Goal: Task Accomplishment & Management: Complete application form

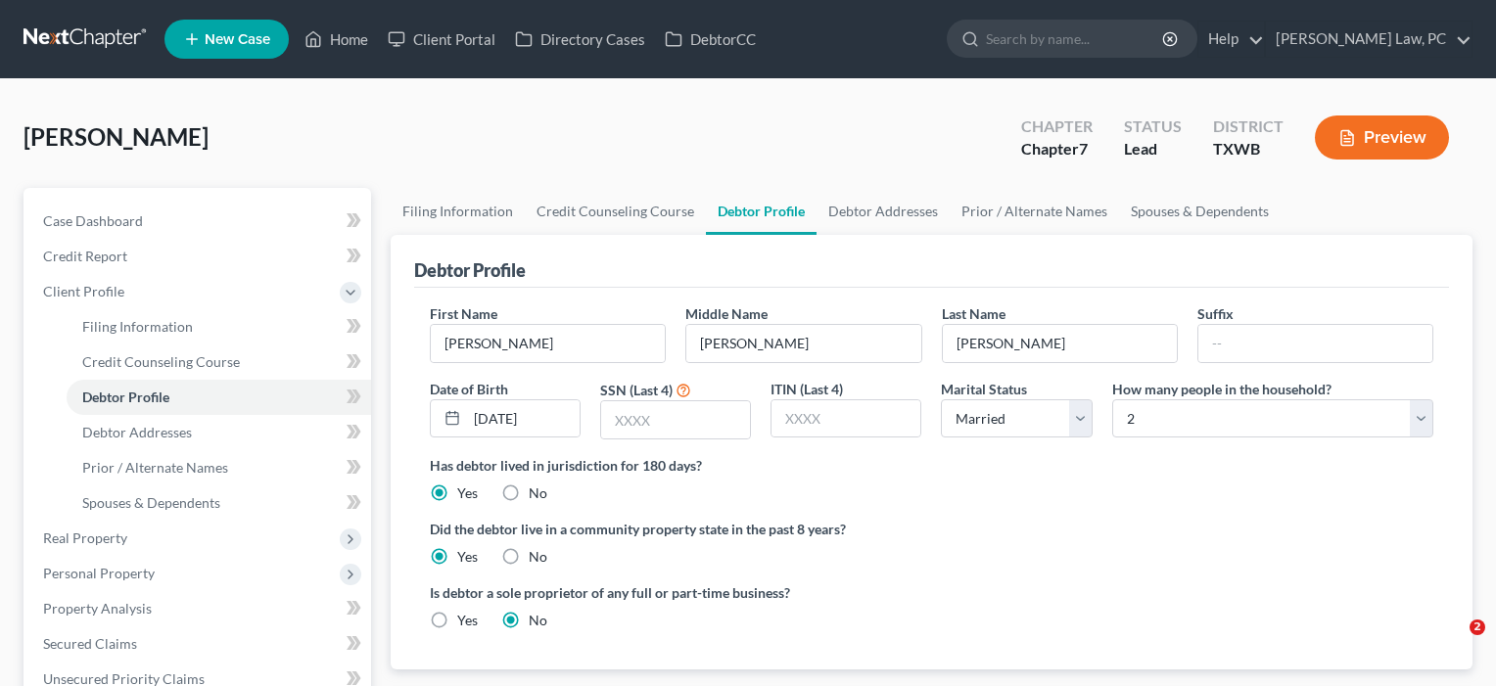
select select "1"
click at [211, 472] on span "Prior / Alternate Names" at bounding box center [155, 467] width 146 height 17
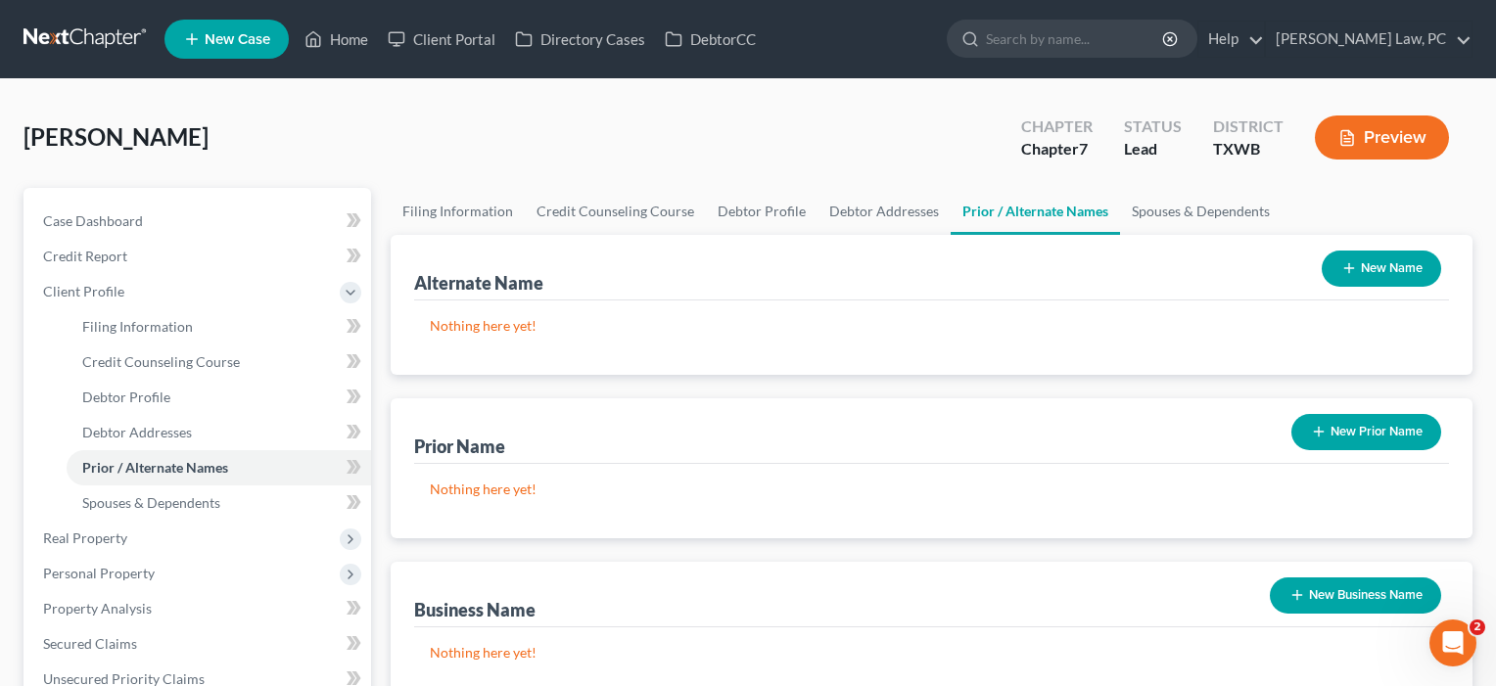
click at [1392, 263] on button "New Name" at bounding box center [1381, 269] width 119 height 36
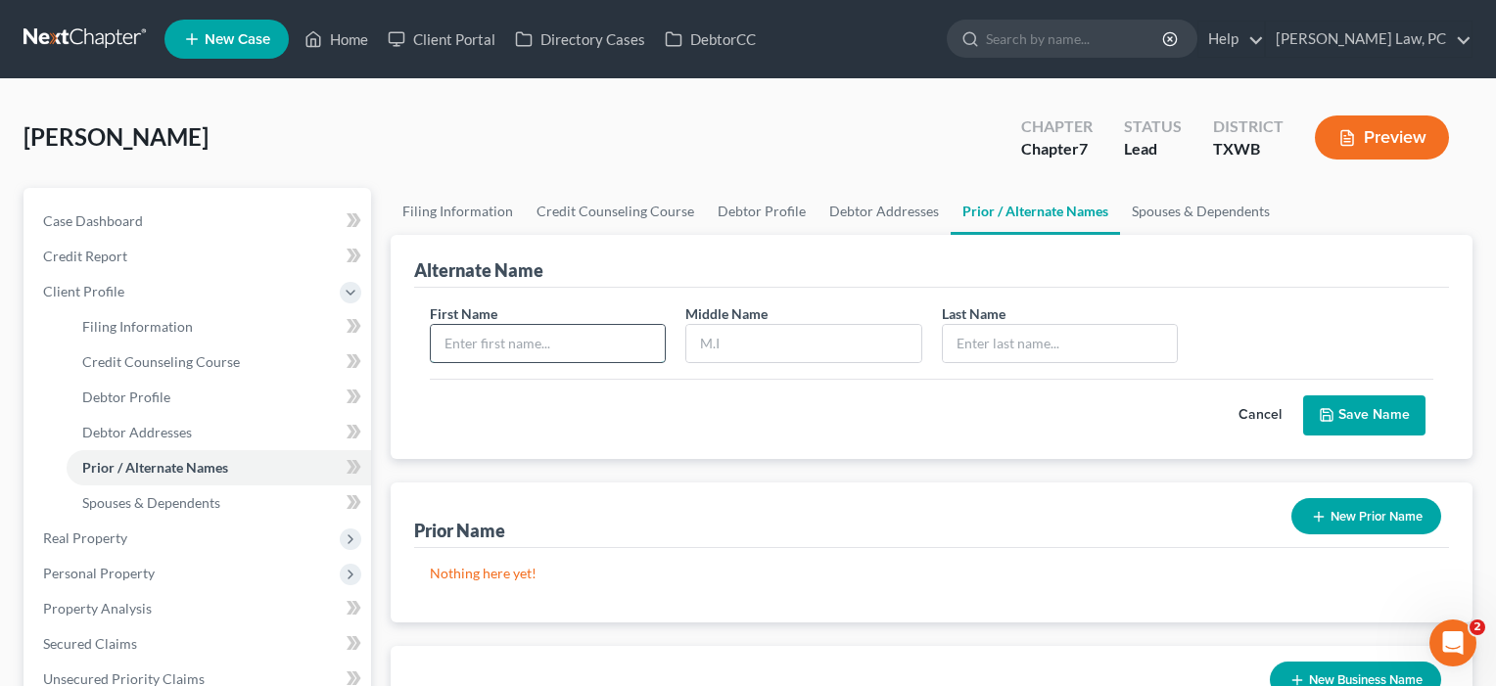
click at [541, 349] on input "text" at bounding box center [548, 343] width 234 height 37
type input "[PERSON_NAME]"
click at [975, 340] on input "text" at bounding box center [1060, 343] width 234 height 37
type input "[PERSON_NAME]"
click at [1382, 416] on button "Save Name" at bounding box center [1364, 416] width 122 height 41
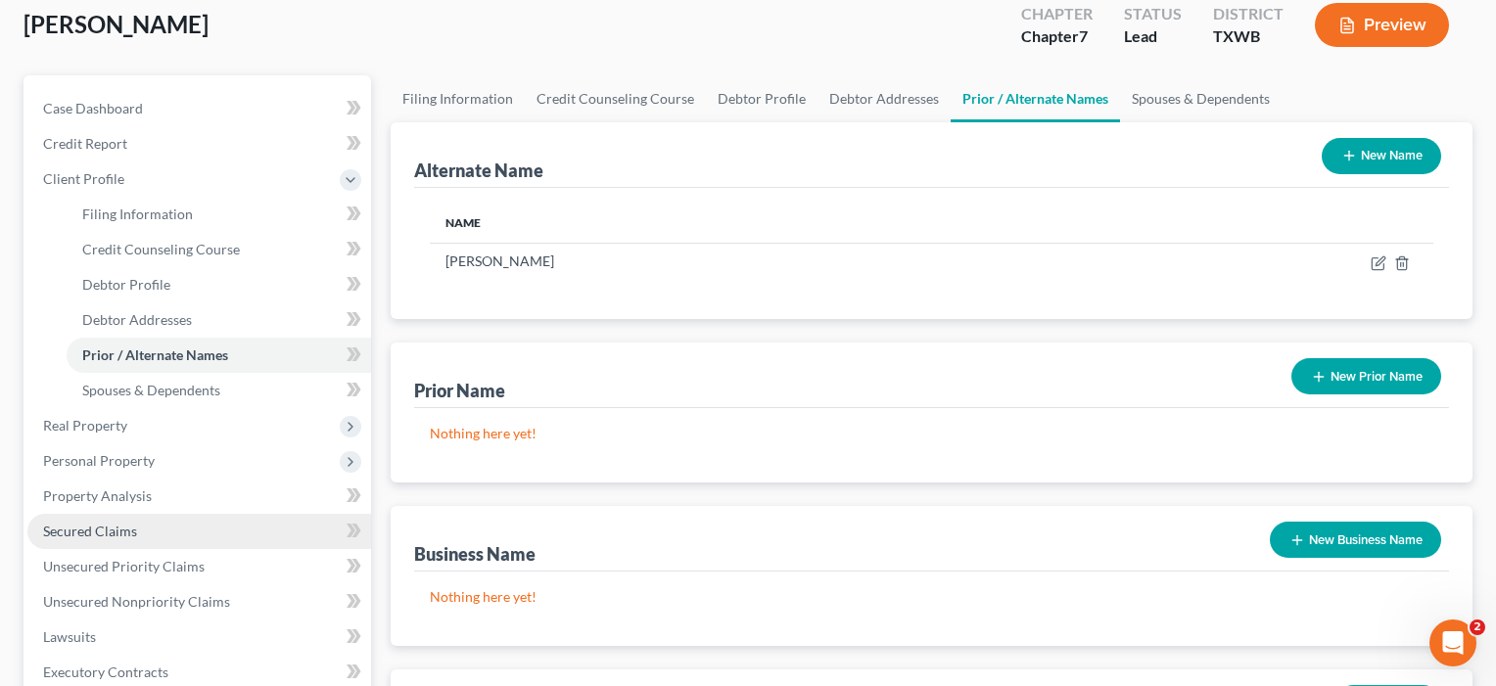
scroll to position [100, 0]
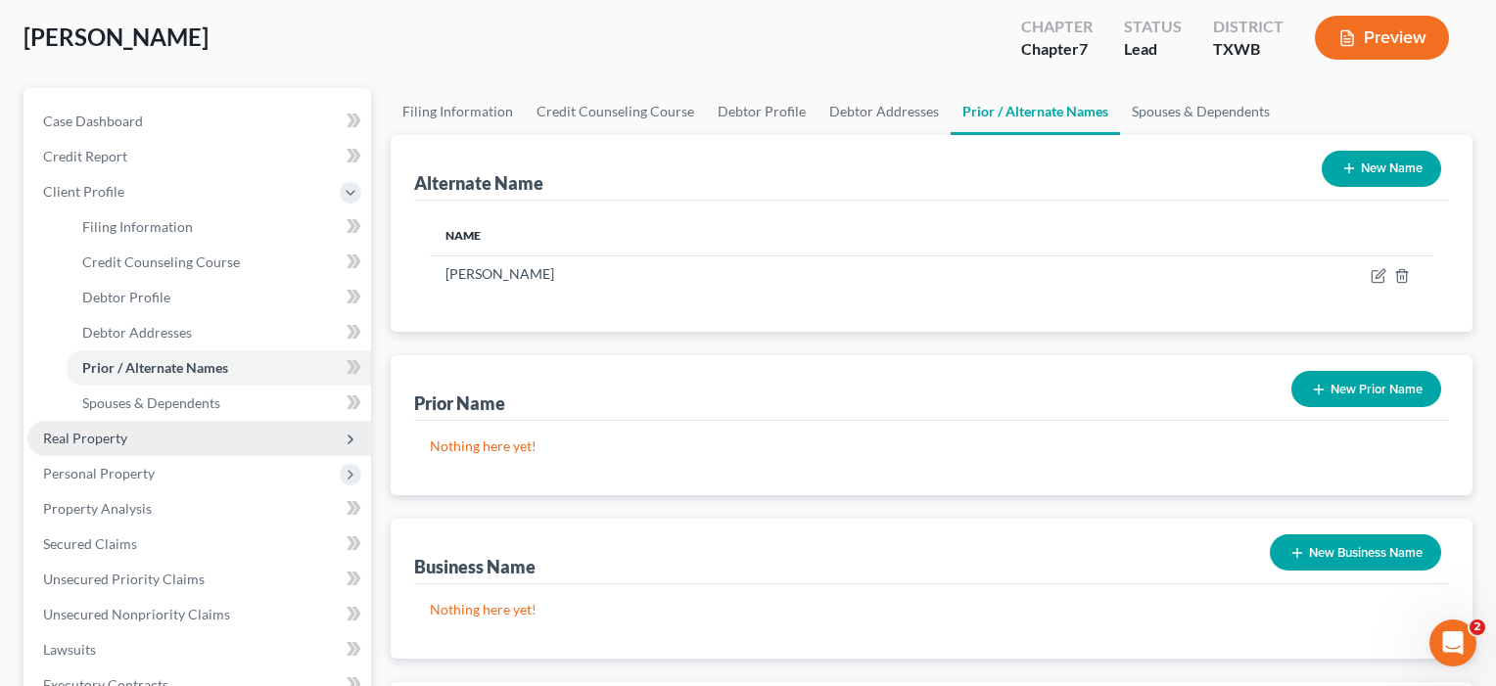
click at [90, 437] on span "Real Property" at bounding box center [85, 438] width 84 height 17
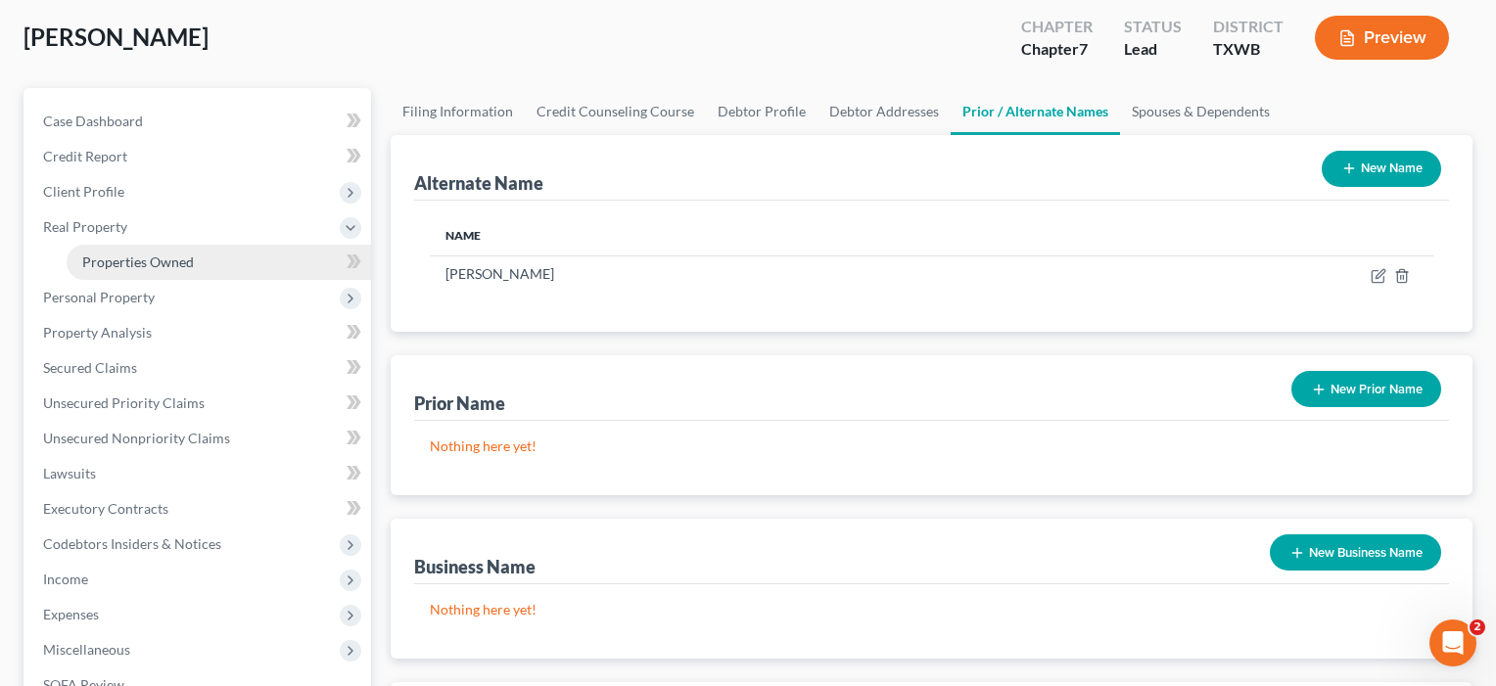
click at [149, 259] on span "Properties Owned" at bounding box center [138, 262] width 112 height 17
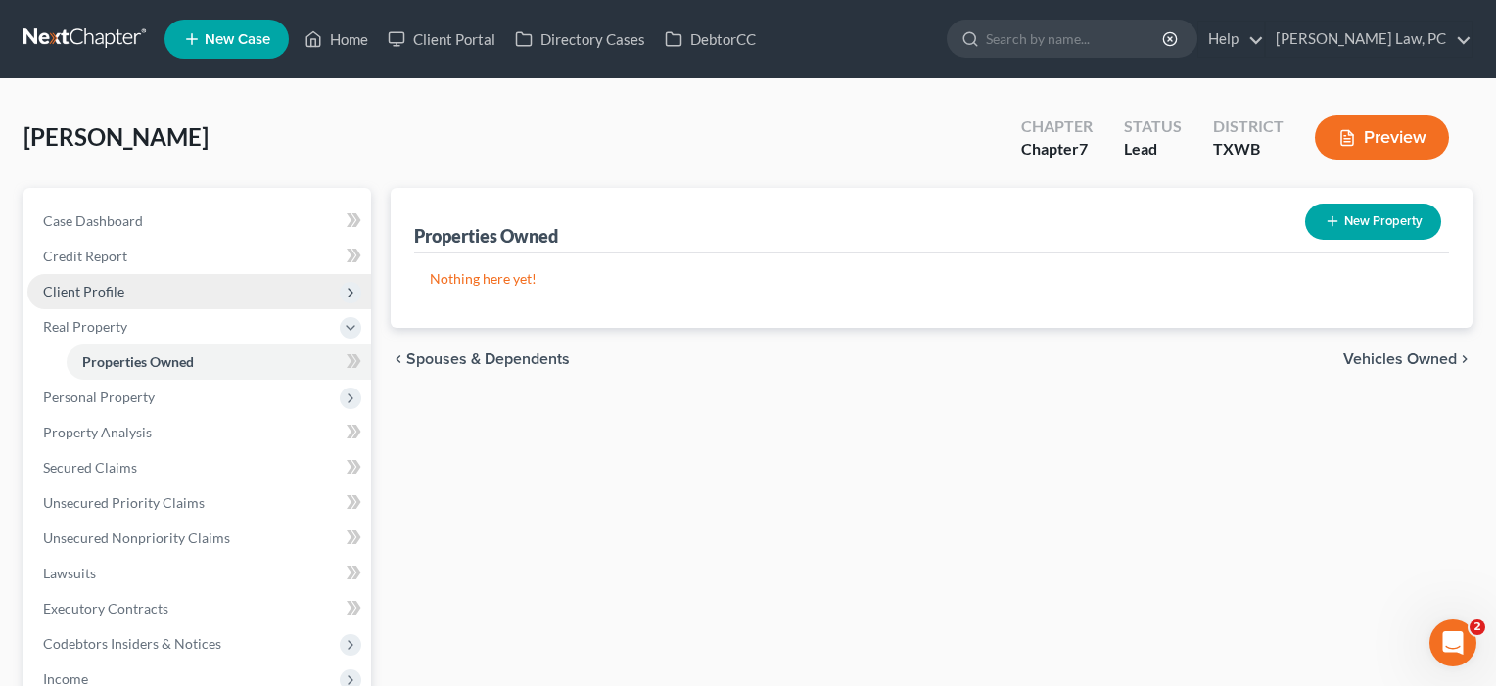
click at [103, 285] on span "Client Profile" at bounding box center [83, 291] width 81 height 17
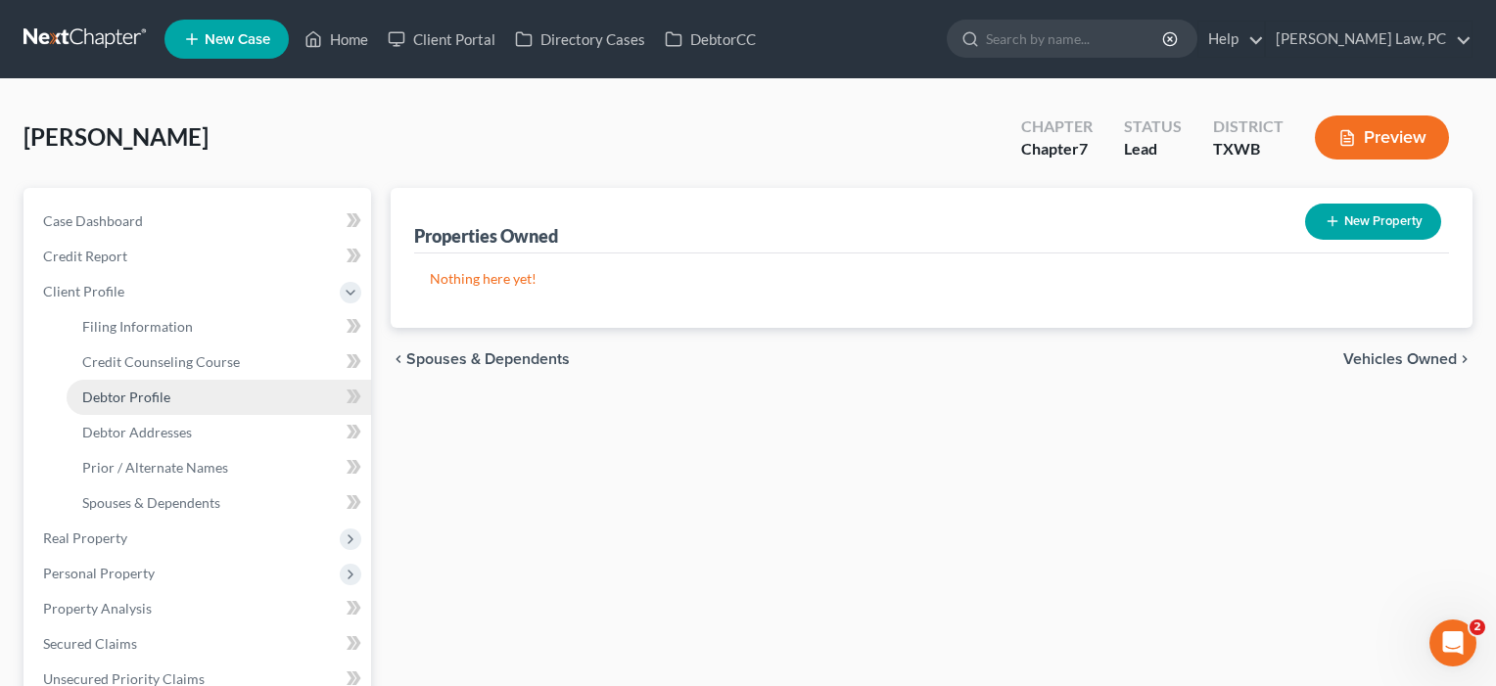
click at [148, 401] on span "Debtor Profile" at bounding box center [126, 397] width 88 height 17
select select "1"
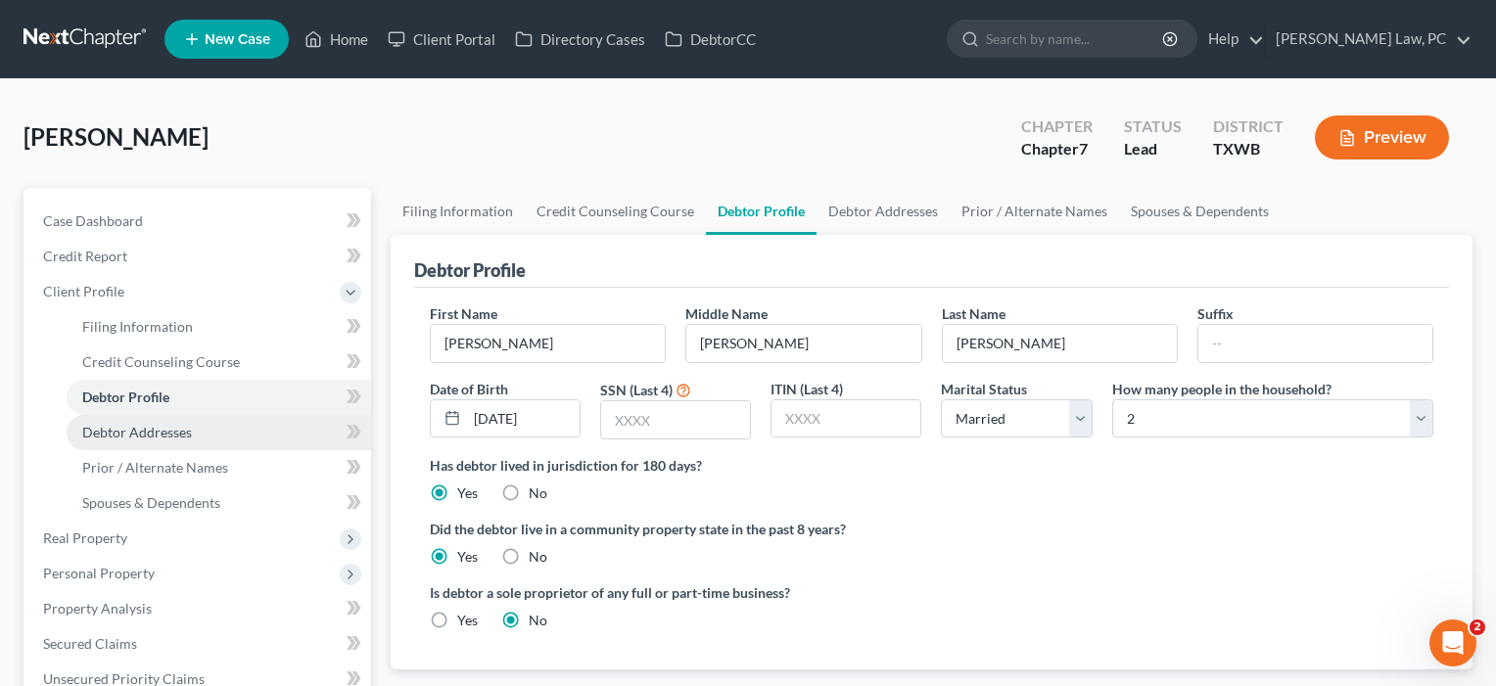
click at [176, 430] on span "Debtor Addresses" at bounding box center [137, 432] width 110 height 17
select select "0"
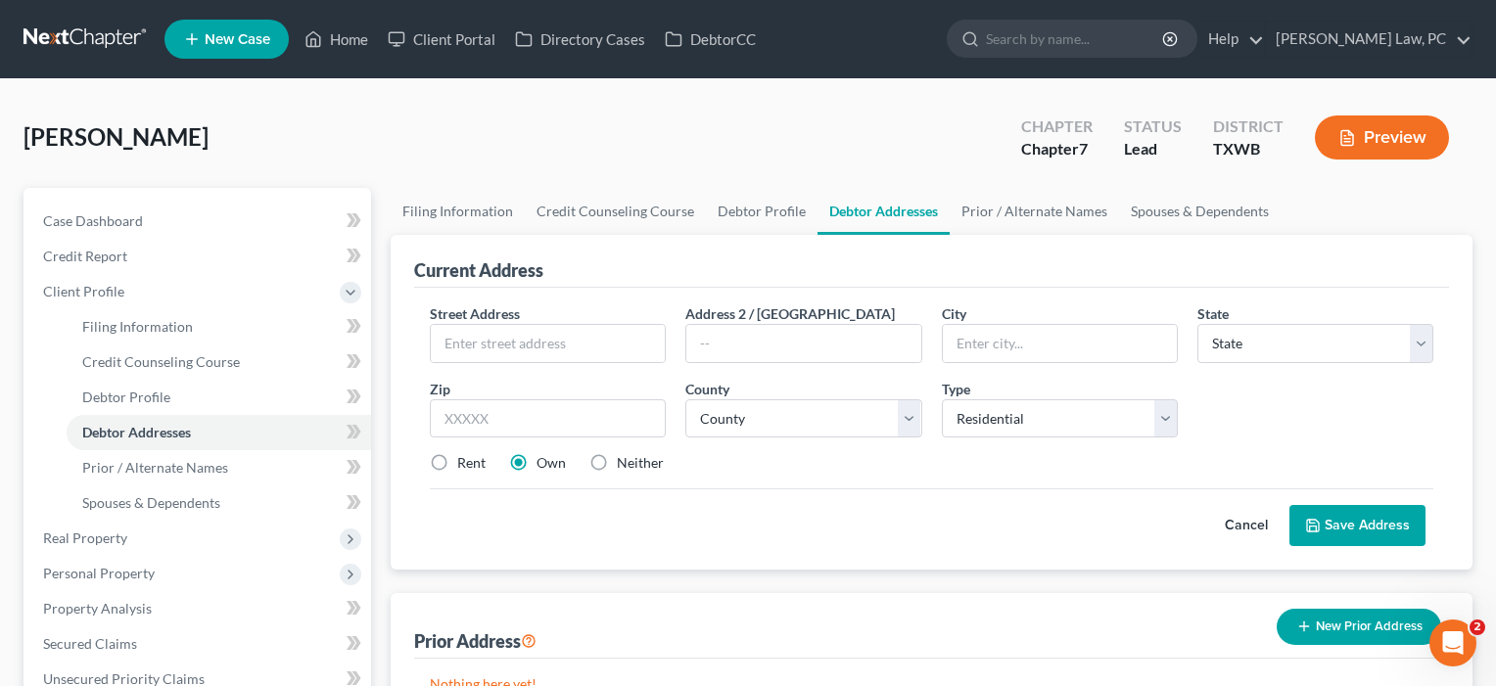
click at [457, 460] on label "Rent" at bounding box center [471, 463] width 28 height 20
click at [465, 460] on input "Rent" at bounding box center [471, 459] width 13 height 13
radio input "true"
type input "[STREET_ADDRESS]"
type input "Lot 30"
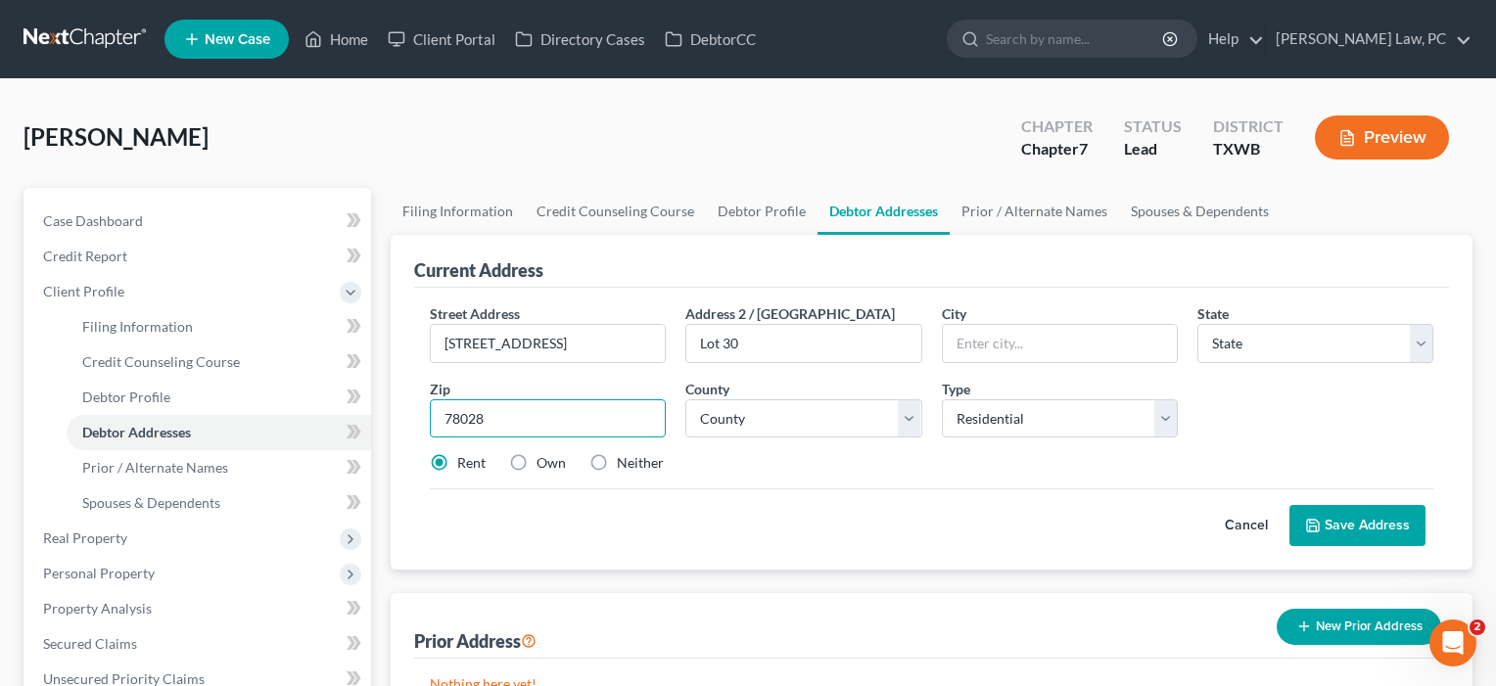
type input "78028"
click at [777, 451] on div "Street Address * [STREET_ADDRESS] * State * State [US_STATE] AK AR AZ CA CO CT …" at bounding box center [931, 397] width 1023 height 186
type input "Kerrville"
select select "45"
drag, startPoint x: 911, startPoint y: 425, endPoint x: 882, endPoint y: 445, distance: 34.5
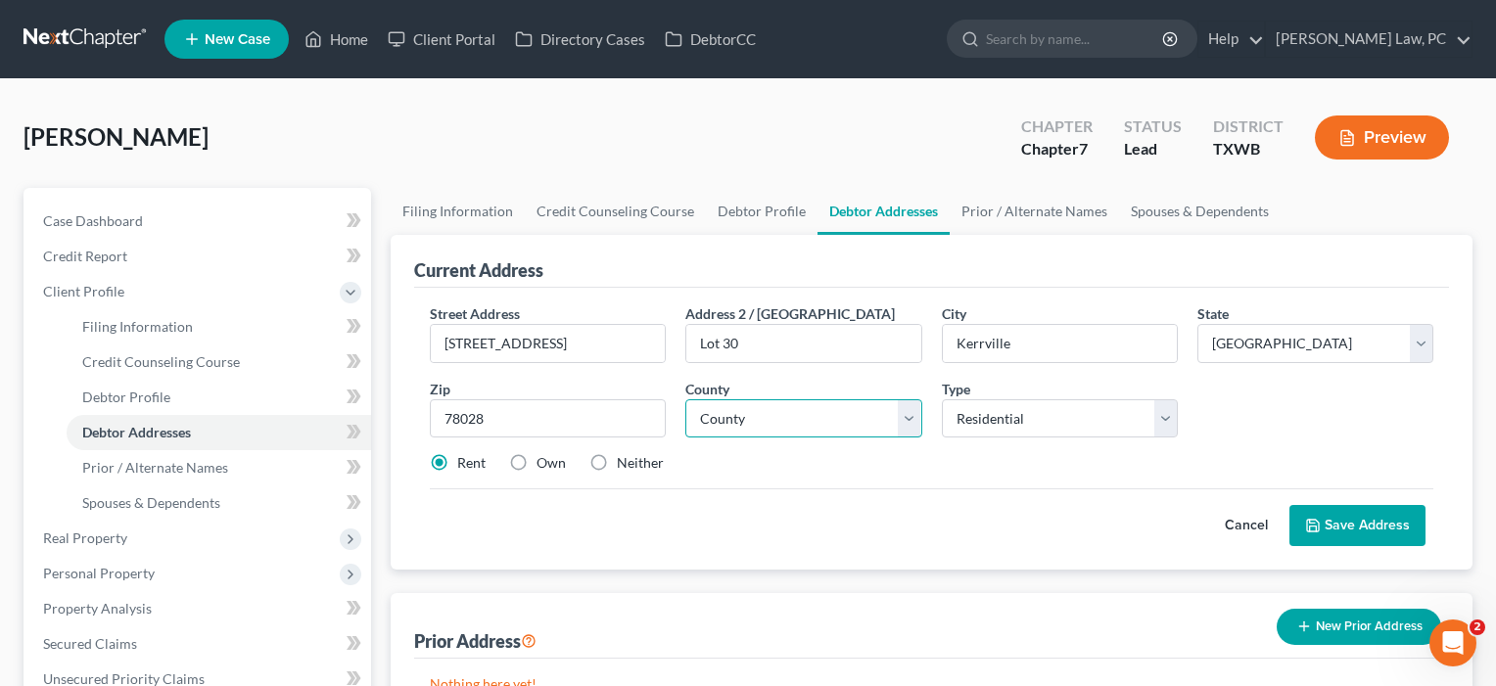
click at [882, 445] on div "Street Address * [STREET_ADDRESS] * [GEOGRAPHIC_DATA] * State [US_STATE] AK AR …" at bounding box center [931, 397] width 1023 height 186
click at [854, 349] on input "Lot 30" at bounding box center [803, 343] width 234 height 37
select select "132"
click at [1344, 525] on button "Save Address" at bounding box center [1358, 525] width 136 height 41
click at [1360, 525] on button "Save Address" at bounding box center [1358, 525] width 136 height 41
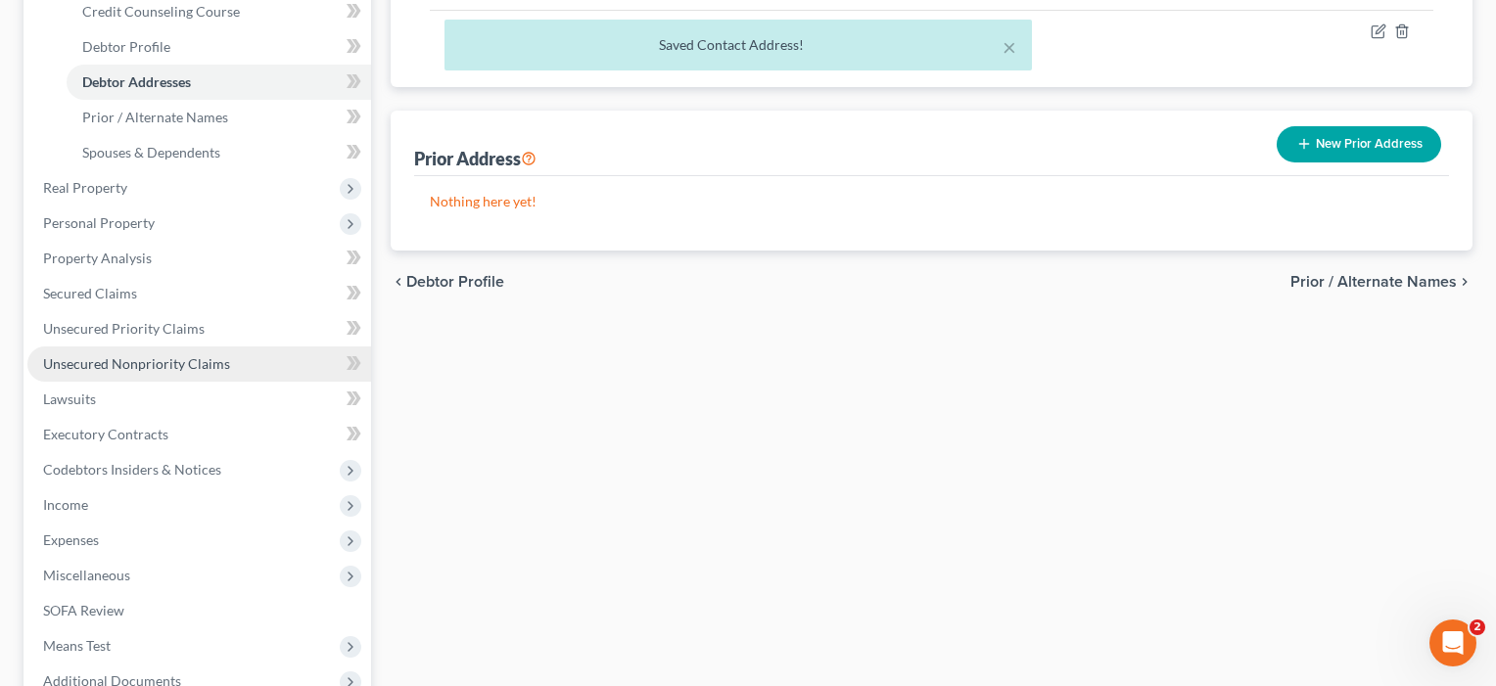
scroll to position [353, 0]
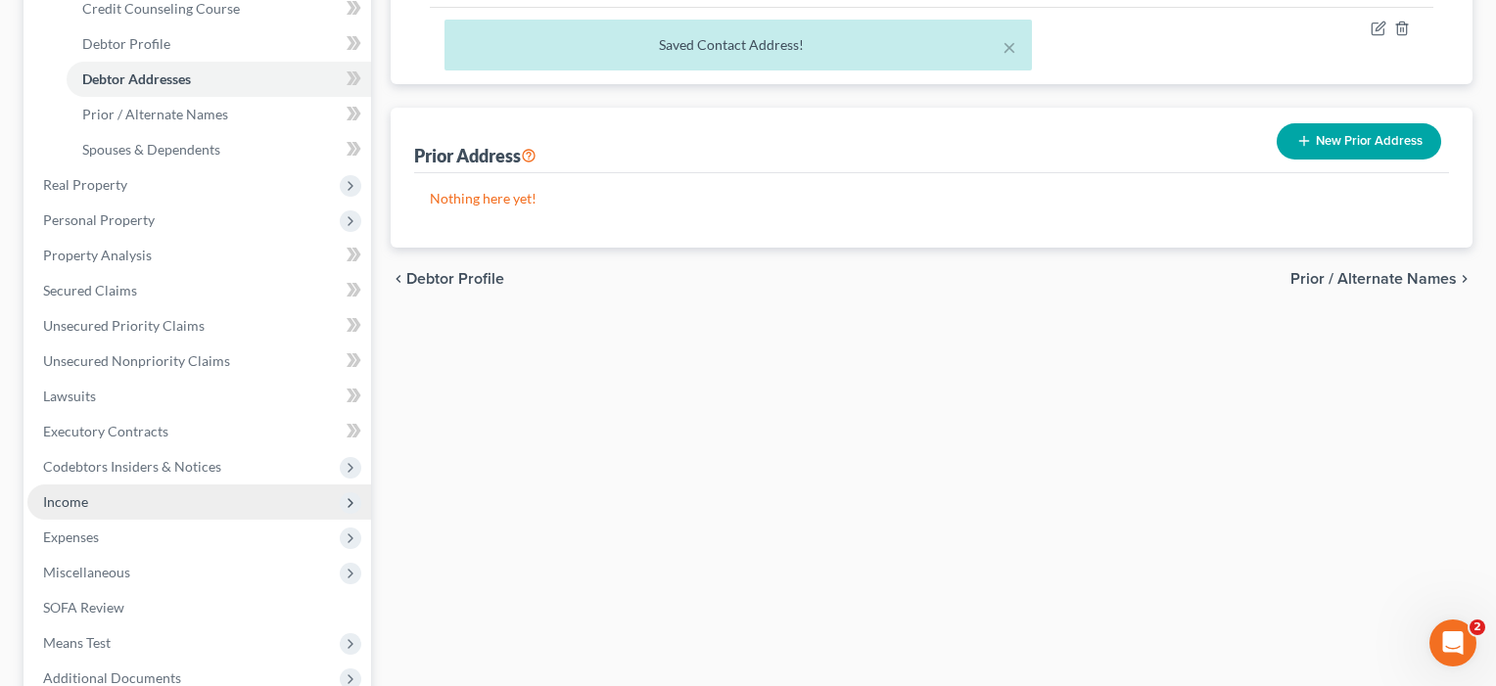
click at [60, 507] on span "Income" at bounding box center [65, 501] width 45 height 17
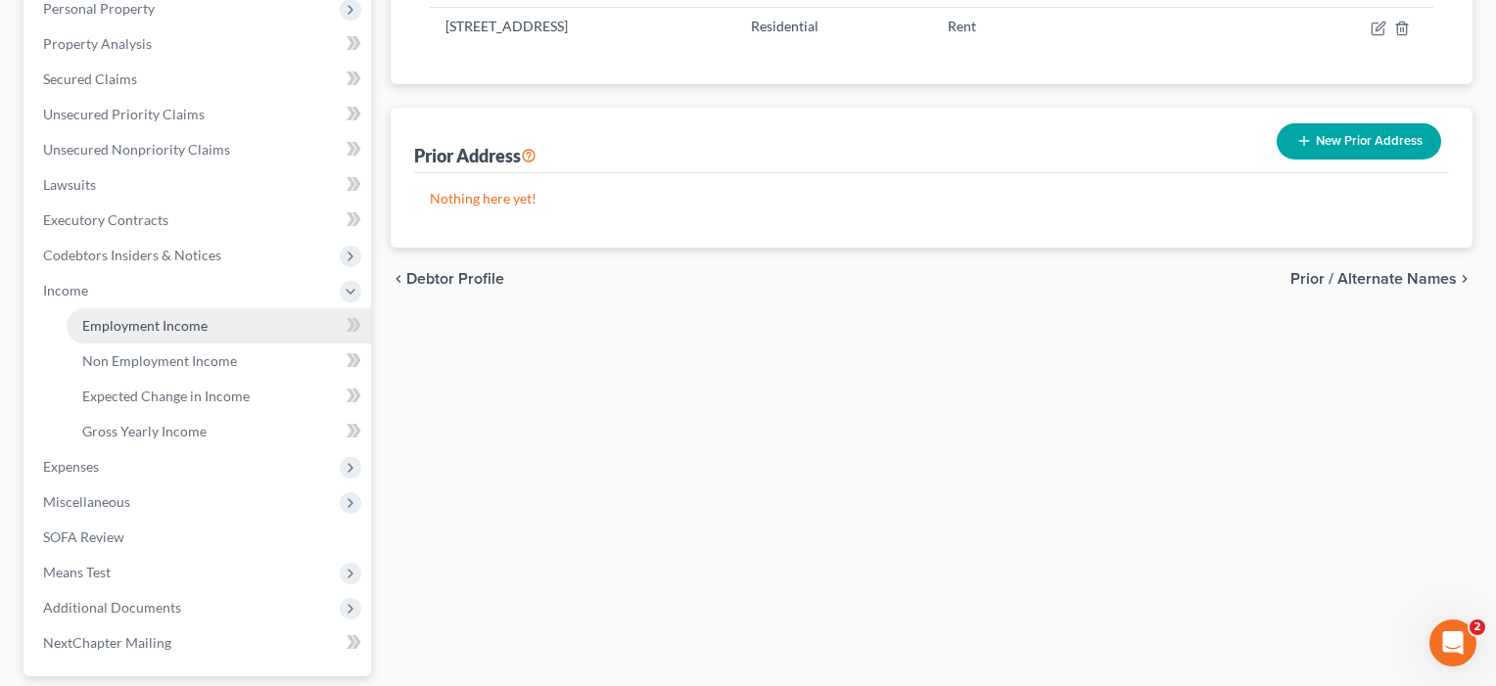
click at [163, 325] on span "Employment Income" at bounding box center [144, 325] width 125 height 17
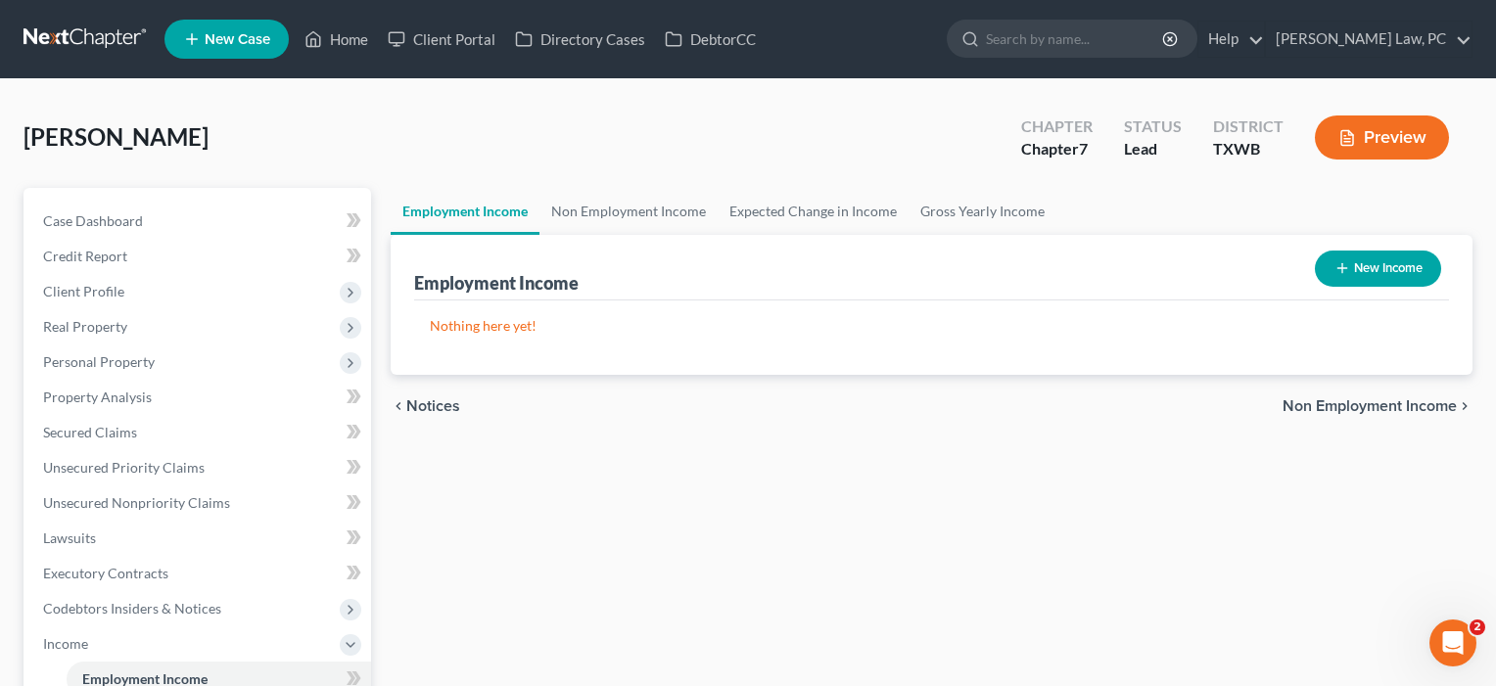
click at [1397, 270] on button "New Income" at bounding box center [1378, 269] width 126 height 36
select select "0"
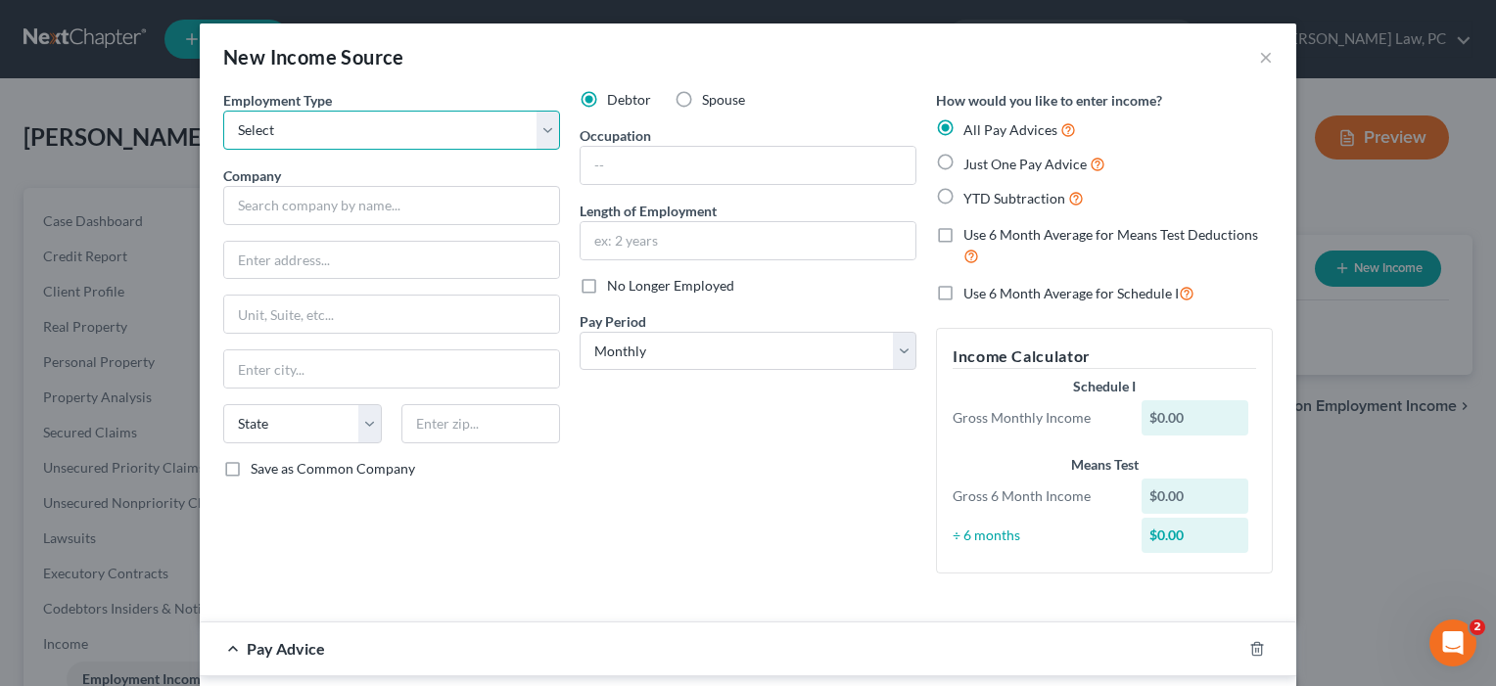
select select "0"
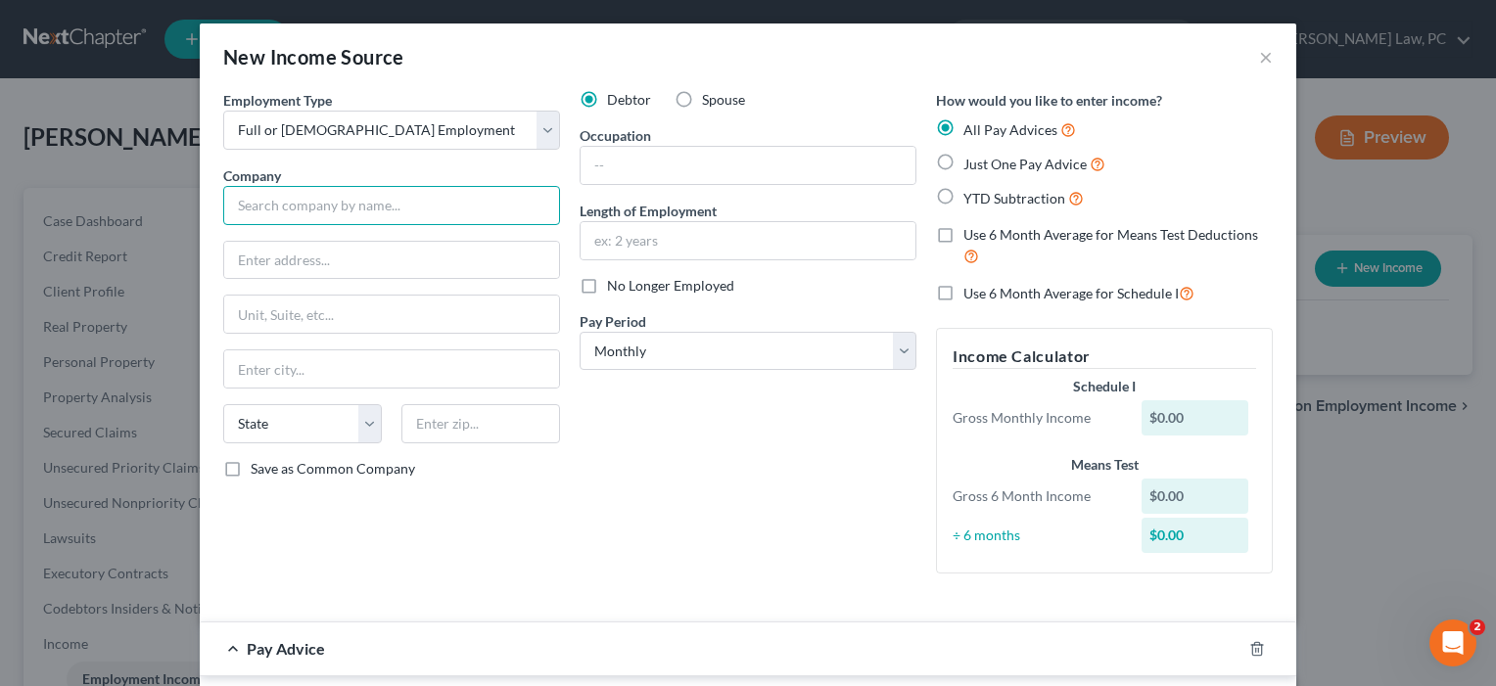
click at [258, 211] on input "text" at bounding box center [391, 205] width 337 height 39
type input "[STREET_ADDRESS][PERSON_NAME]"
drag, startPoint x: 418, startPoint y: 210, endPoint x: 220, endPoint y: 199, distance: 198.1
click at [220, 199] on div "Employment Type * Select Full or [DEMOGRAPHIC_DATA] Employment Self Employment …" at bounding box center [391, 339] width 356 height 499
paste input "[STREET_ADDRESS][PERSON_NAME]"
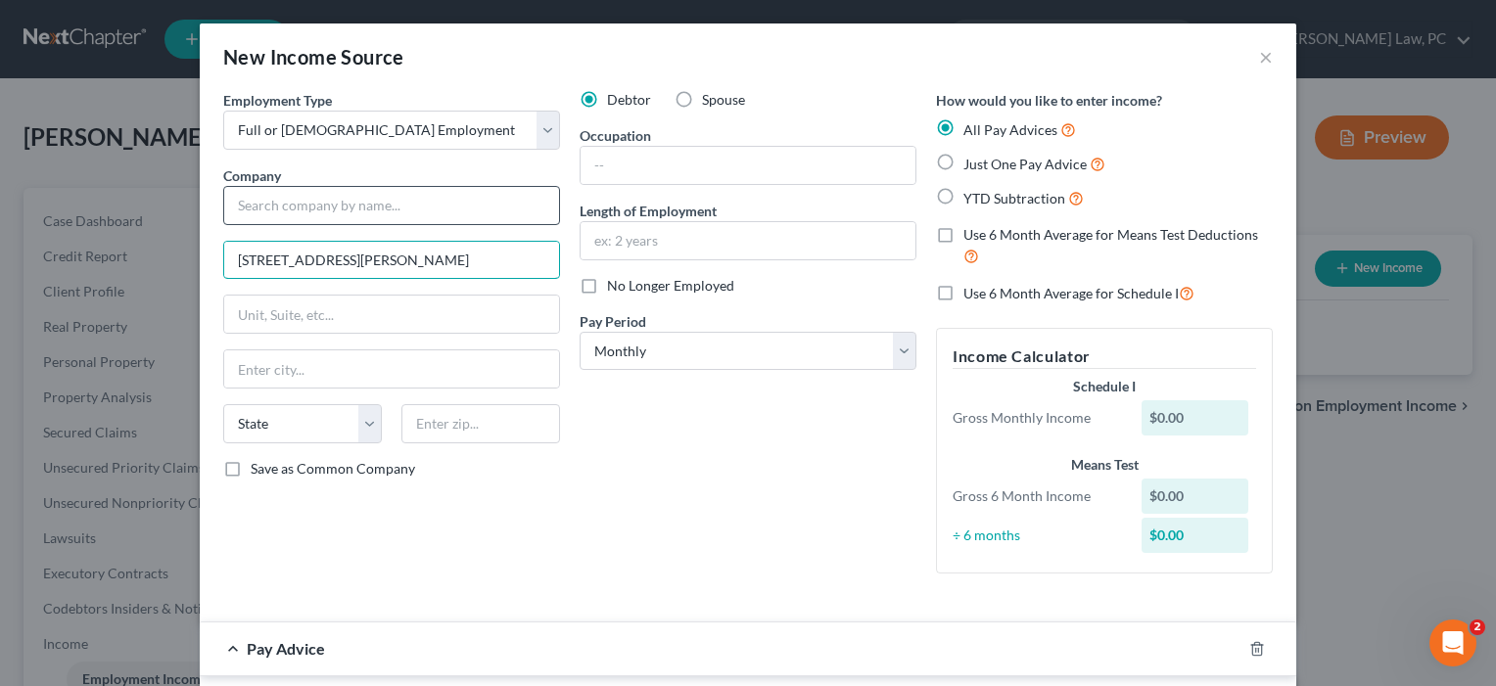
type input "[STREET_ADDRESS][PERSON_NAME]"
click at [319, 210] on input "text" at bounding box center [391, 205] width 337 height 39
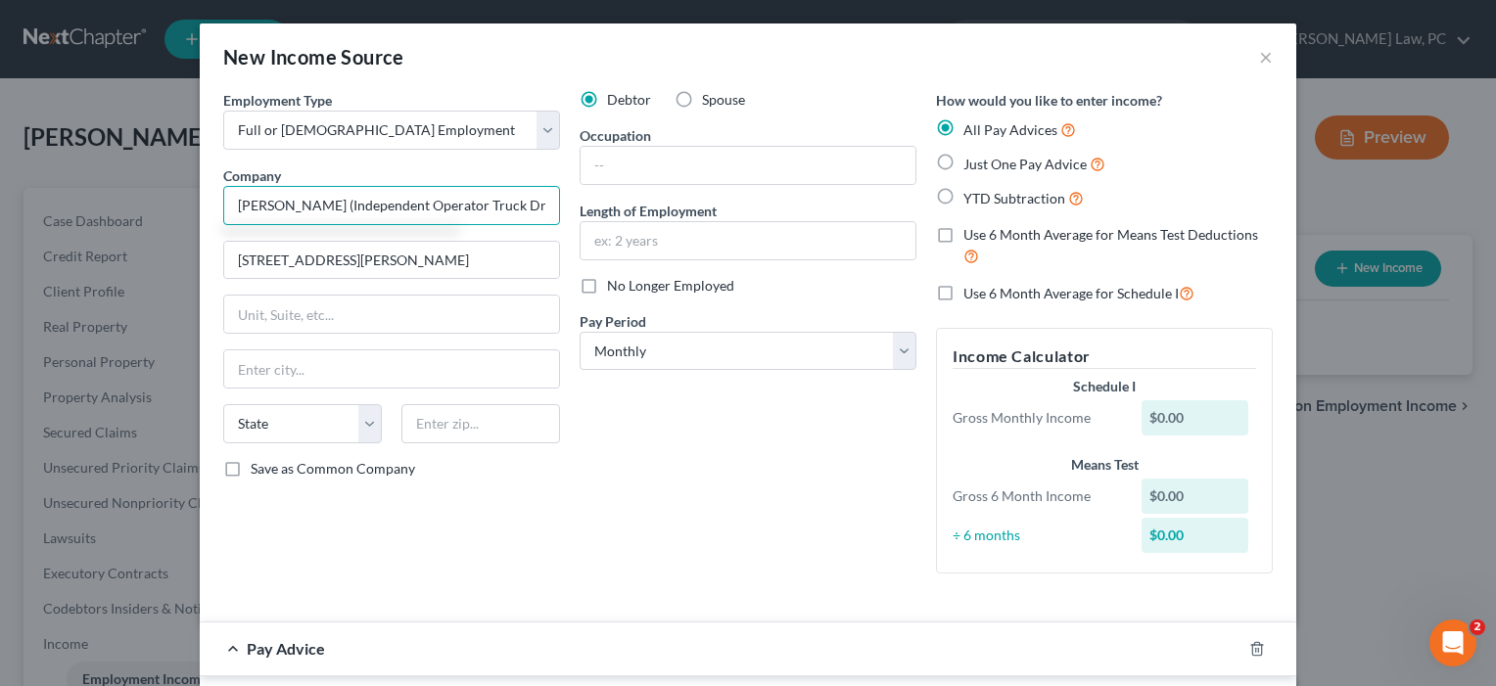
click at [270, 208] on input "[PERSON_NAME] (Independent Operator Truck Driver)" at bounding box center [391, 205] width 337 height 39
type input "[PERSON_NAME] (Independent Operator Truck Driver)"
click at [609, 168] on input "text" at bounding box center [748, 165] width 335 height 37
click at [592, 167] on input "Driver" at bounding box center [748, 165] width 335 height 37
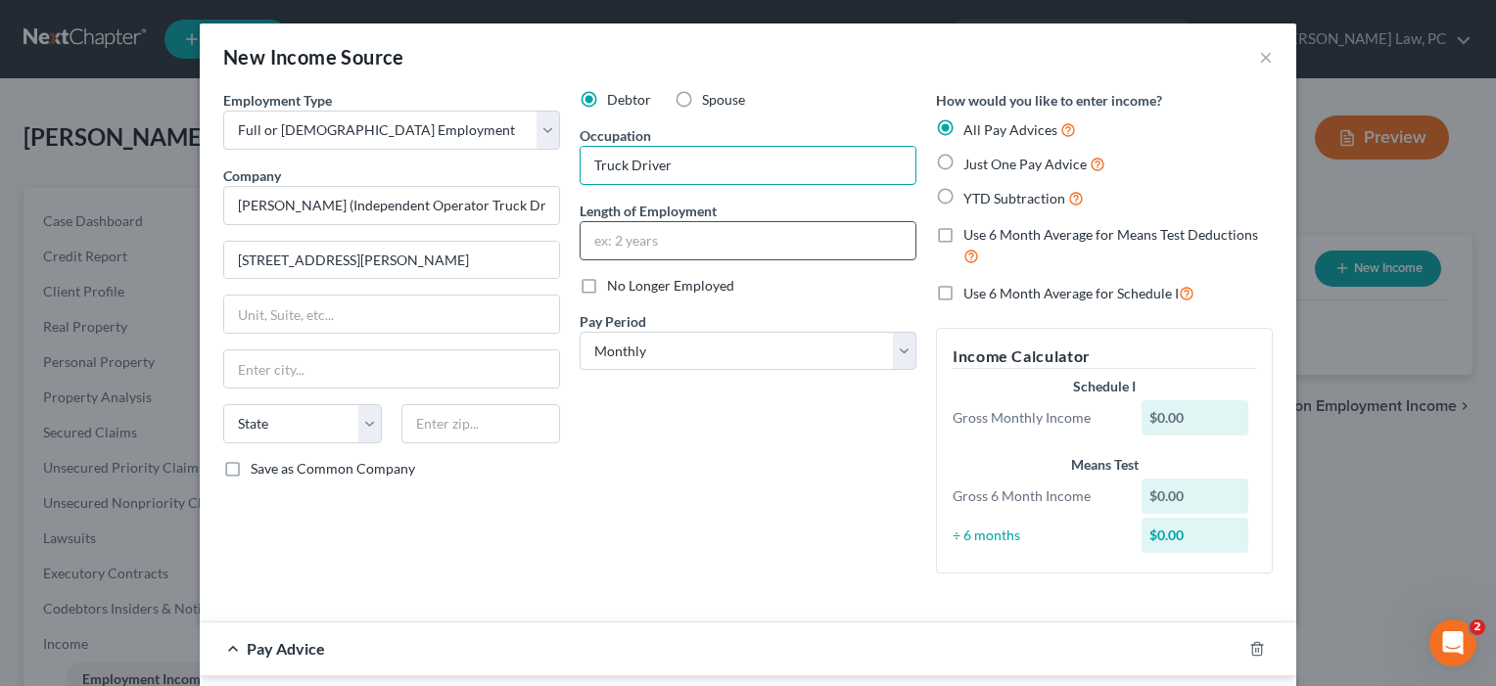
type input "Truck Driver"
click at [653, 246] on input "text" at bounding box center [748, 240] width 335 height 37
type input "T"
type input "1 year"
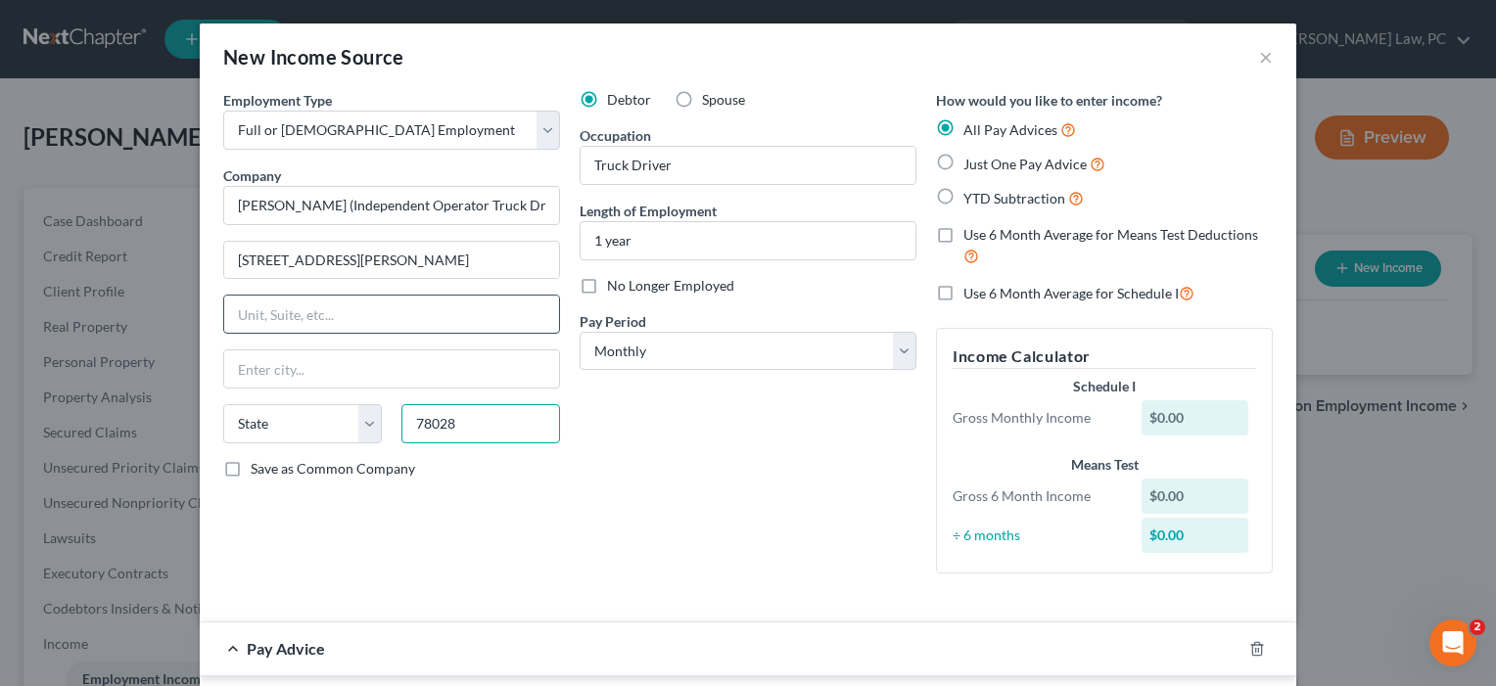
type input "78028"
type input "Kerrville"
select select "45"
click at [974, 172] on label "Just One Pay Advice" at bounding box center [1034, 164] width 142 height 23
click at [974, 165] on input "Just One Pay Advice" at bounding box center [977, 159] width 13 height 13
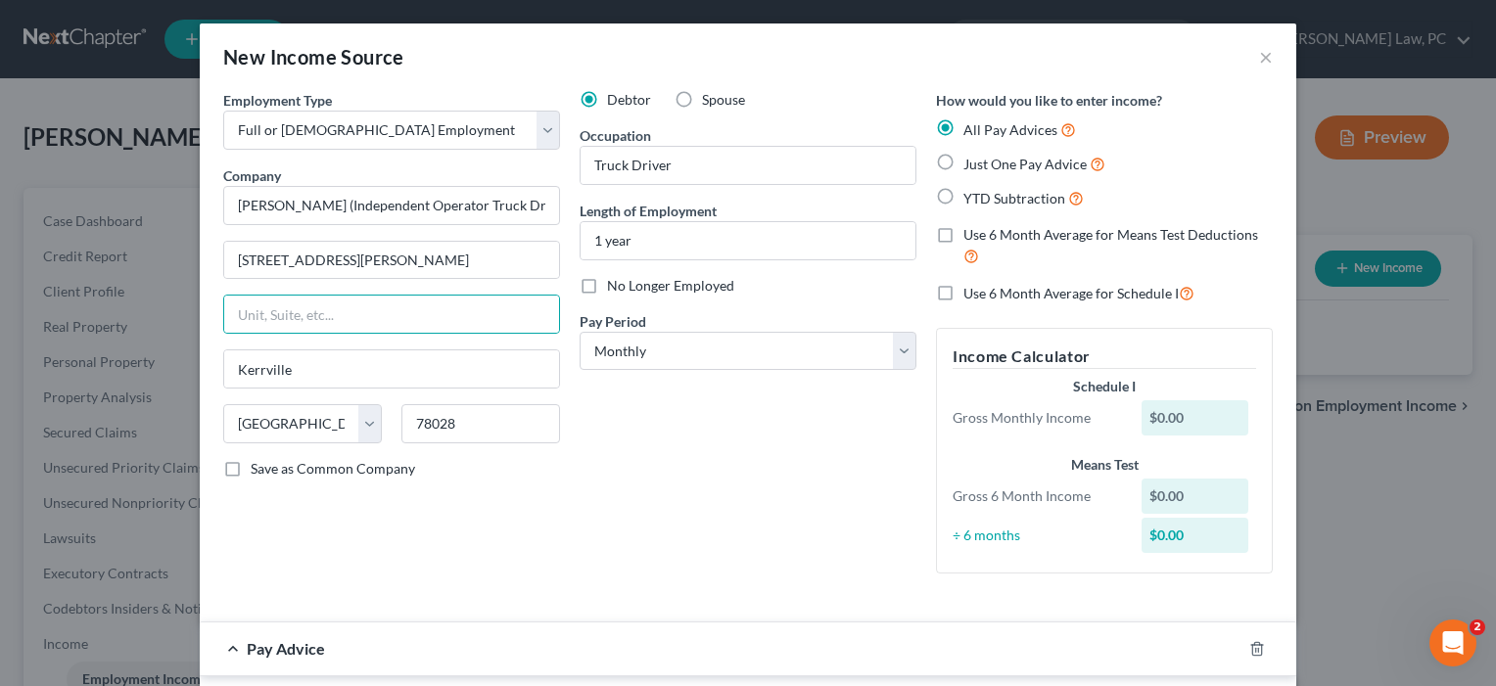
radio input "true"
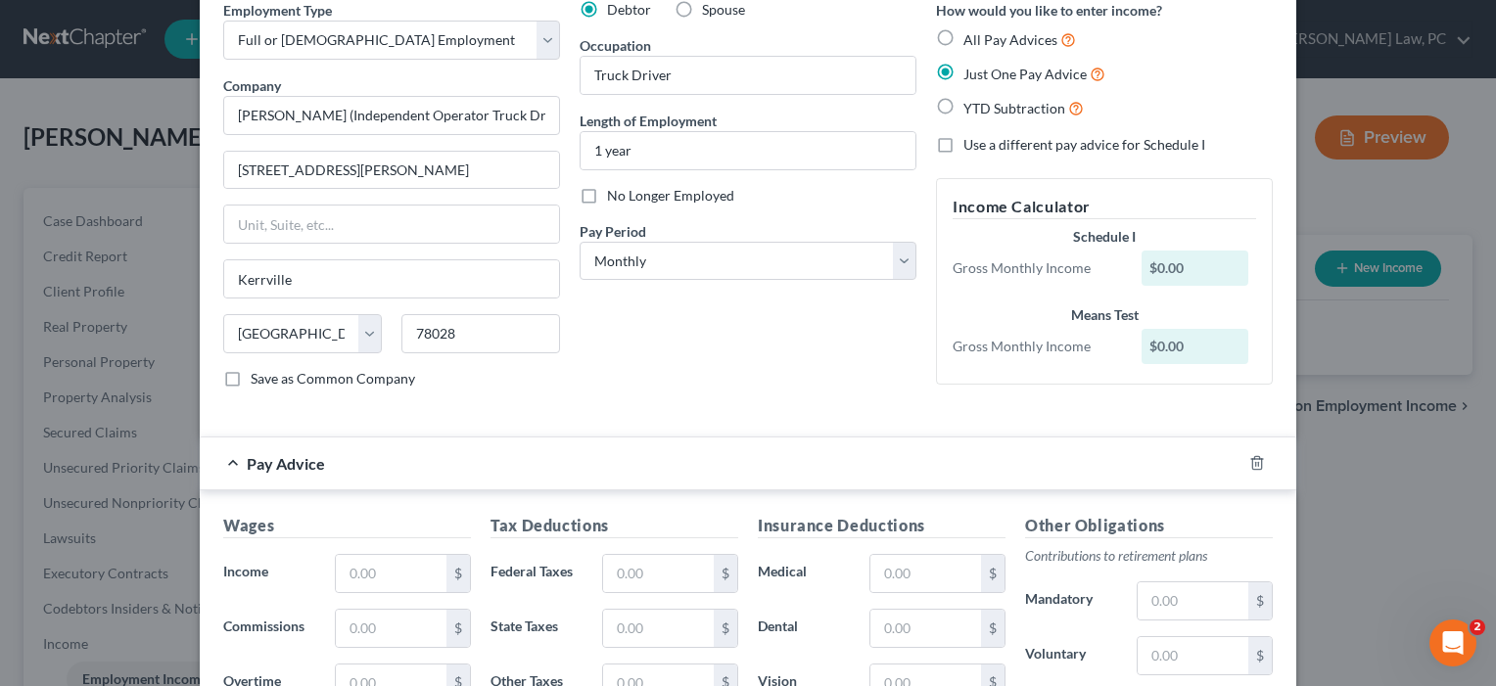
scroll to position [125, 0]
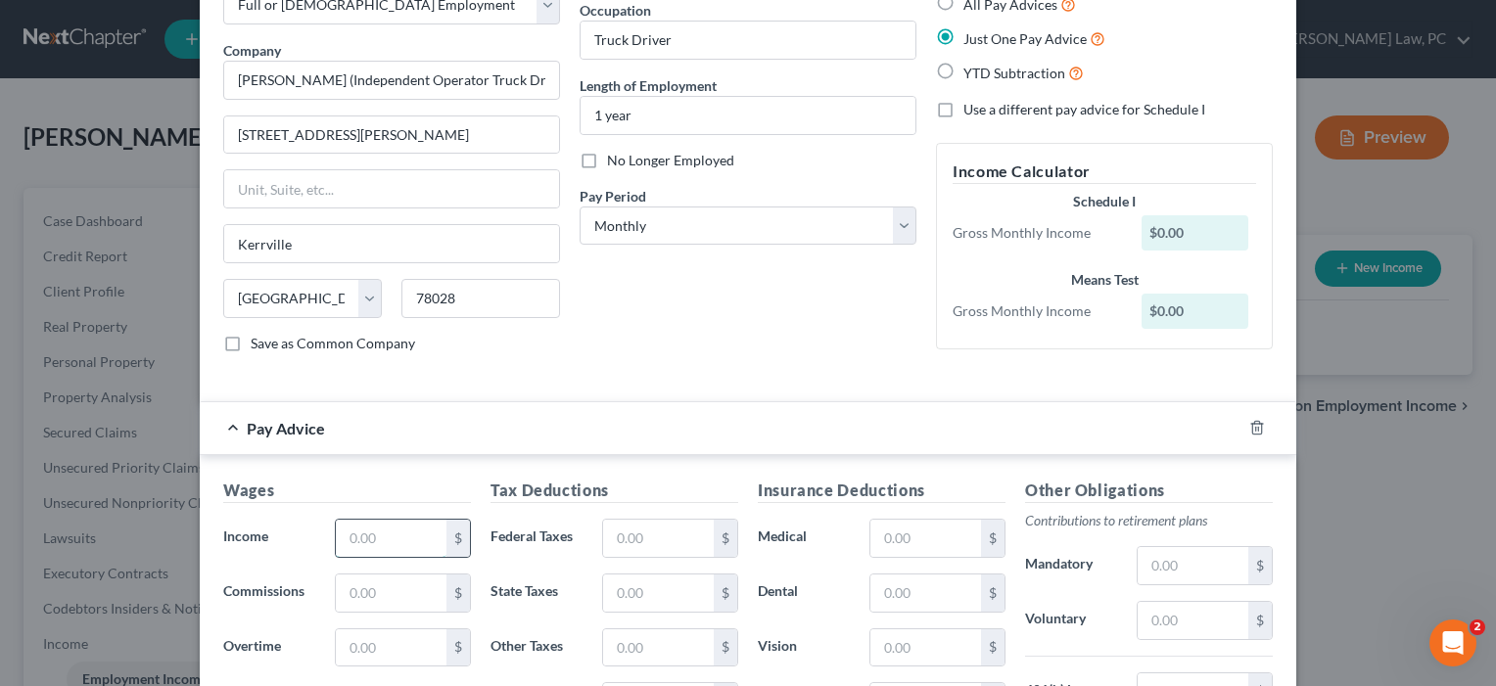
click at [380, 535] on input "text" at bounding box center [391, 538] width 111 height 37
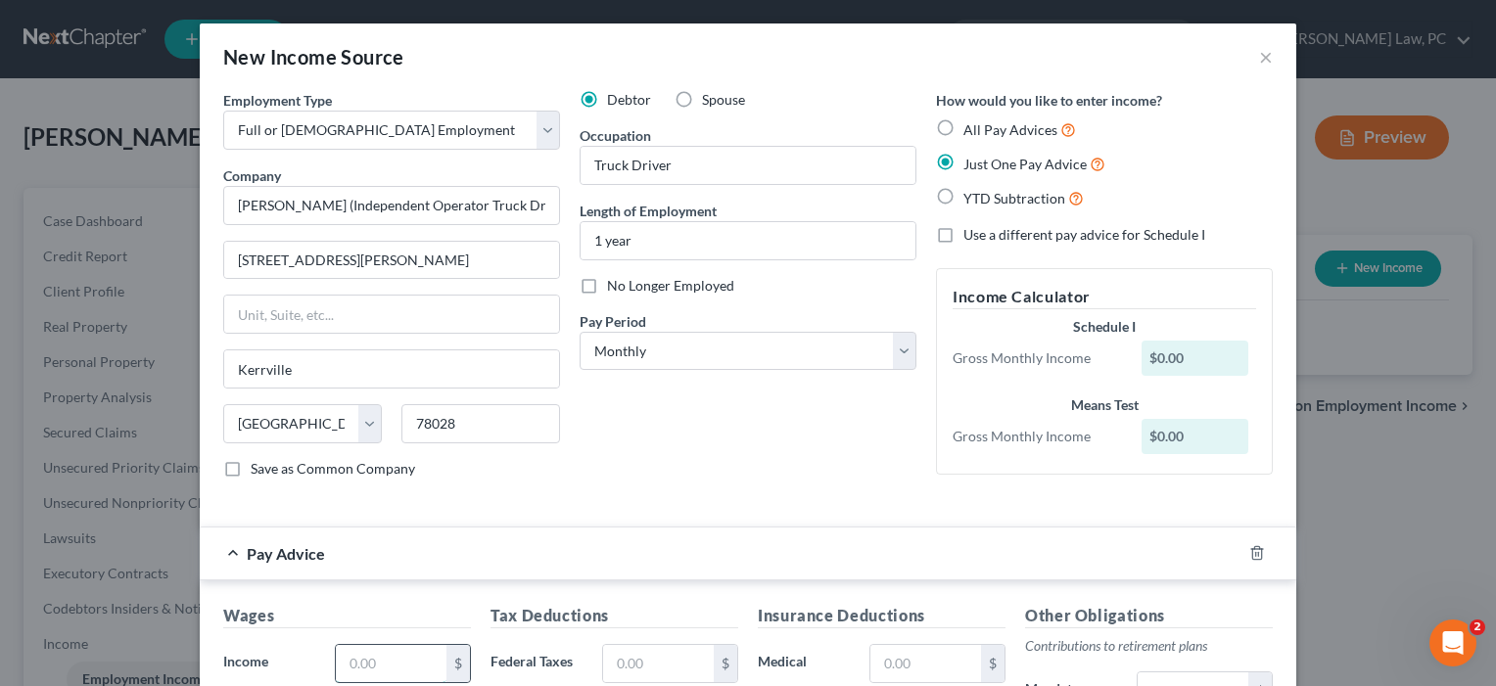
scroll to position [0, 0]
select select "1"
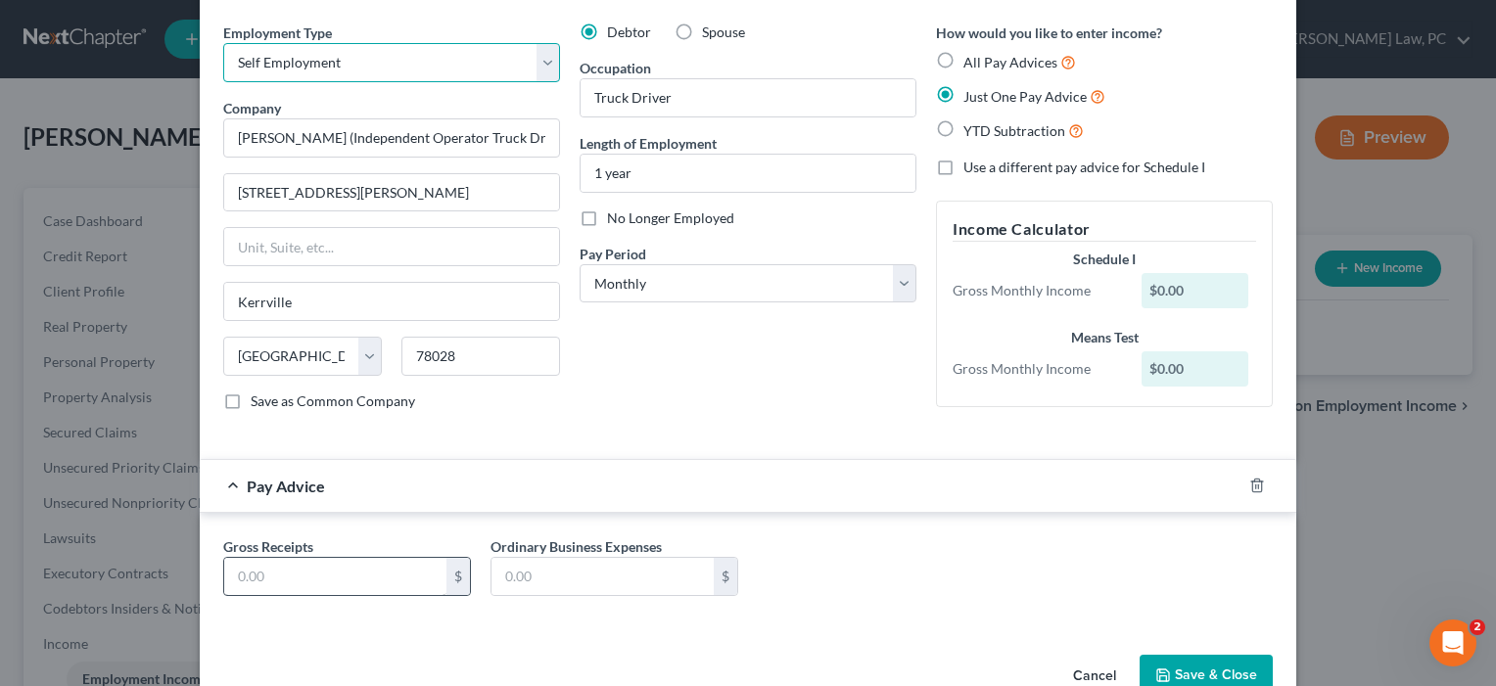
scroll to position [72, 0]
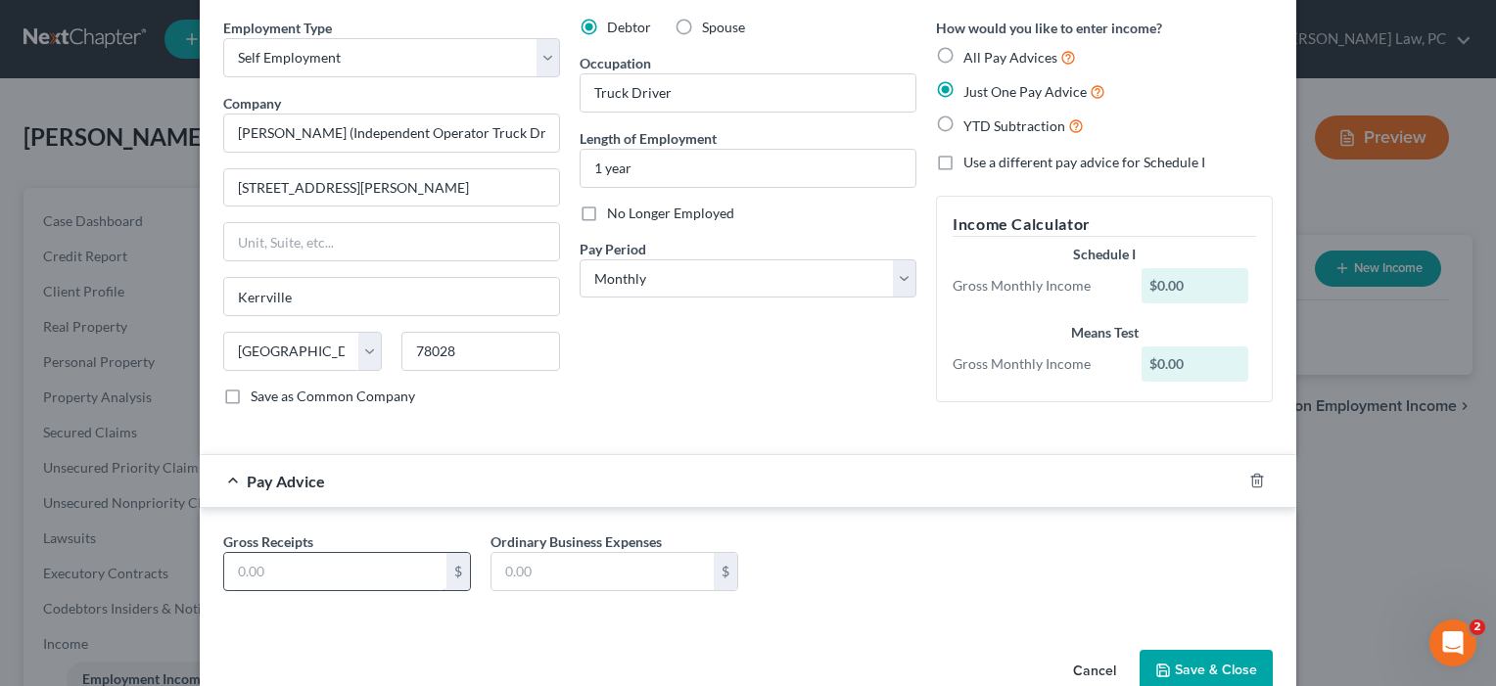
click at [308, 577] on input "text" at bounding box center [335, 571] width 222 height 37
type input "10,959.04"
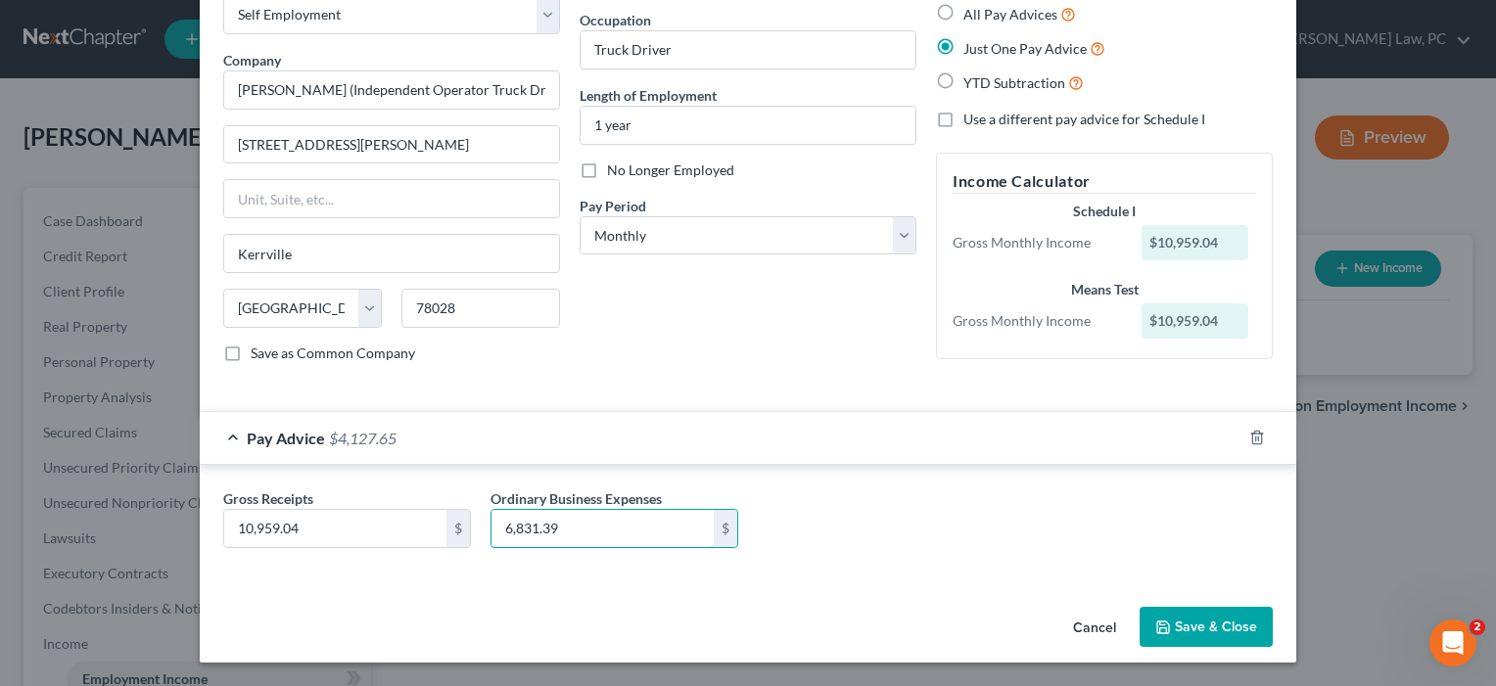
scroll to position [116, 0]
type input "6,831.39"
click at [1241, 626] on button "Save & Close" at bounding box center [1206, 627] width 133 height 41
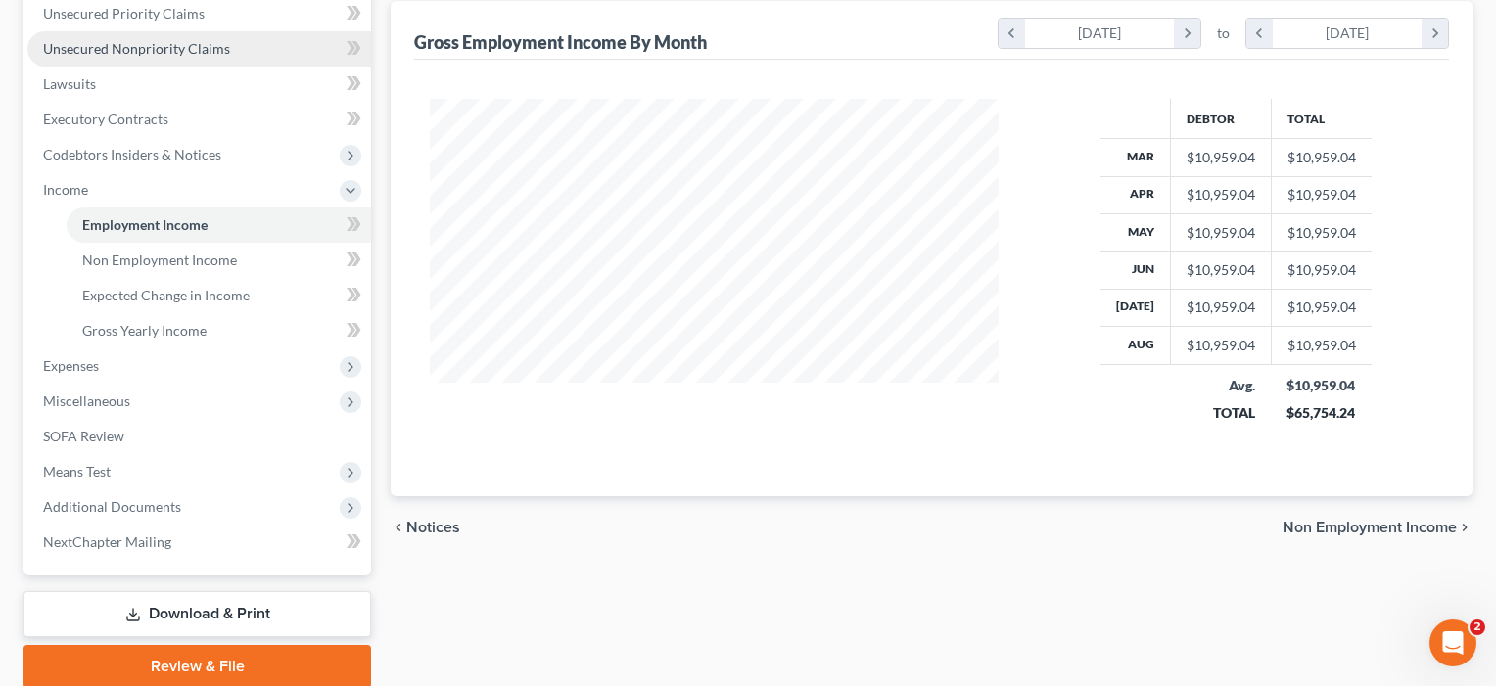
scroll to position [465, 0]
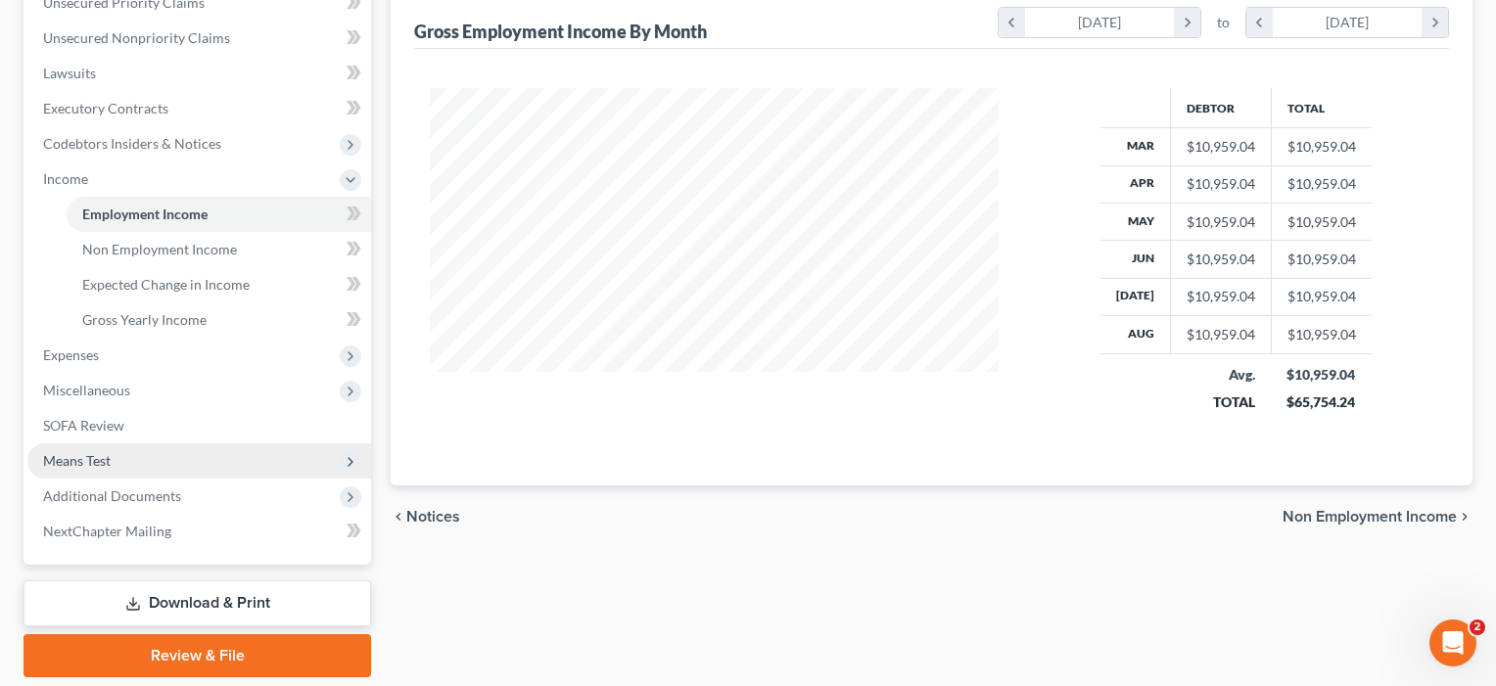
click at [90, 469] on span "Means Test" at bounding box center [199, 461] width 344 height 35
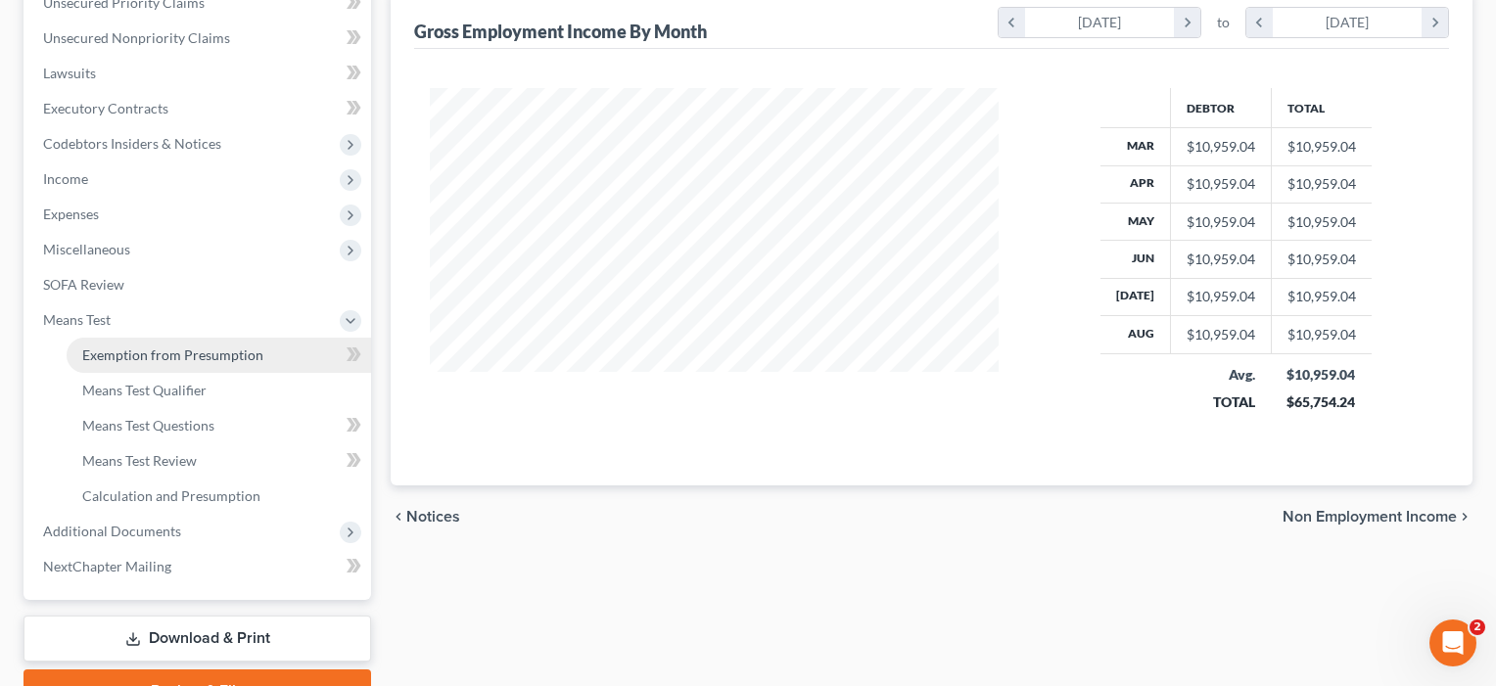
click at [169, 358] on span "Exemption from Presumption" at bounding box center [172, 355] width 181 height 17
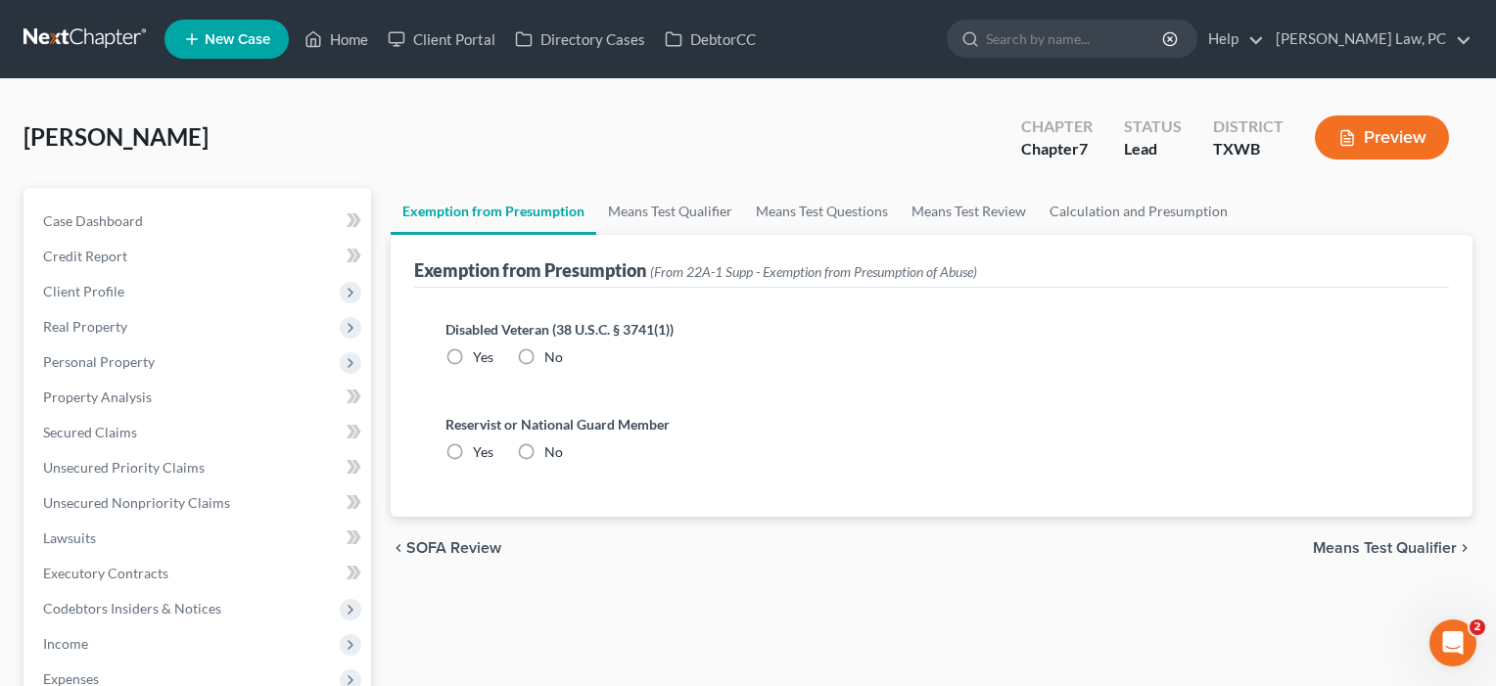
click at [544, 348] on label "No" at bounding box center [553, 358] width 19 height 20
click at [552, 348] on input "No" at bounding box center [558, 354] width 13 height 13
radio input "true"
click at [544, 448] on label "No" at bounding box center [553, 453] width 19 height 20
click at [552, 448] on input "No" at bounding box center [558, 449] width 13 height 13
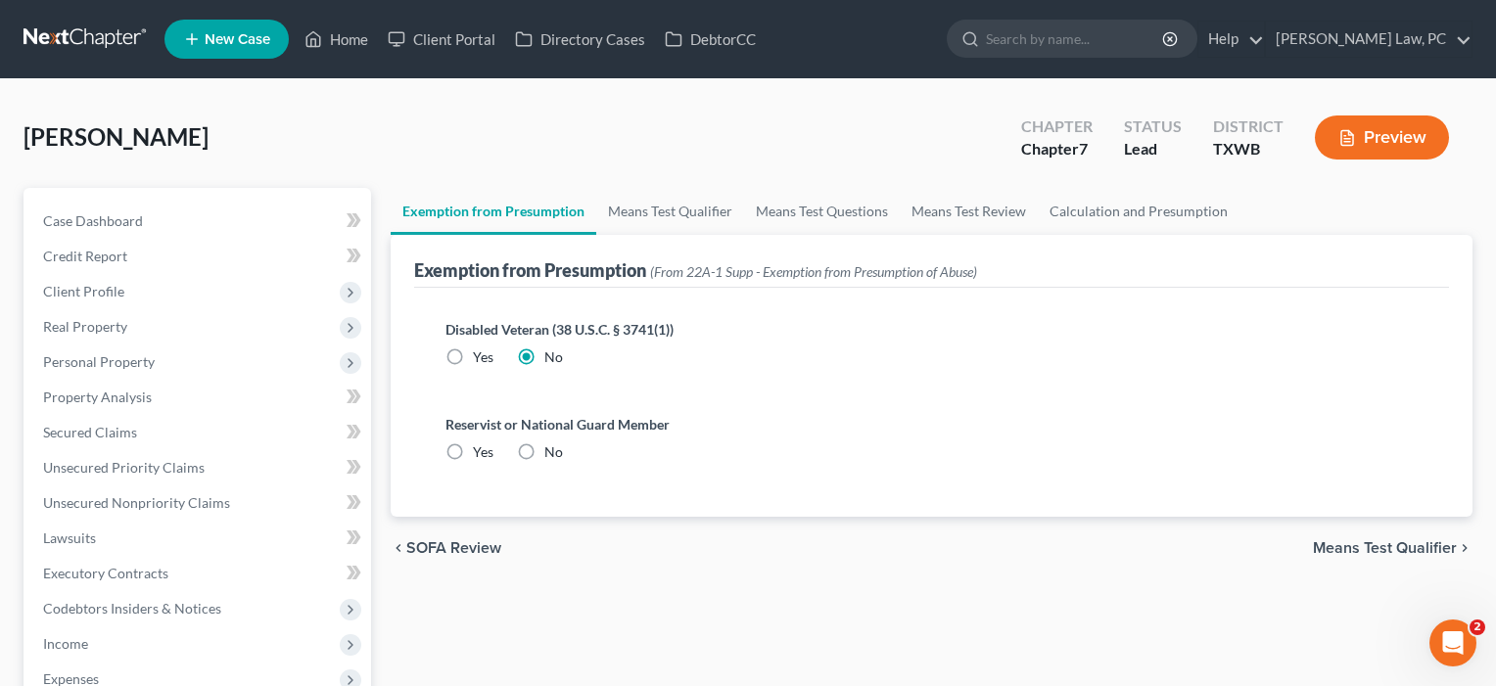
radio input "true"
click at [1399, 550] on span "Means Test Qualifier" at bounding box center [1385, 548] width 144 height 16
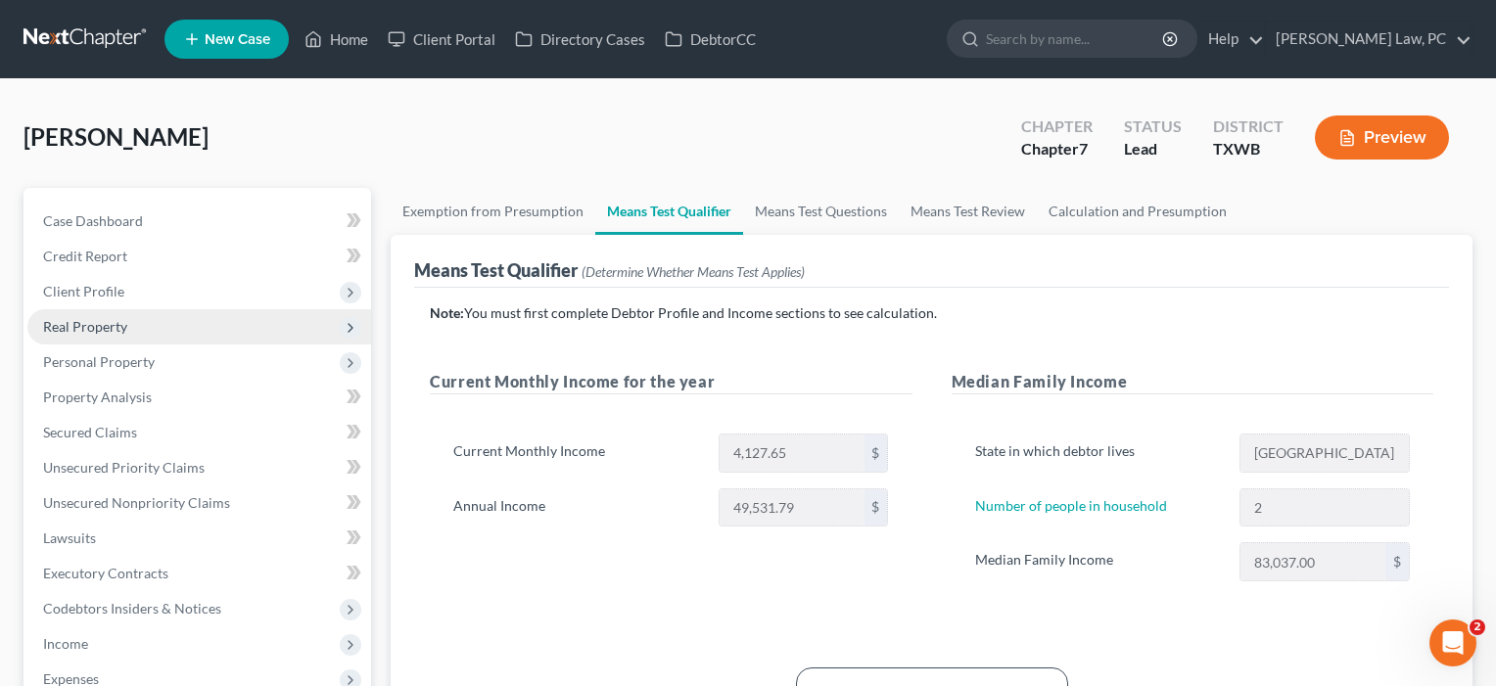
click at [90, 328] on span "Real Property" at bounding box center [85, 326] width 84 height 17
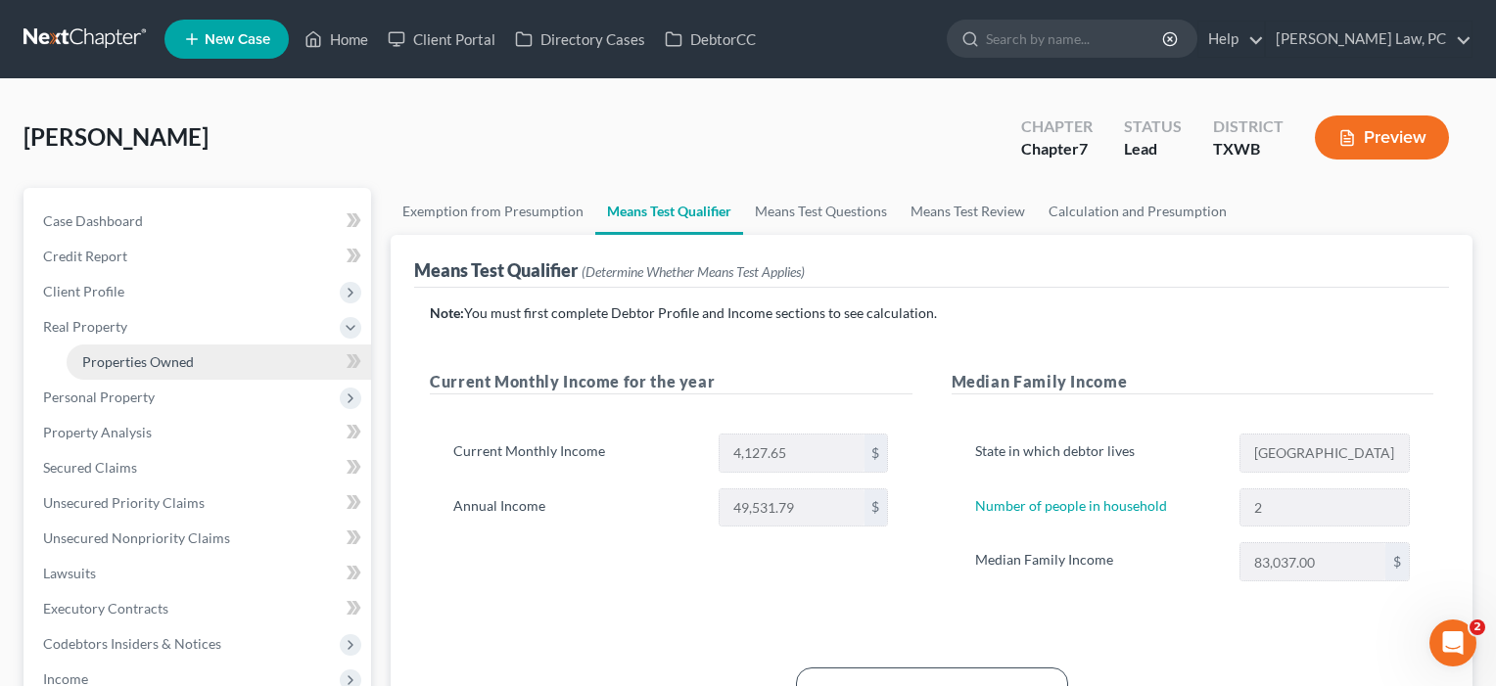
click at [100, 356] on span "Properties Owned" at bounding box center [138, 361] width 112 height 17
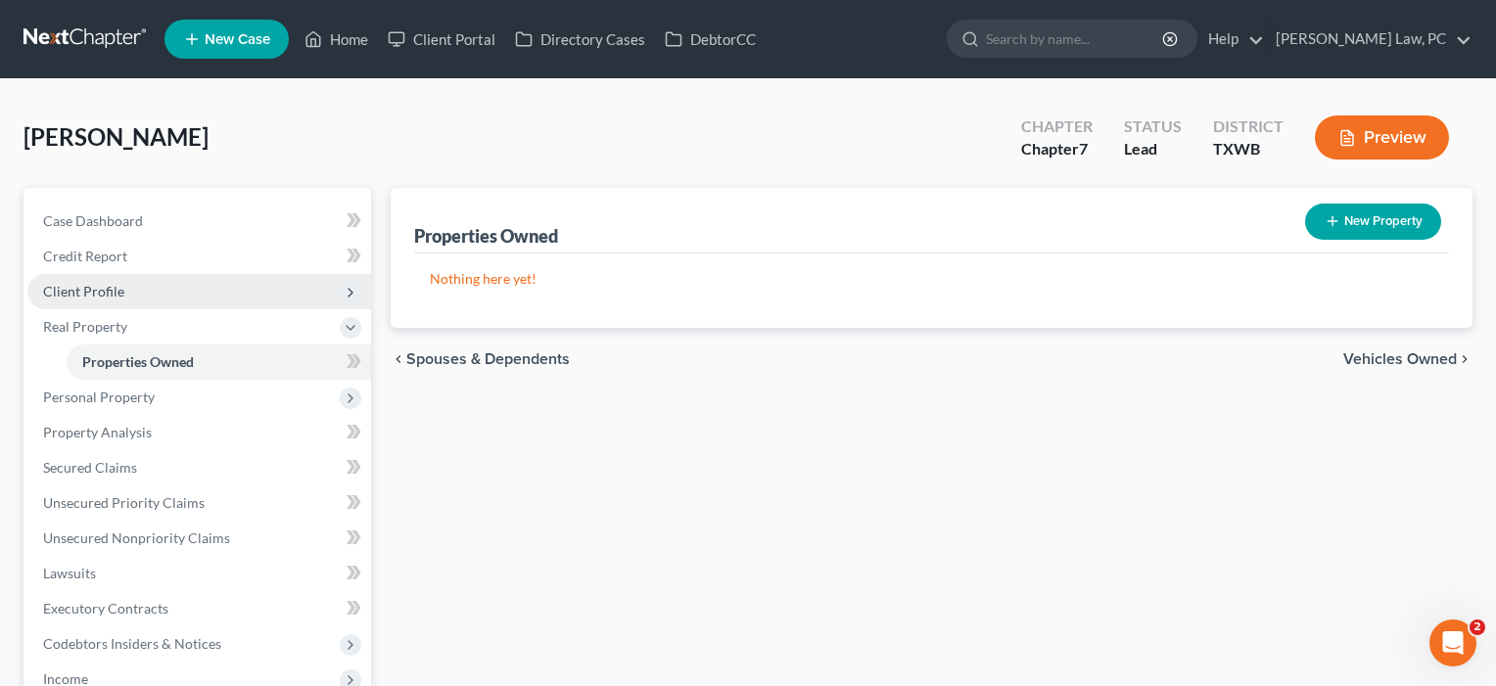
click at [73, 293] on span "Client Profile" at bounding box center [83, 291] width 81 height 17
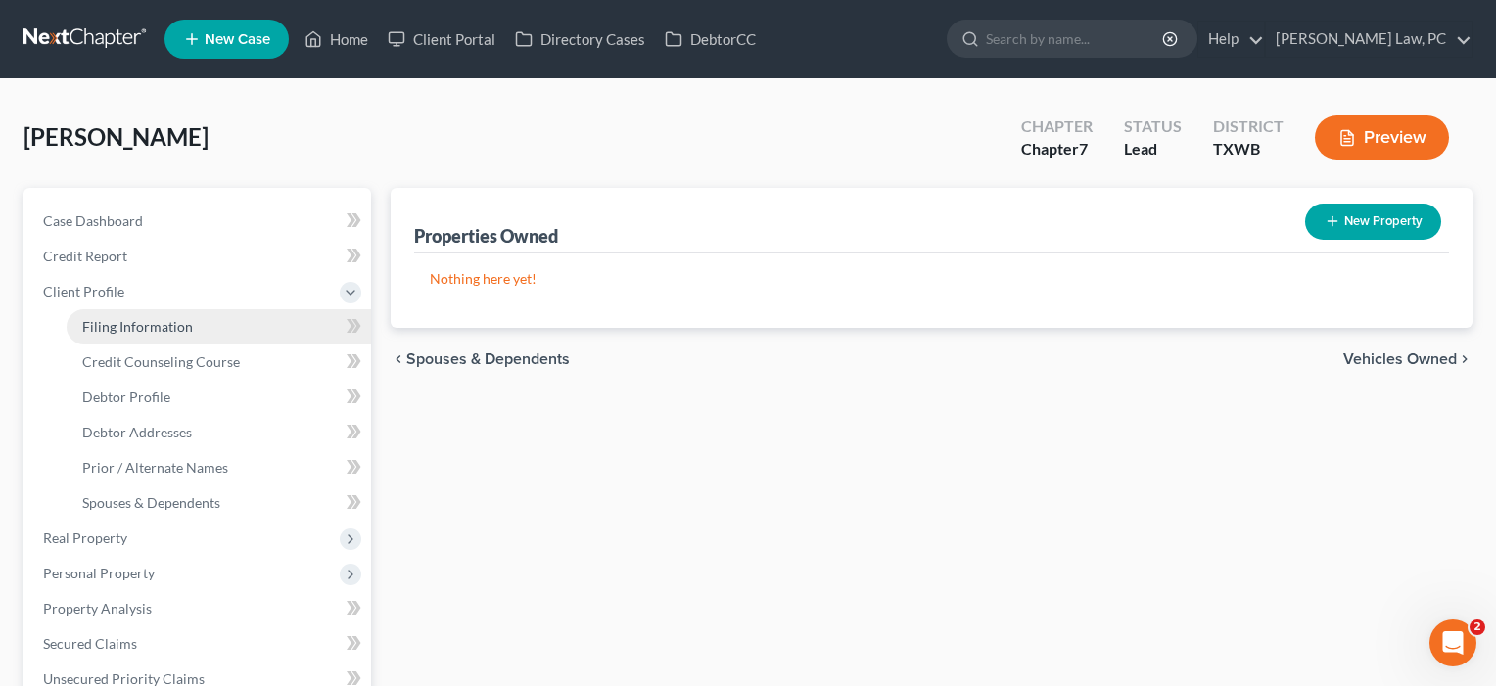
click at [108, 325] on span "Filing Information" at bounding box center [137, 326] width 111 height 17
select select "1"
select select "0"
select select "80"
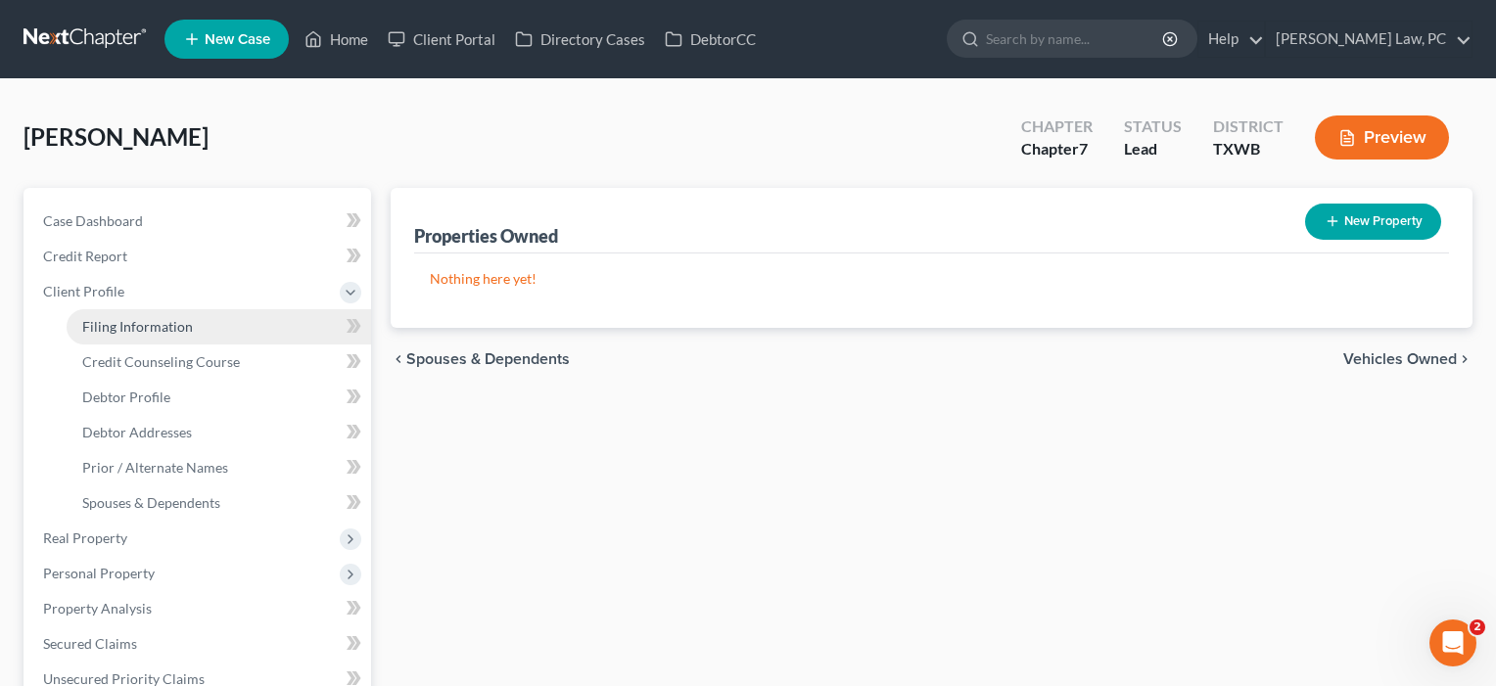
select select "1"
select select "45"
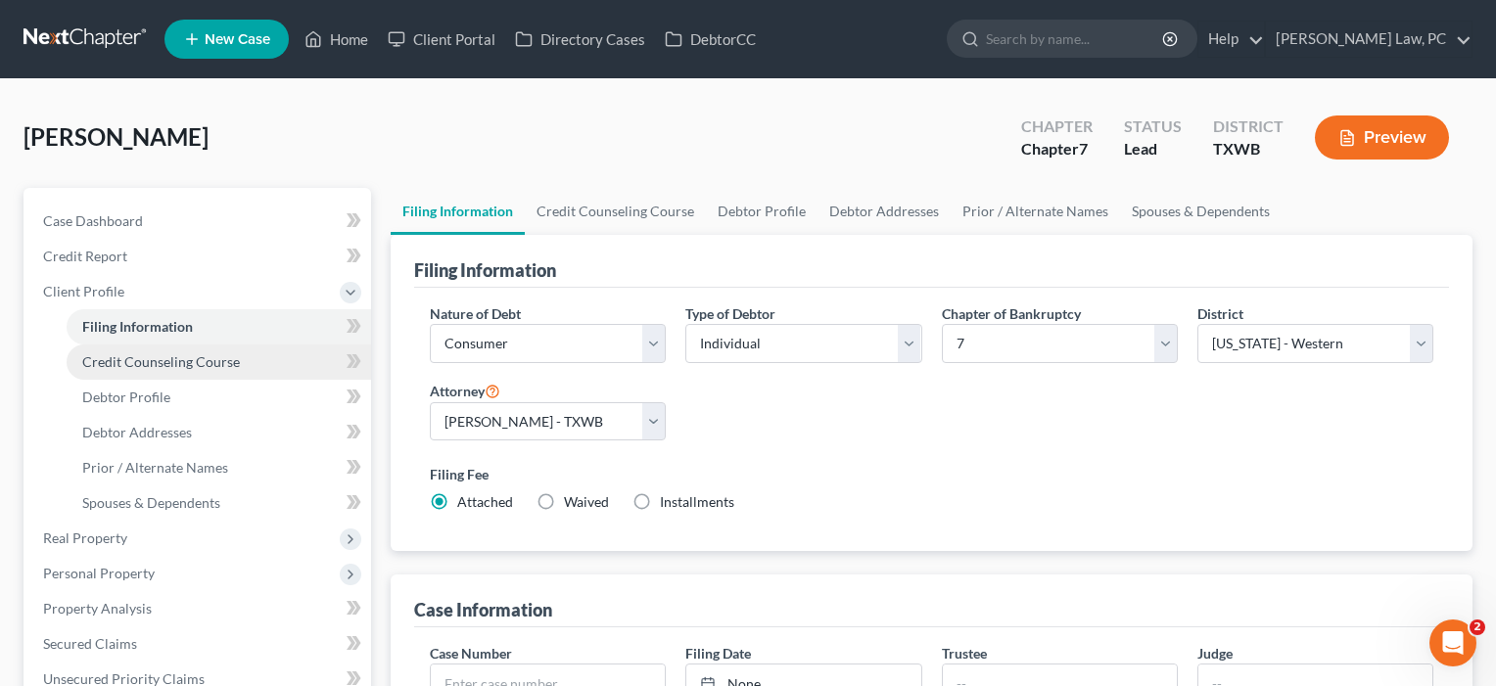
click at [113, 359] on span "Credit Counseling Course" at bounding box center [161, 361] width 158 height 17
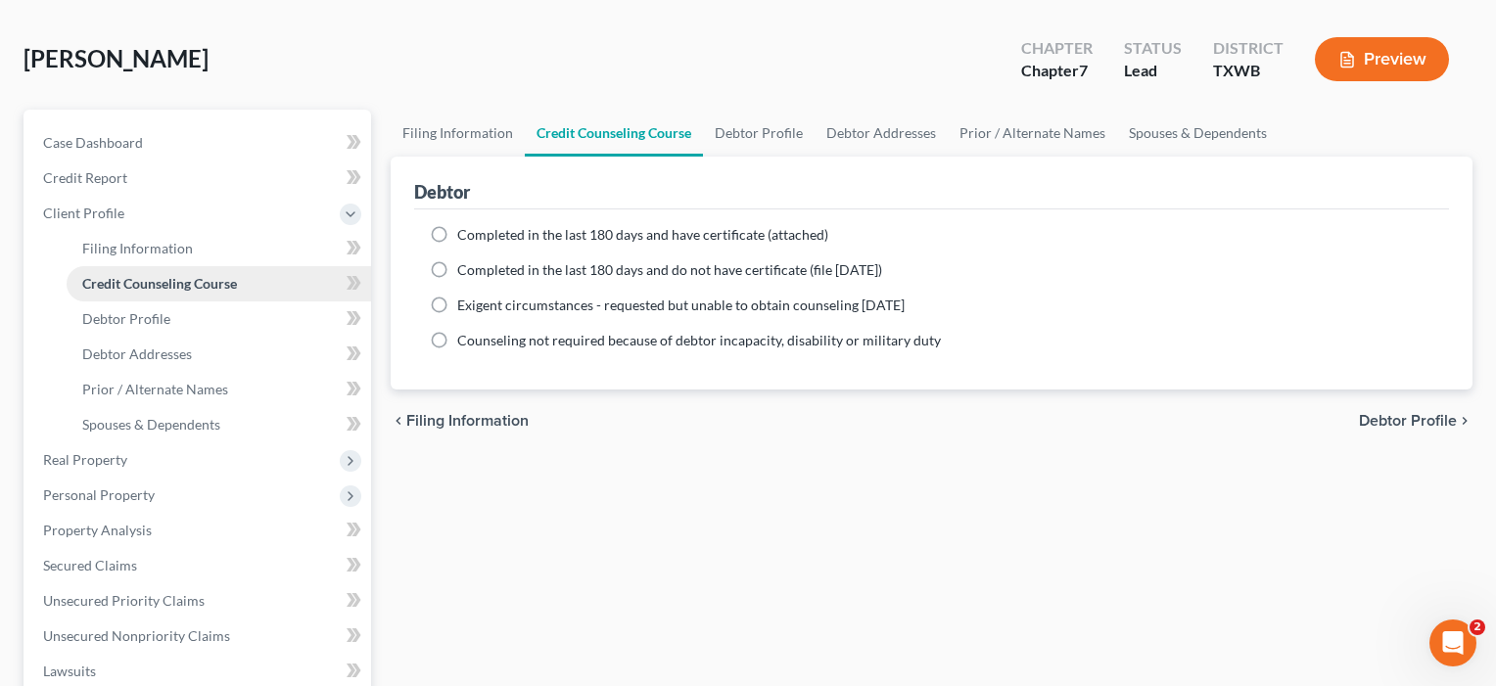
scroll to position [80, 0]
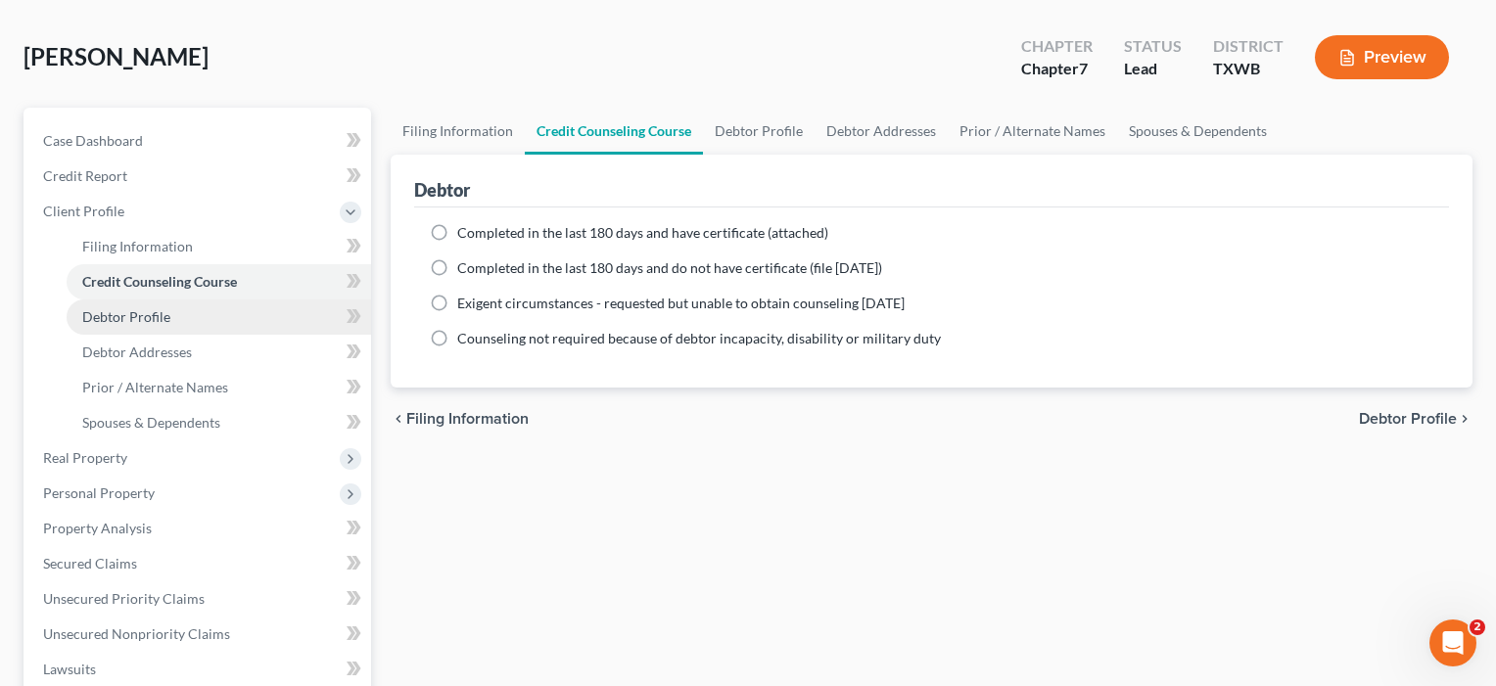
click at [116, 320] on span "Debtor Profile" at bounding box center [126, 316] width 88 height 17
select select "1"
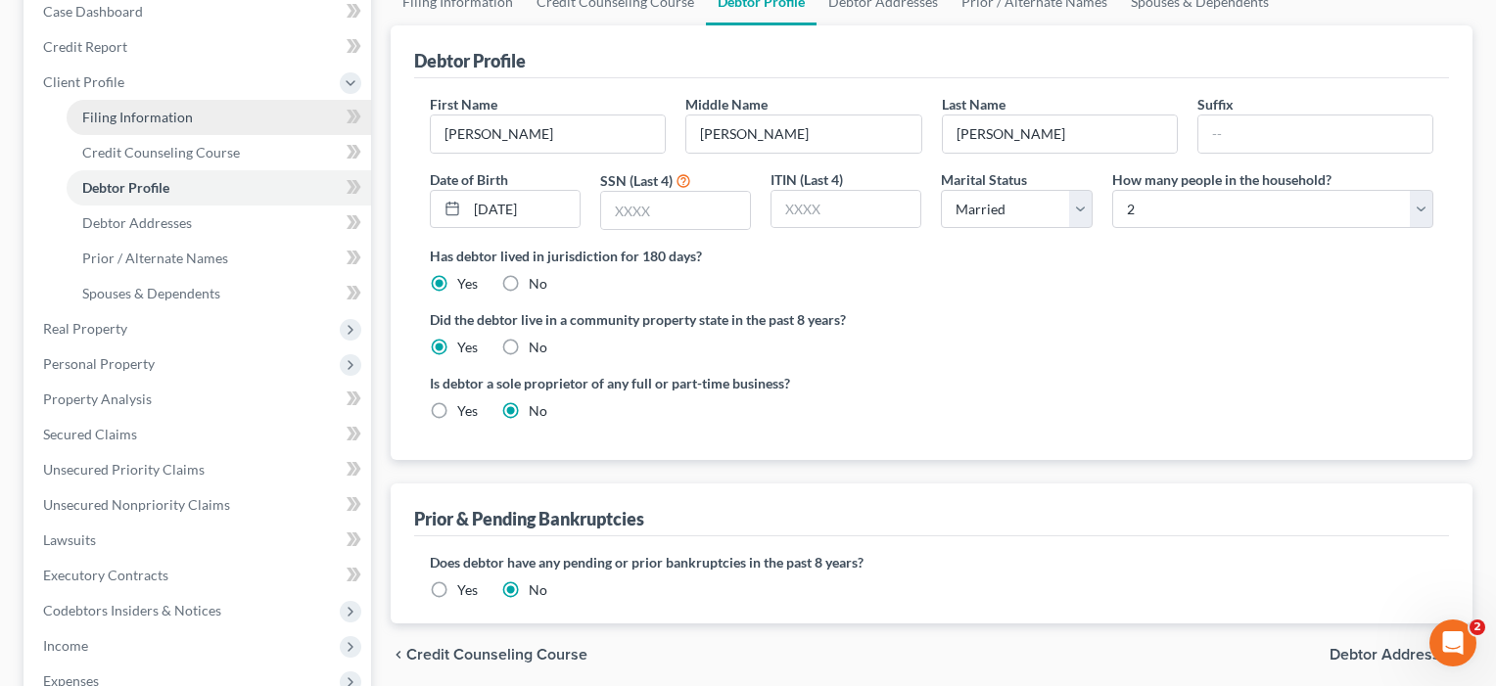
scroll to position [272, 0]
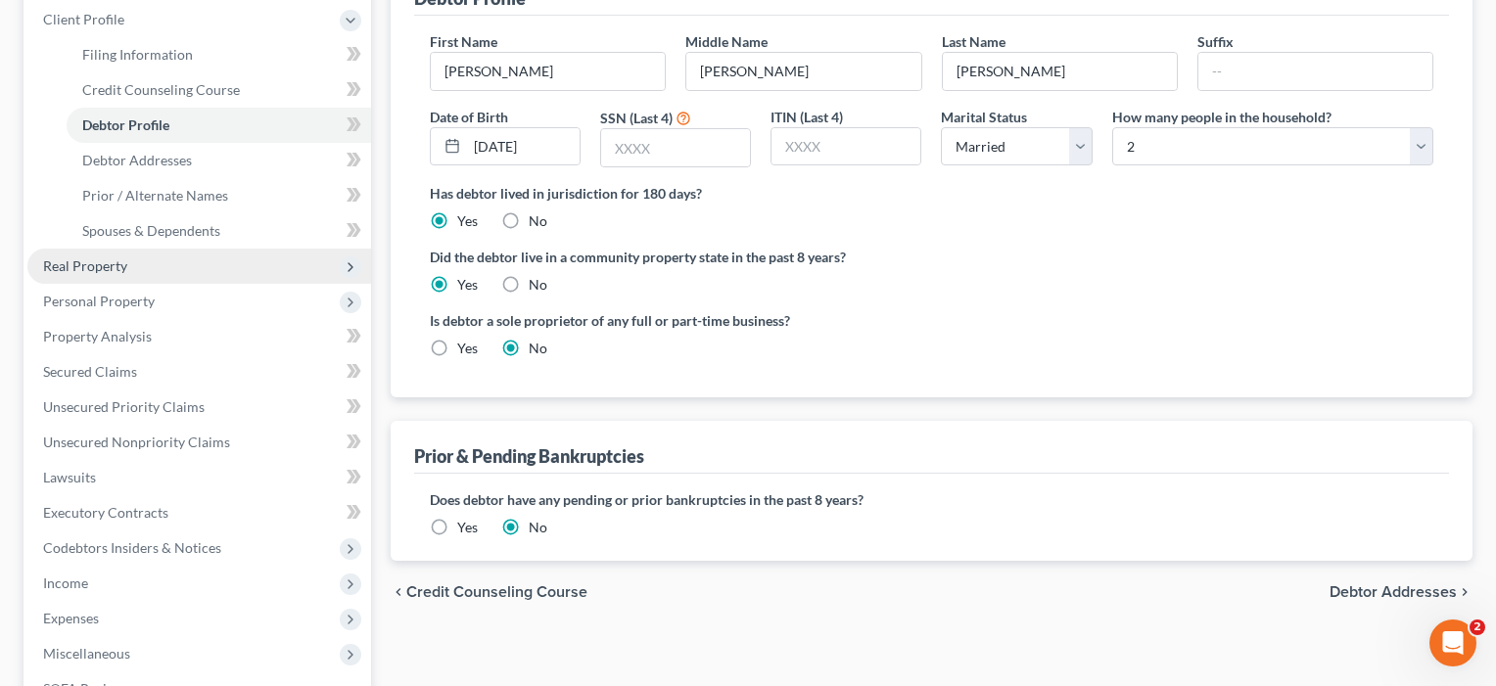
click at [96, 270] on span "Real Property" at bounding box center [85, 266] width 84 height 17
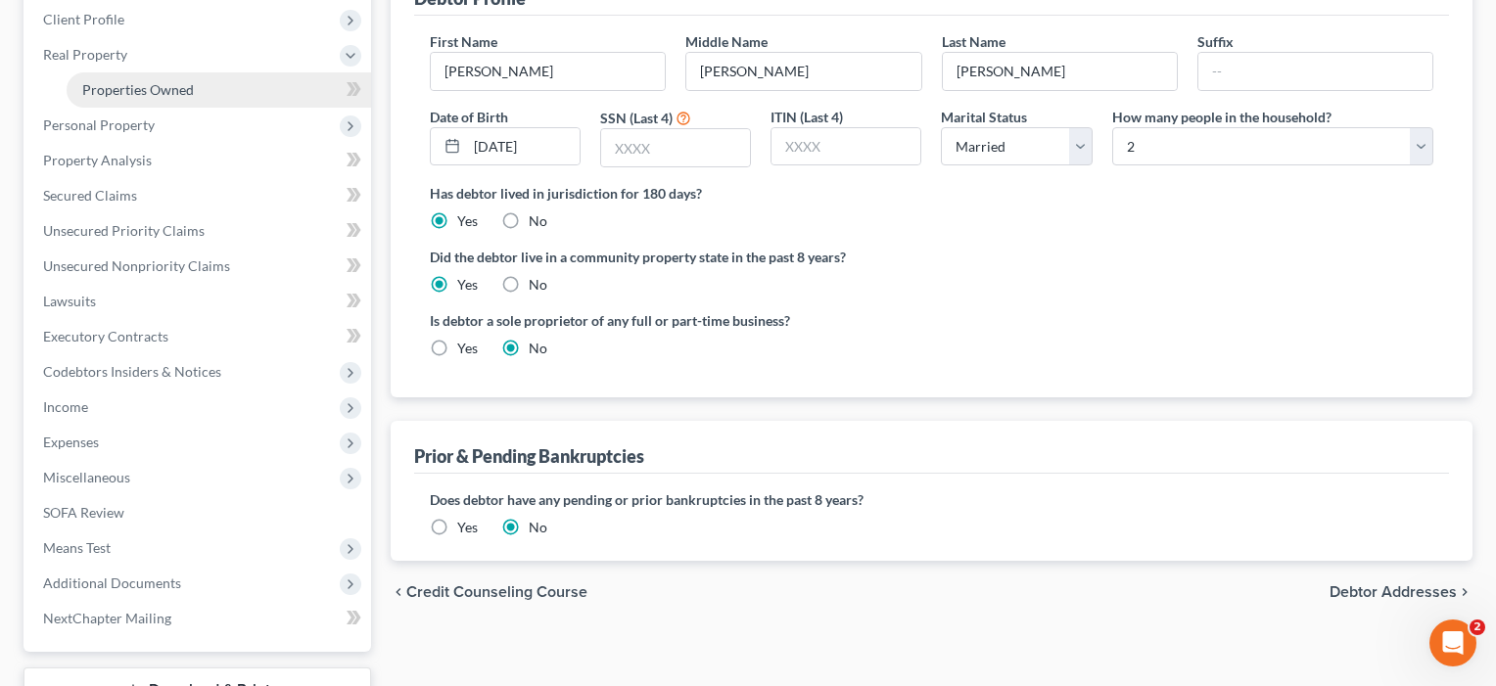
click at [131, 93] on span "Properties Owned" at bounding box center [138, 89] width 112 height 17
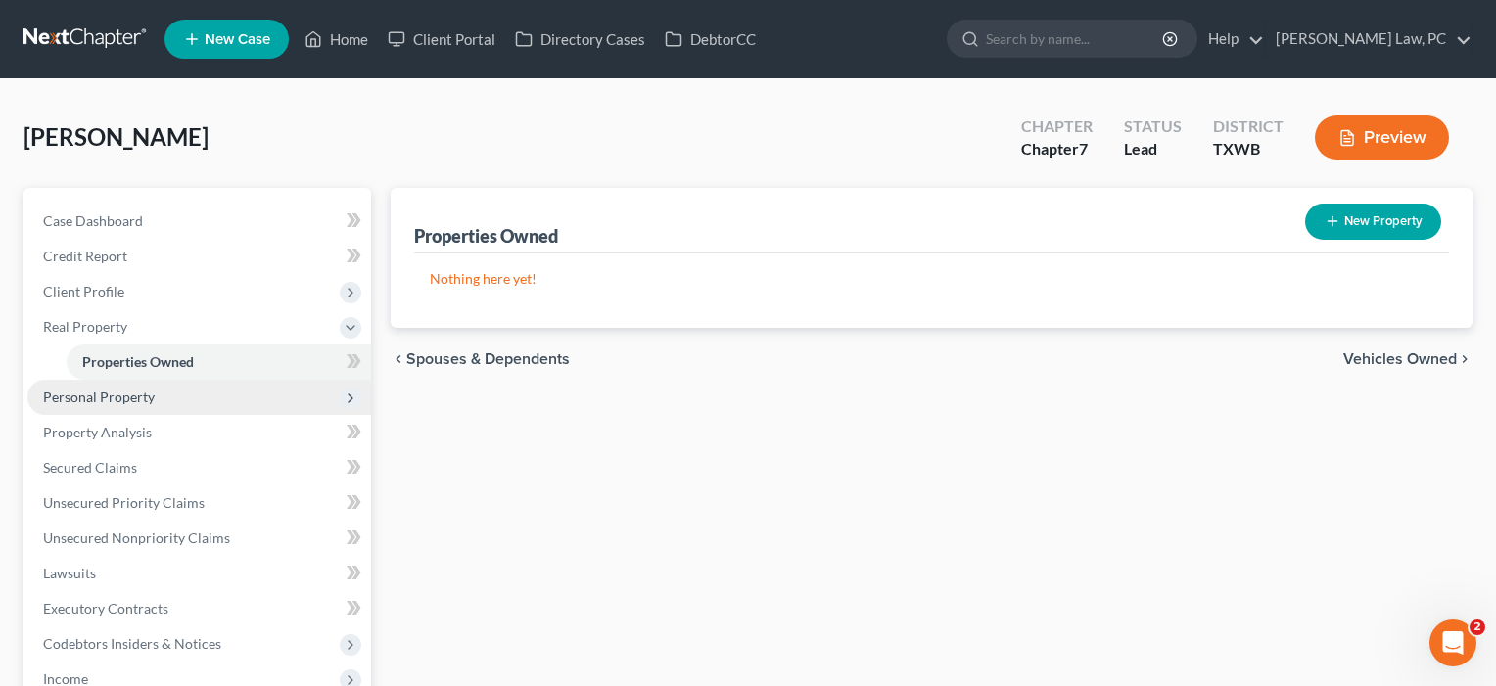
click at [95, 396] on span "Personal Property" at bounding box center [99, 397] width 112 height 17
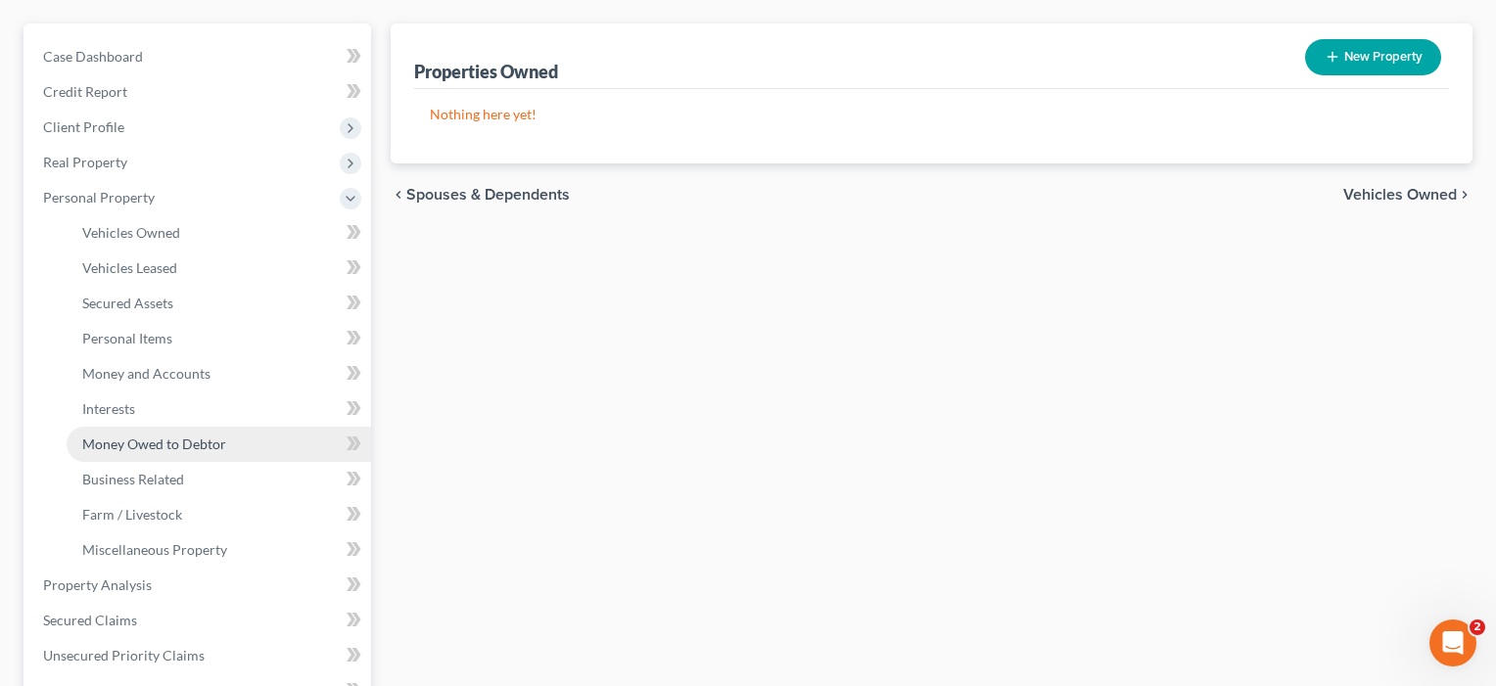
scroll to position [173, 0]
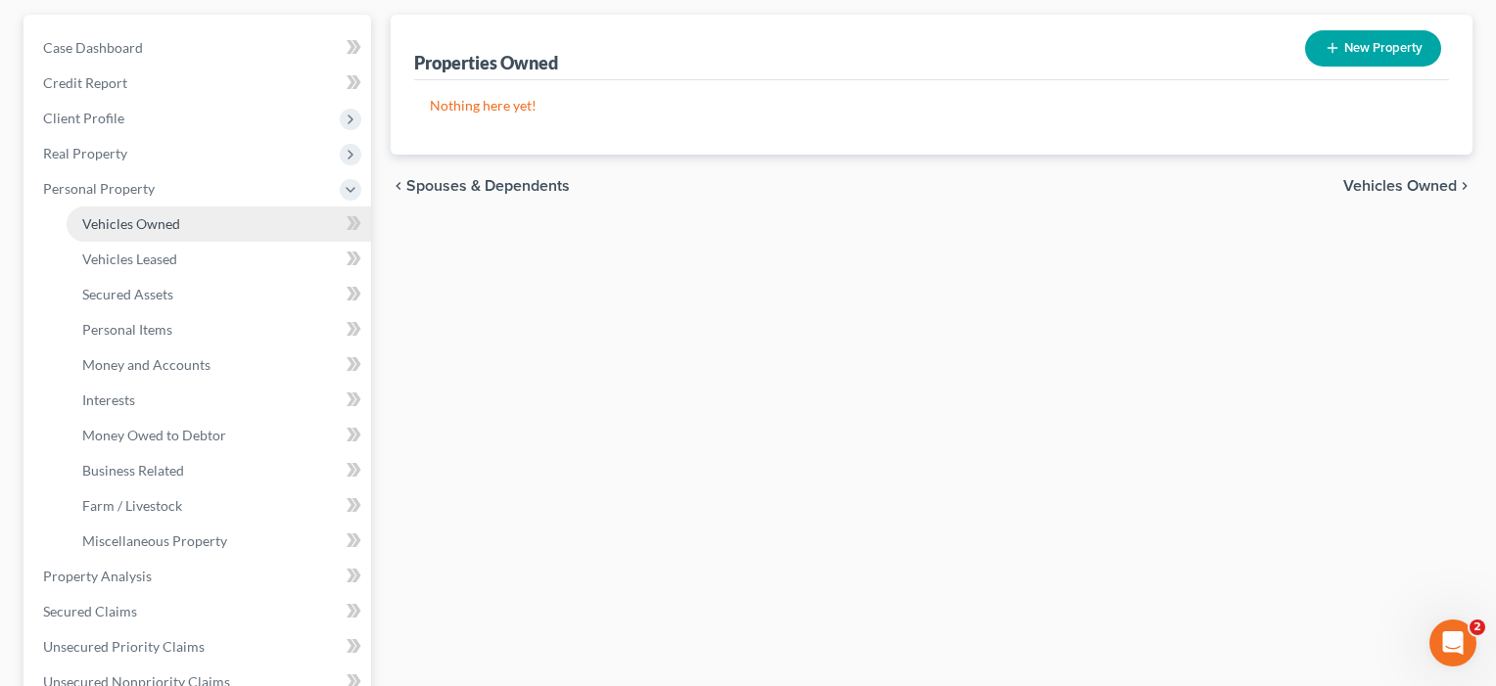
click at [126, 219] on span "Vehicles Owned" at bounding box center [131, 223] width 98 height 17
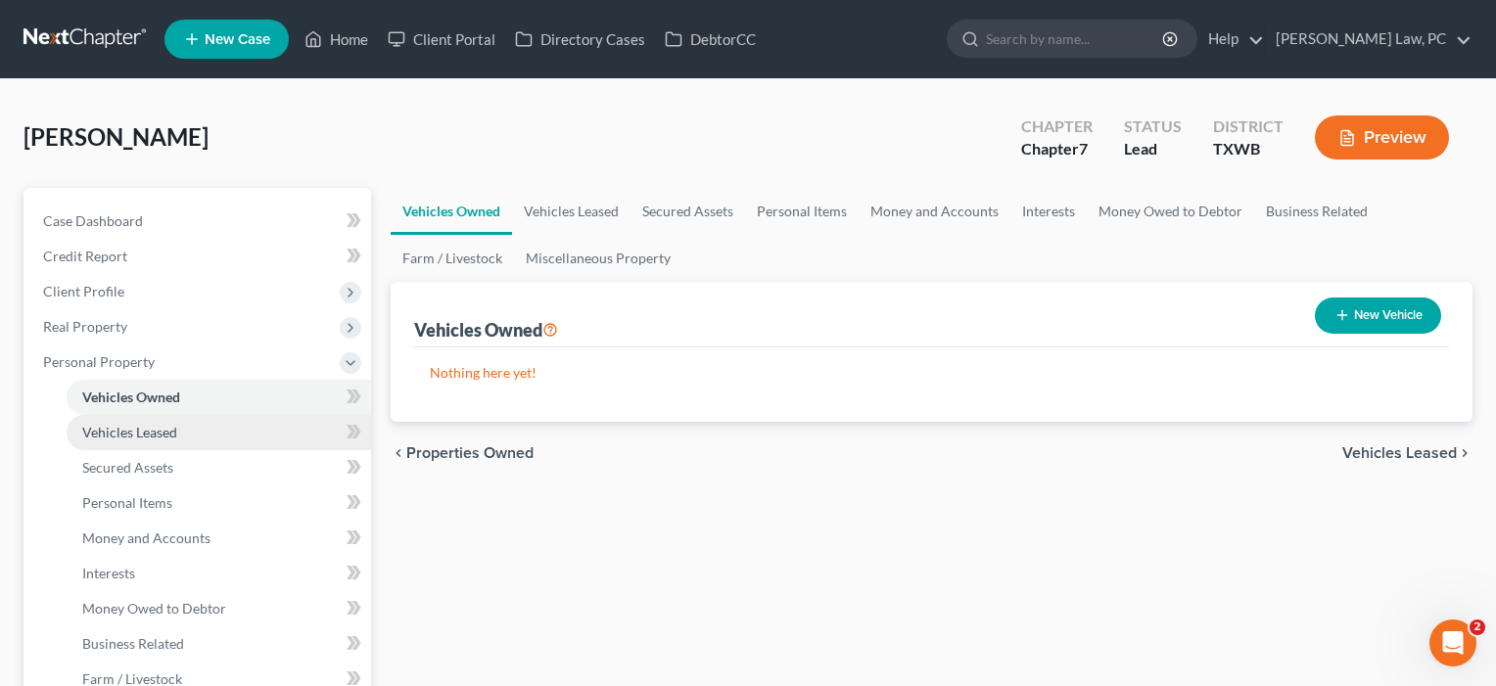
click at [155, 435] on span "Vehicles Leased" at bounding box center [129, 432] width 95 height 17
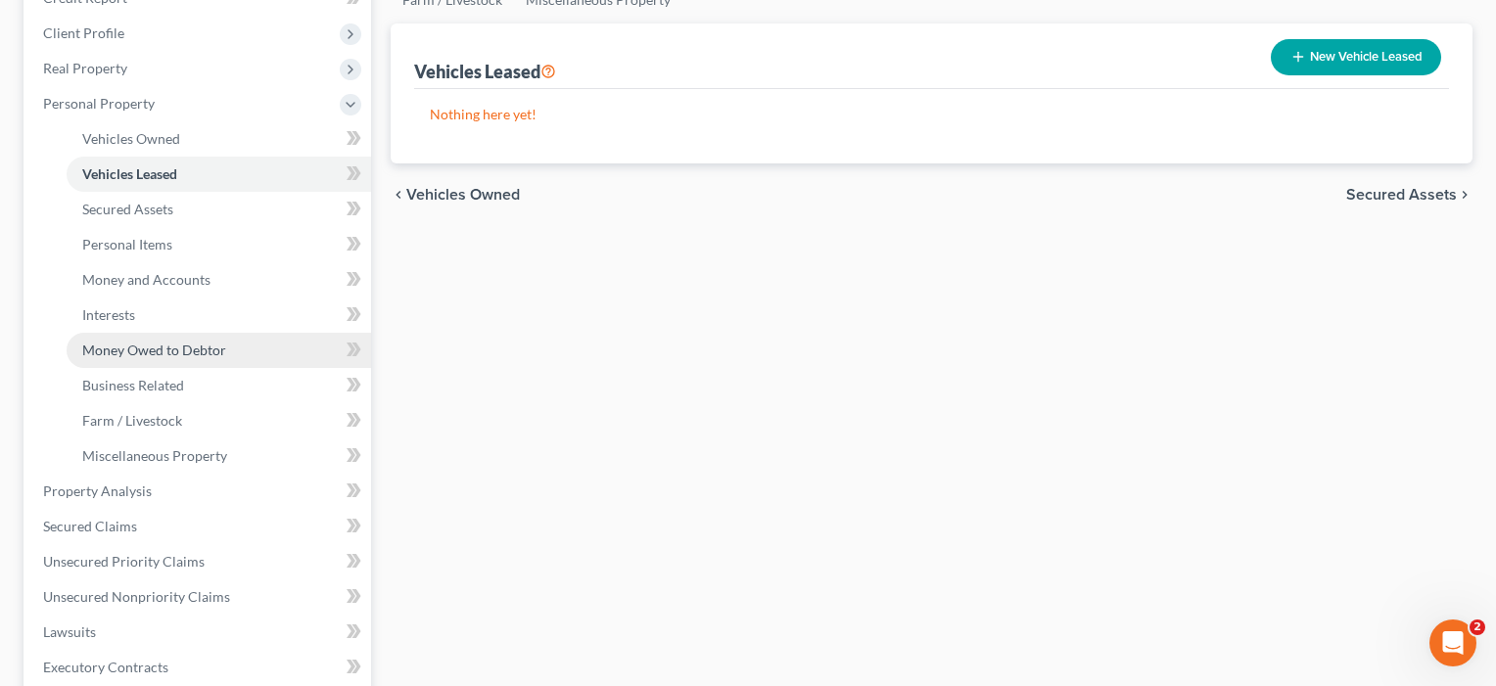
scroll to position [269, 0]
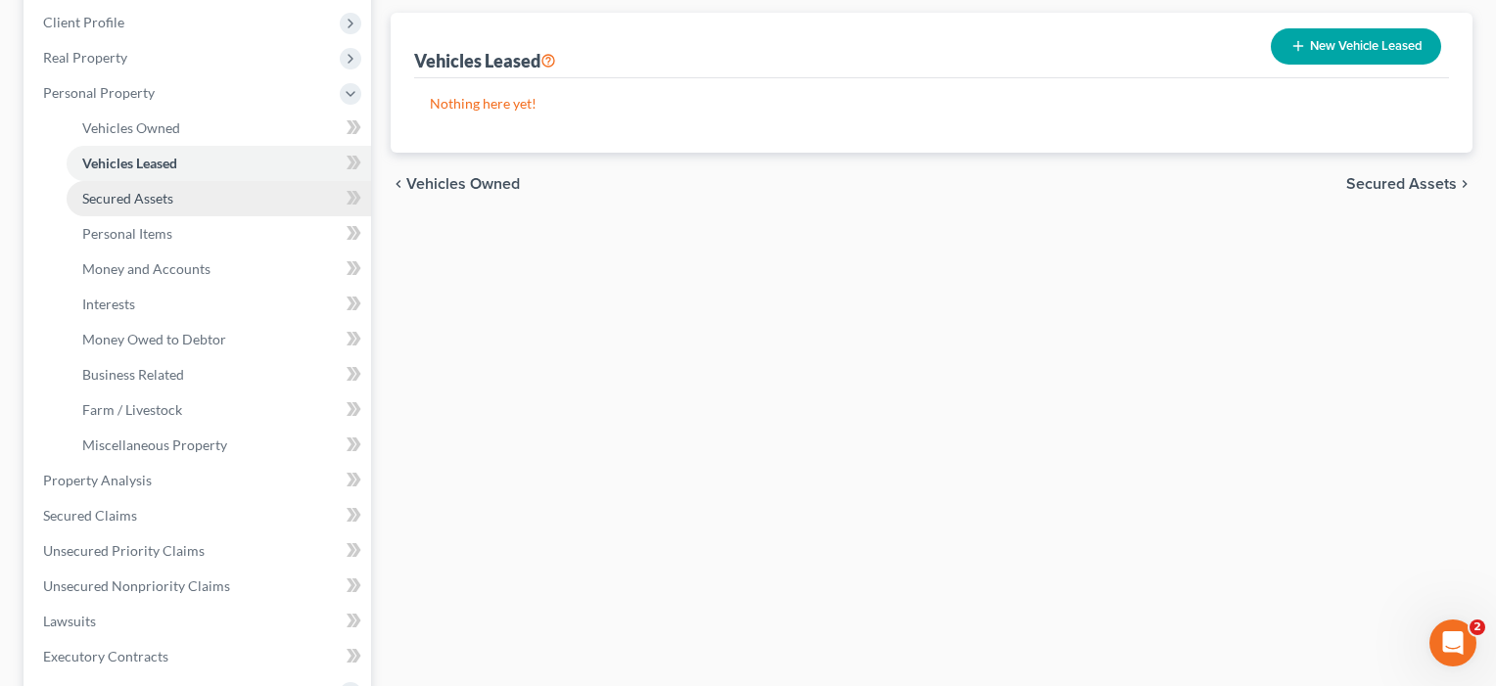
click at [136, 193] on span "Secured Assets" at bounding box center [127, 198] width 91 height 17
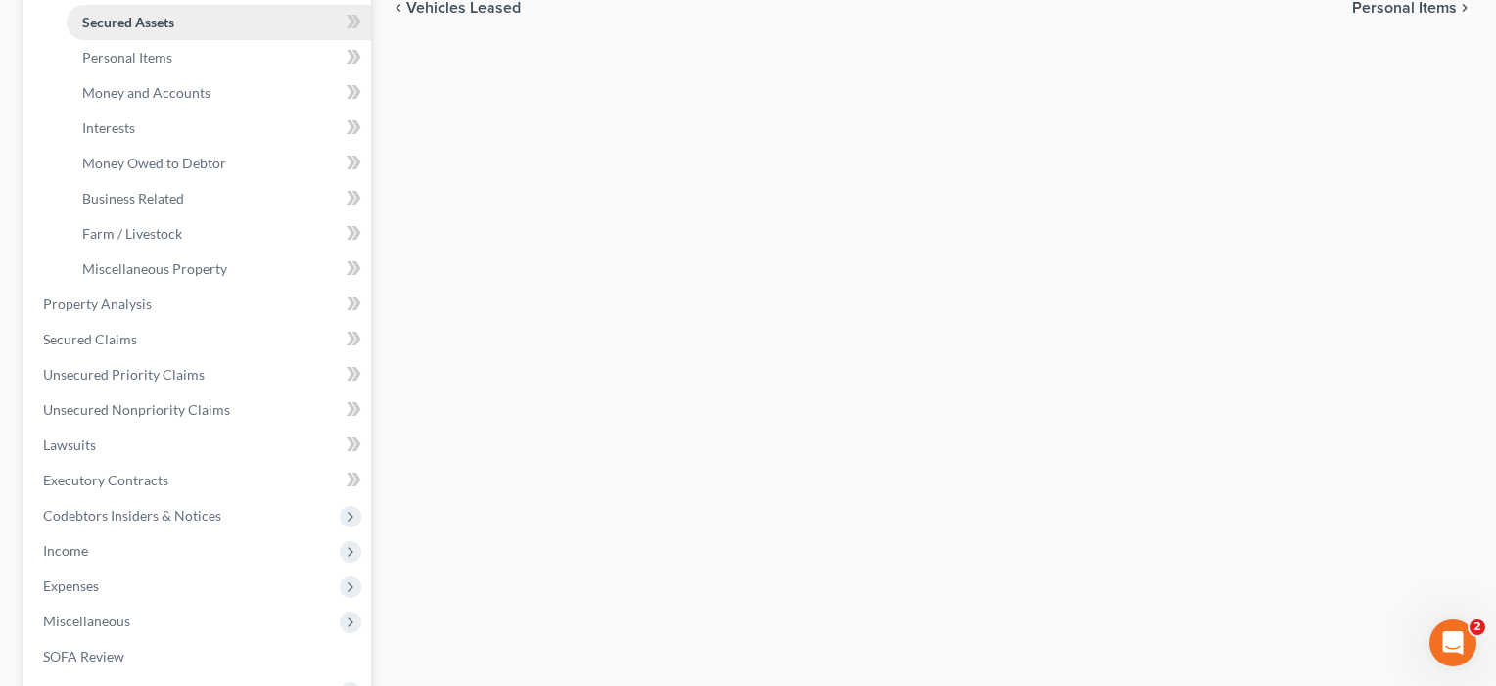
scroll to position [460, 0]
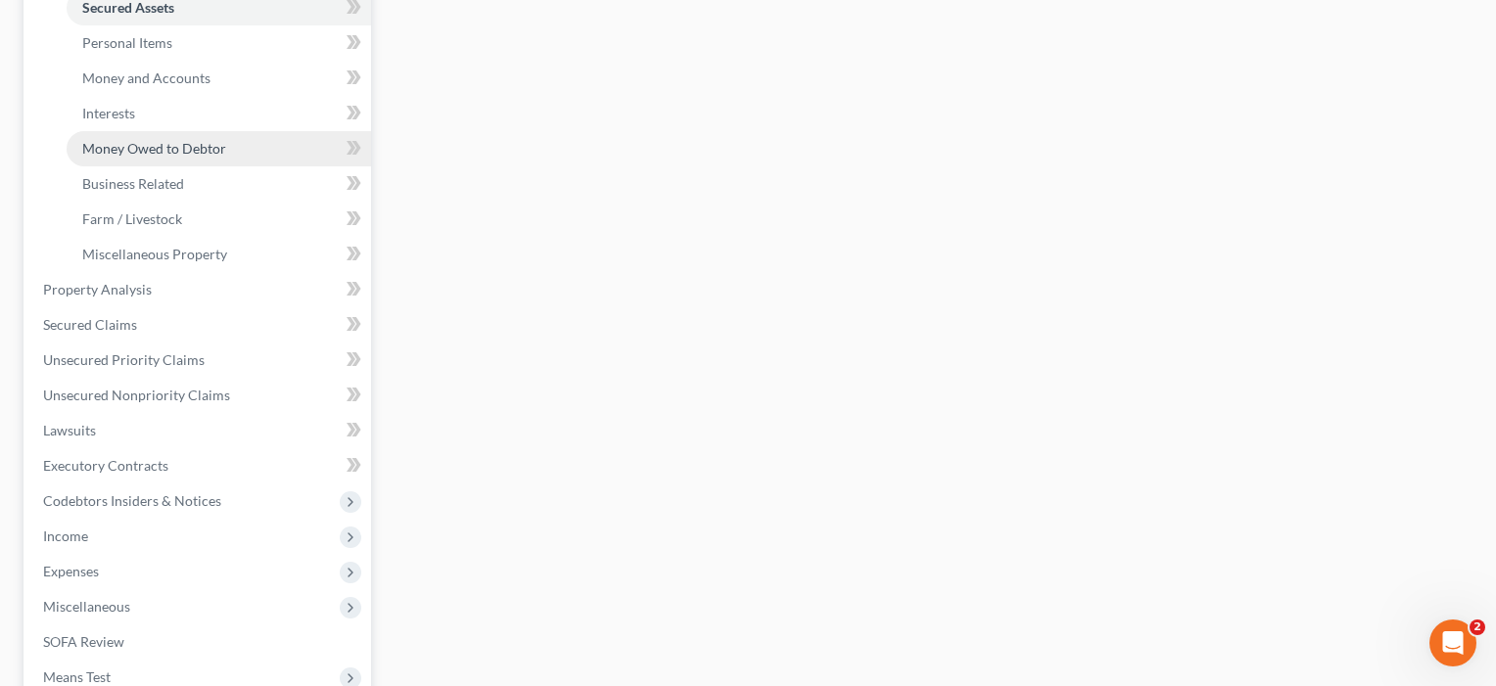
click at [115, 147] on span "Money Owed to Debtor" at bounding box center [154, 148] width 144 height 17
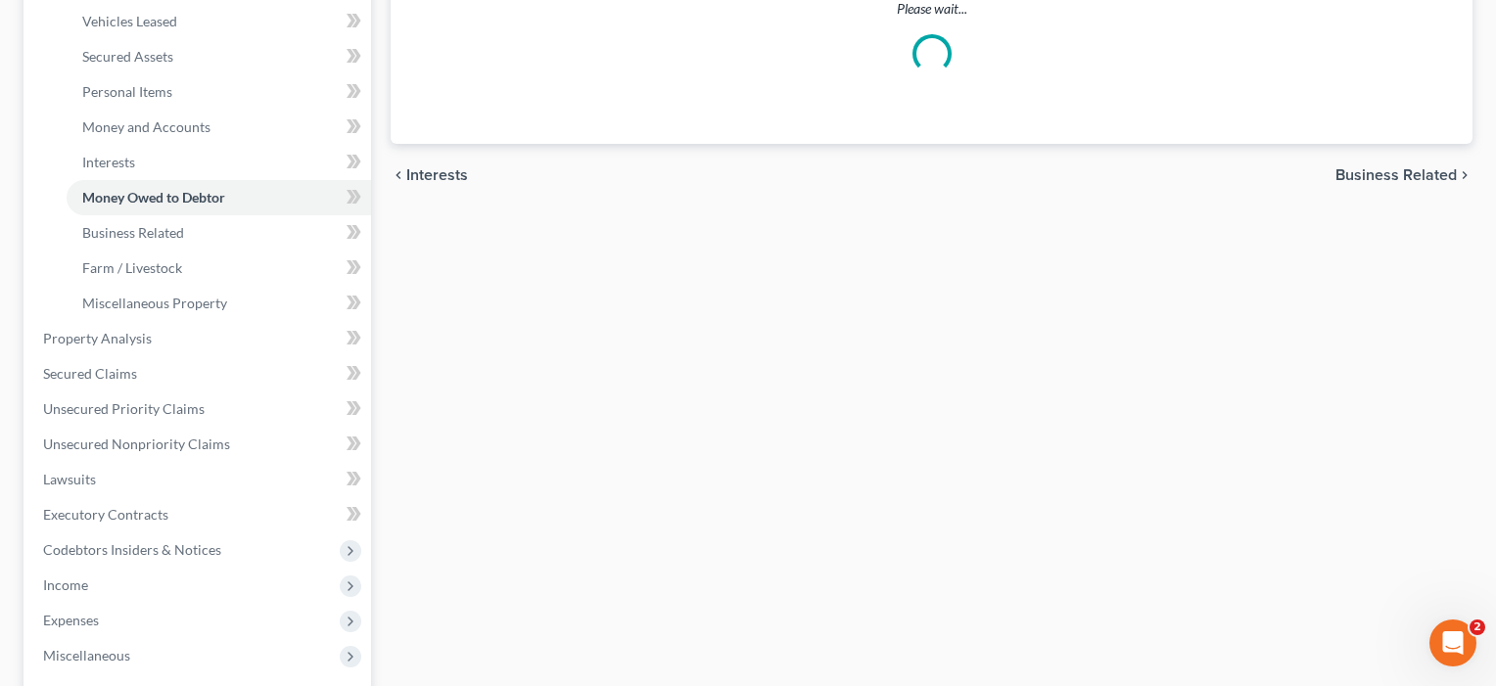
scroll to position [477, 0]
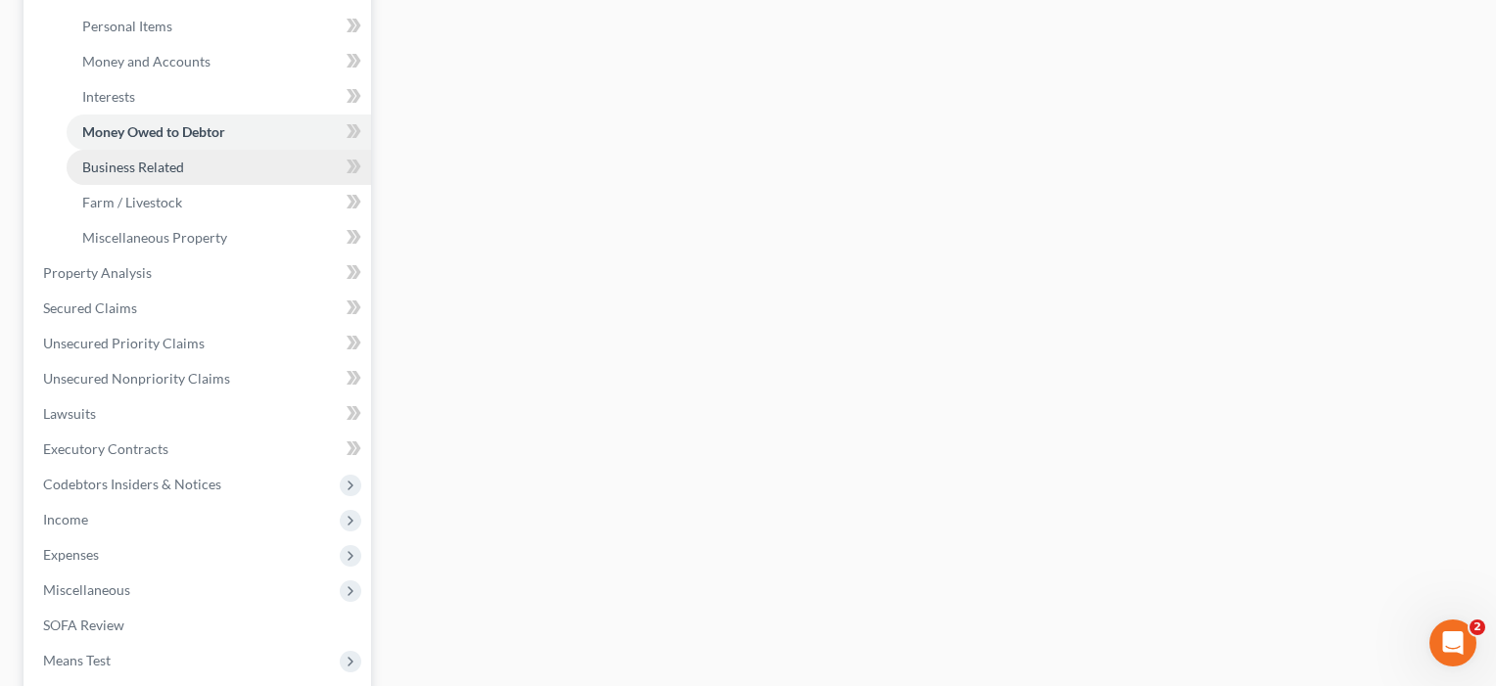
click at [98, 165] on span "Business Related" at bounding box center [133, 167] width 102 height 17
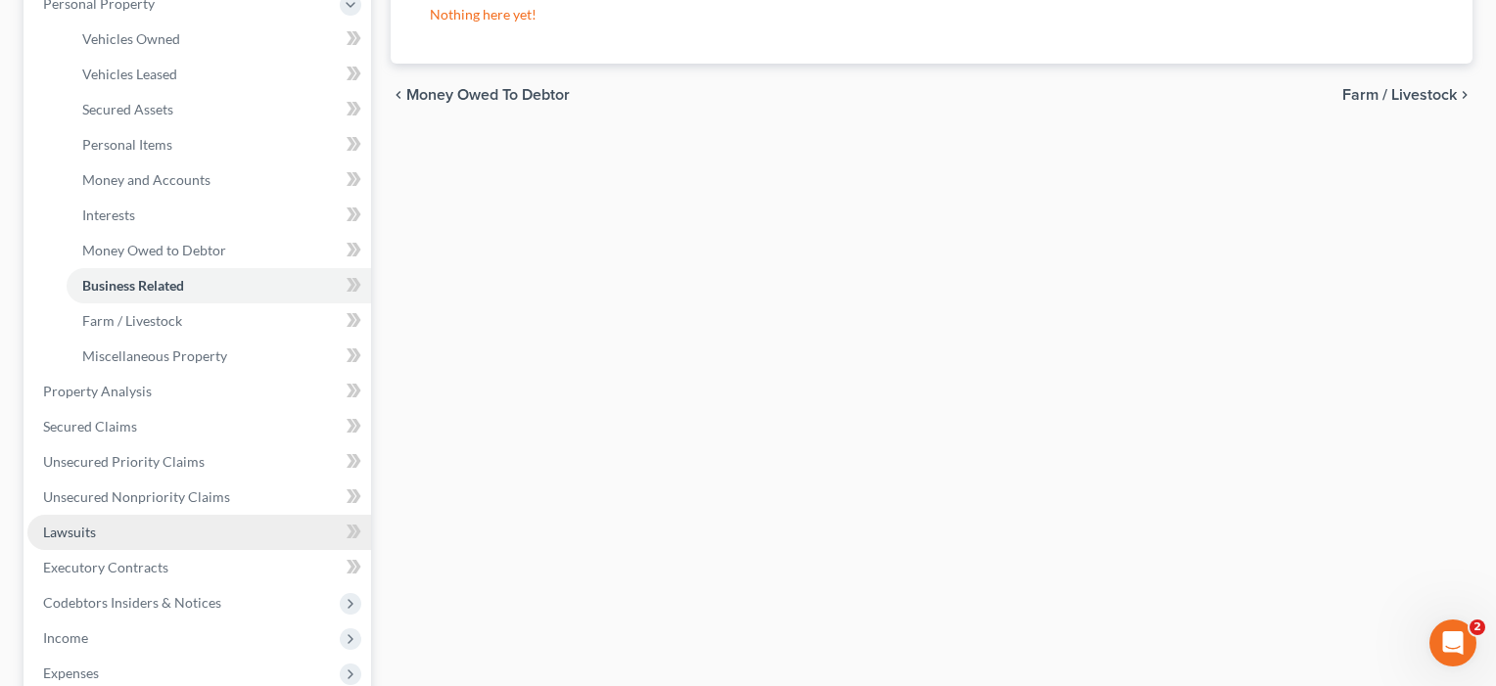
scroll to position [284, 0]
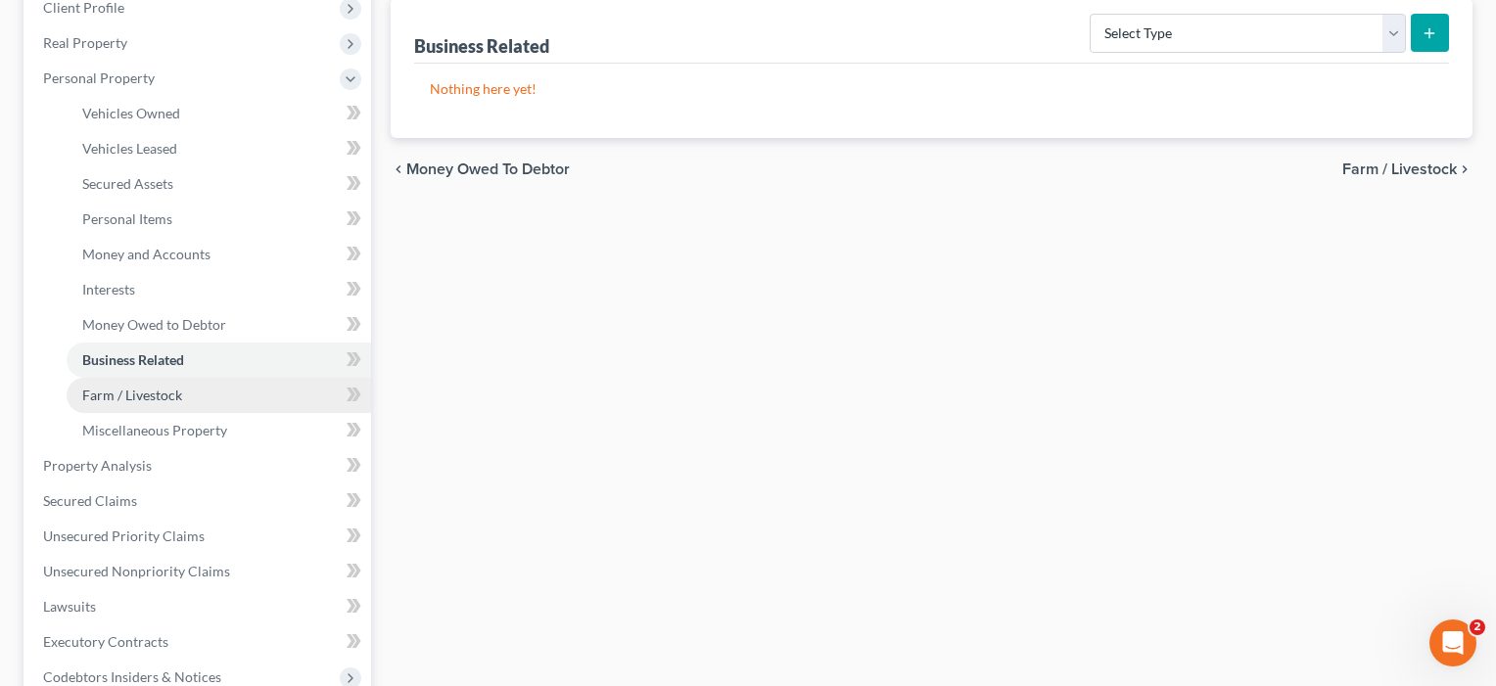
click at [107, 393] on span "Farm / Livestock" at bounding box center [132, 395] width 100 height 17
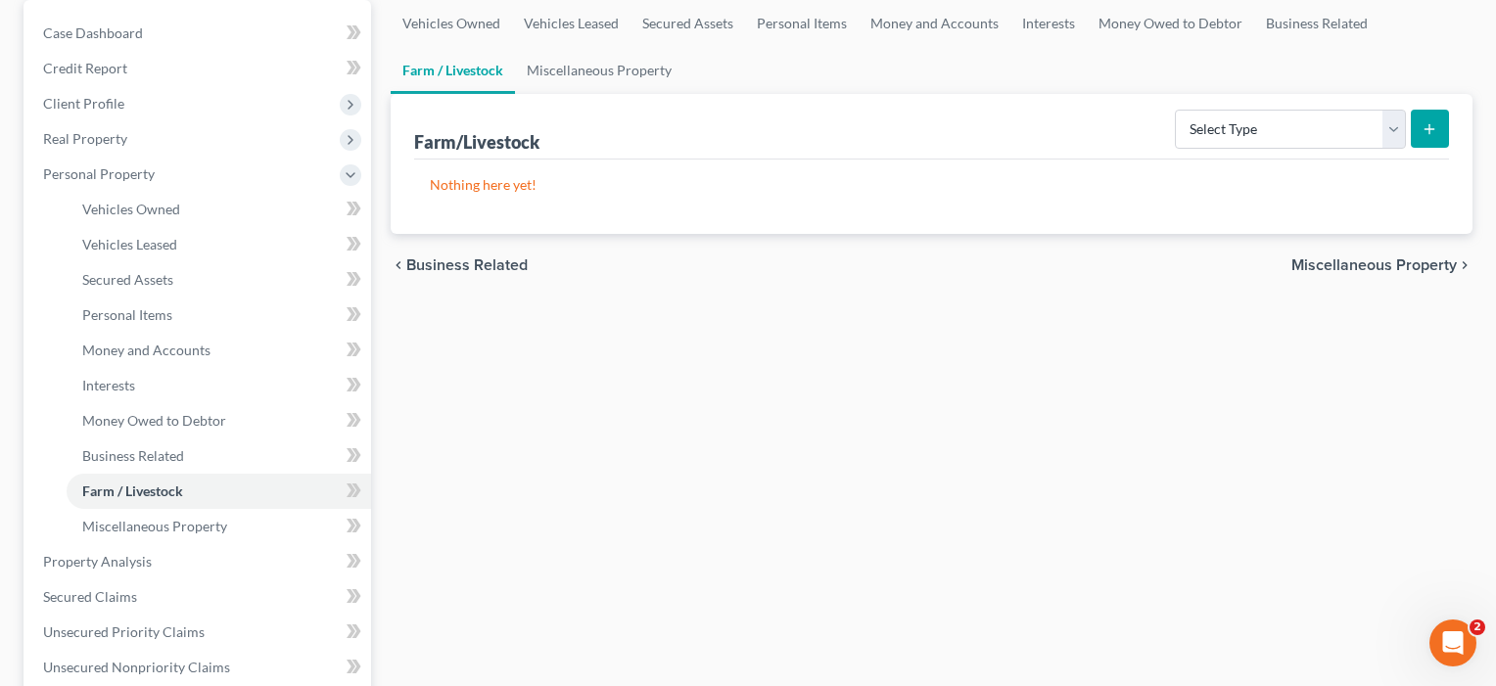
scroll to position [153, 0]
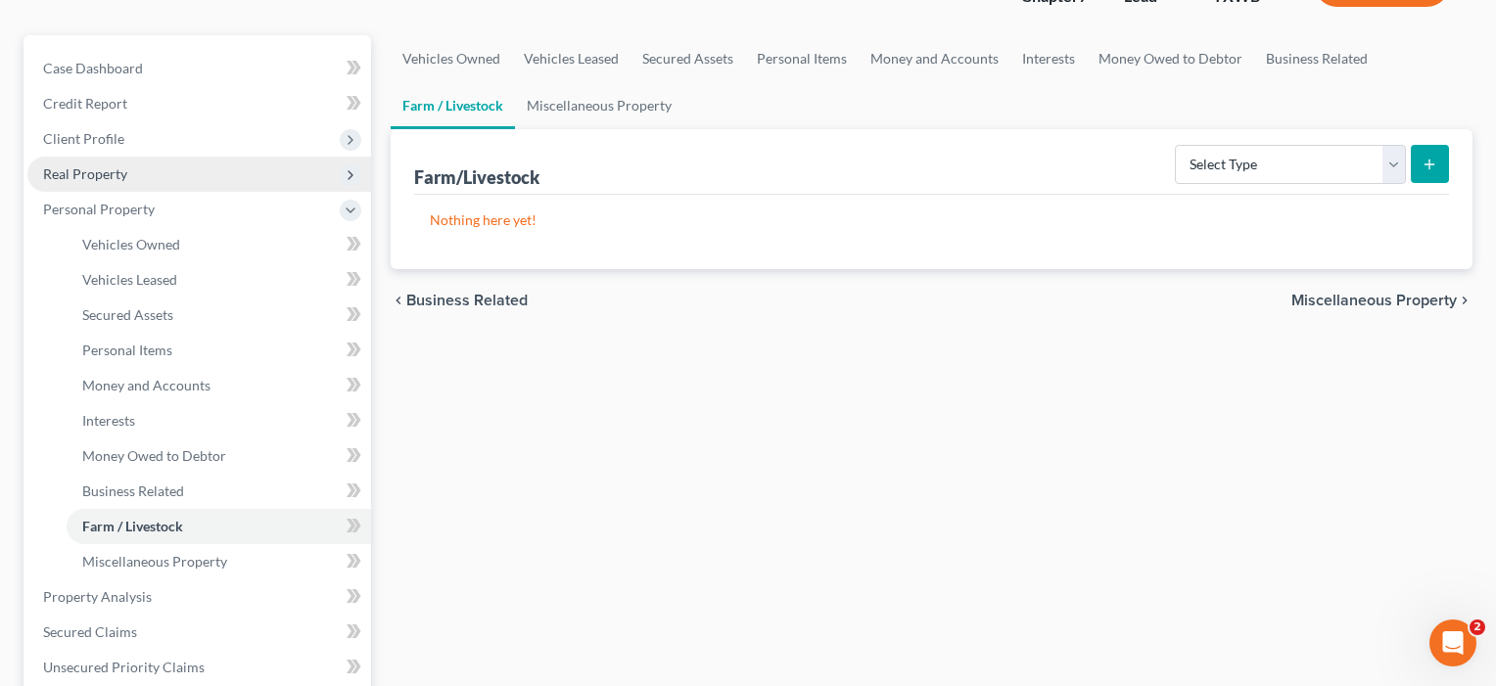
click at [100, 170] on span "Real Property" at bounding box center [85, 173] width 84 height 17
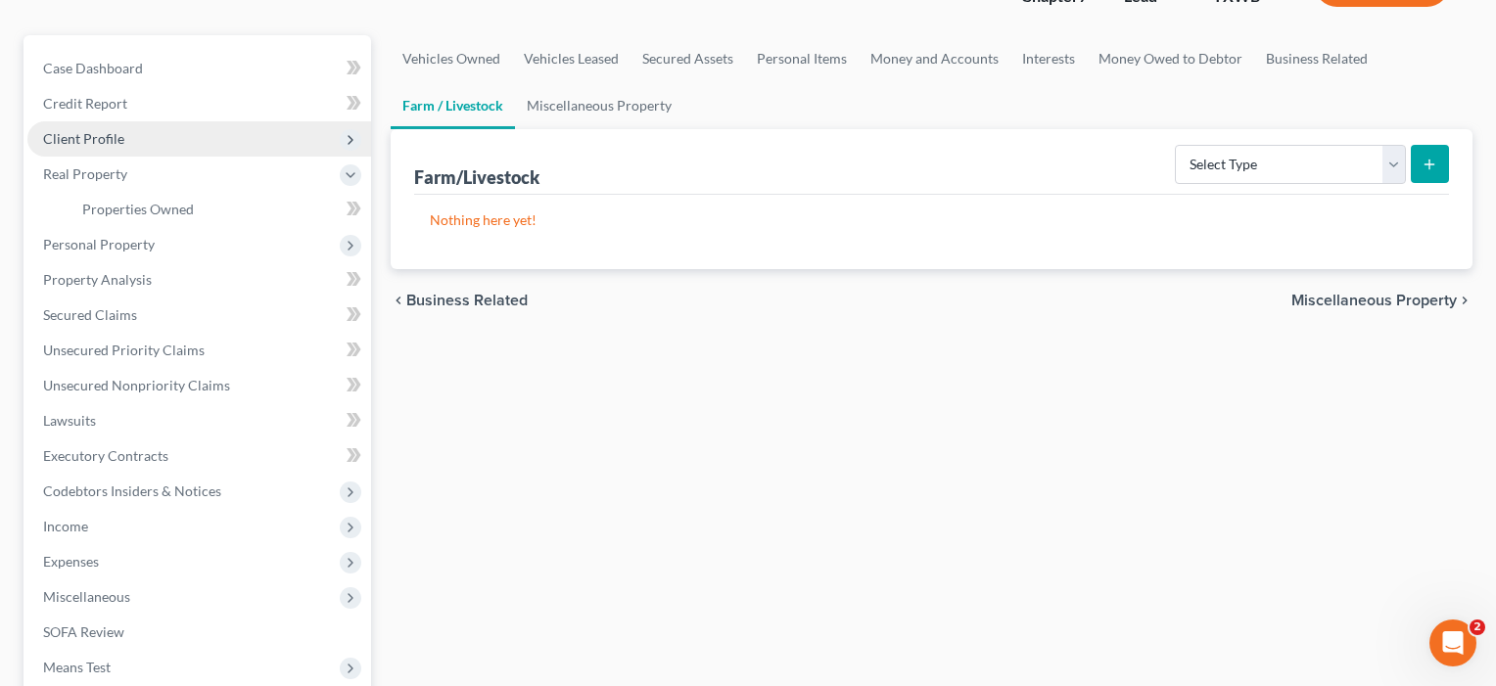
click at [93, 137] on span "Client Profile" at bounding box center [83, 138] width 81 height 17
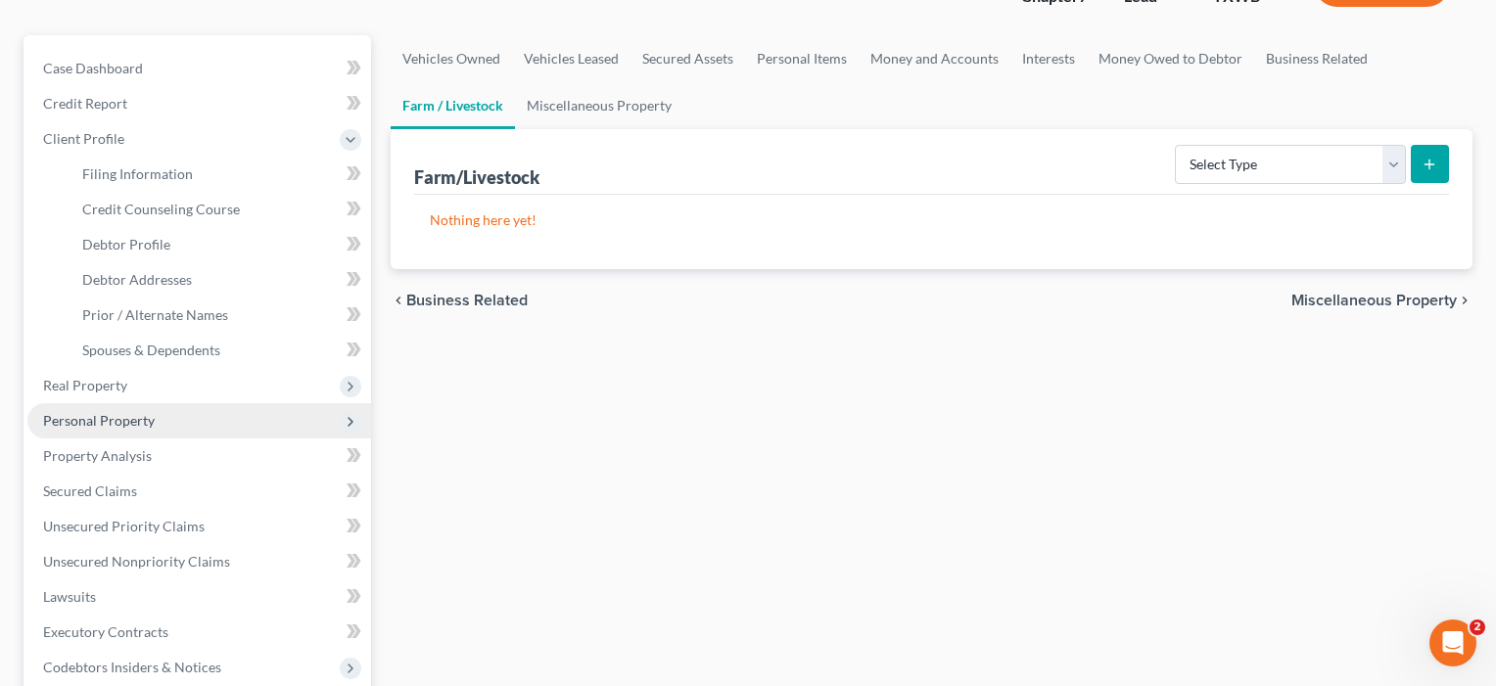
click at [124, 424] on span "Personal Property" at bounding box center [99, 420] width 112 height 17
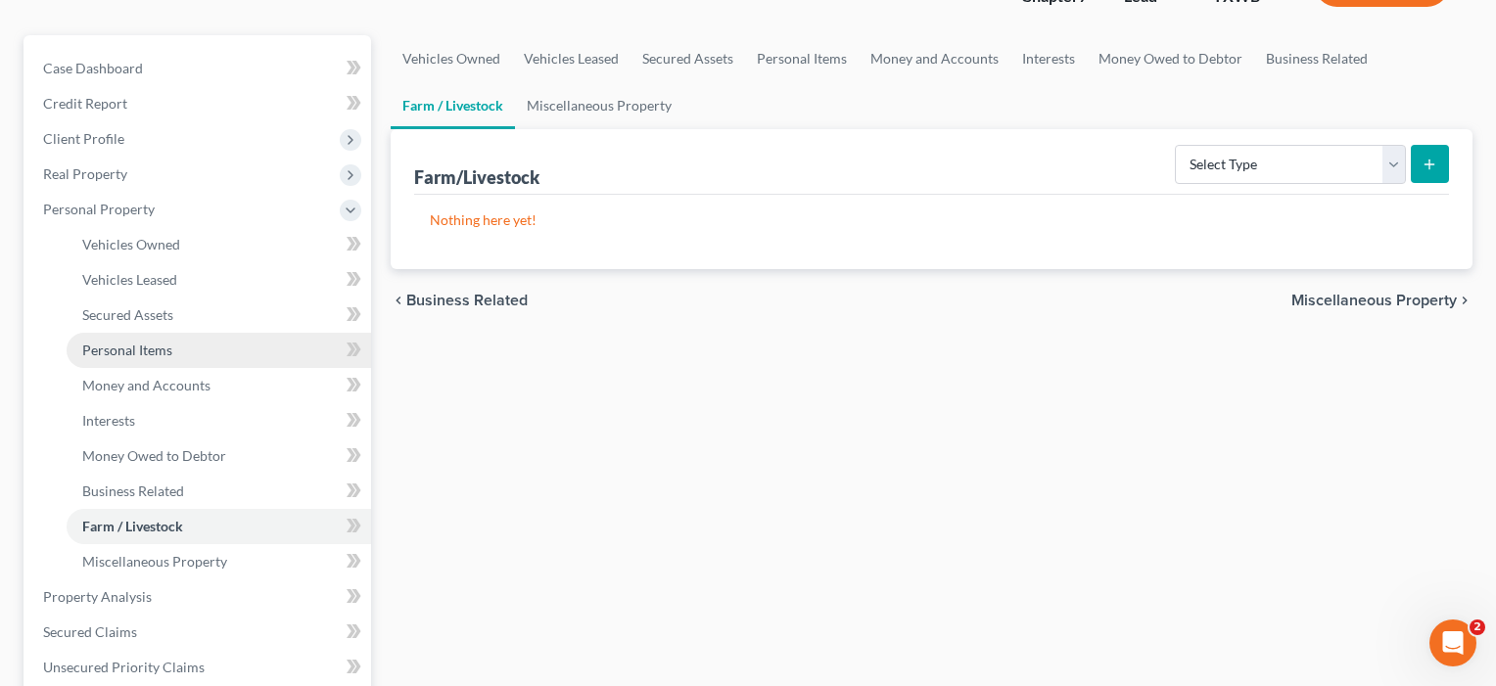
click at [170, 346] on span "Personal Items" at bounding box center [127, 350] width 90 height 17
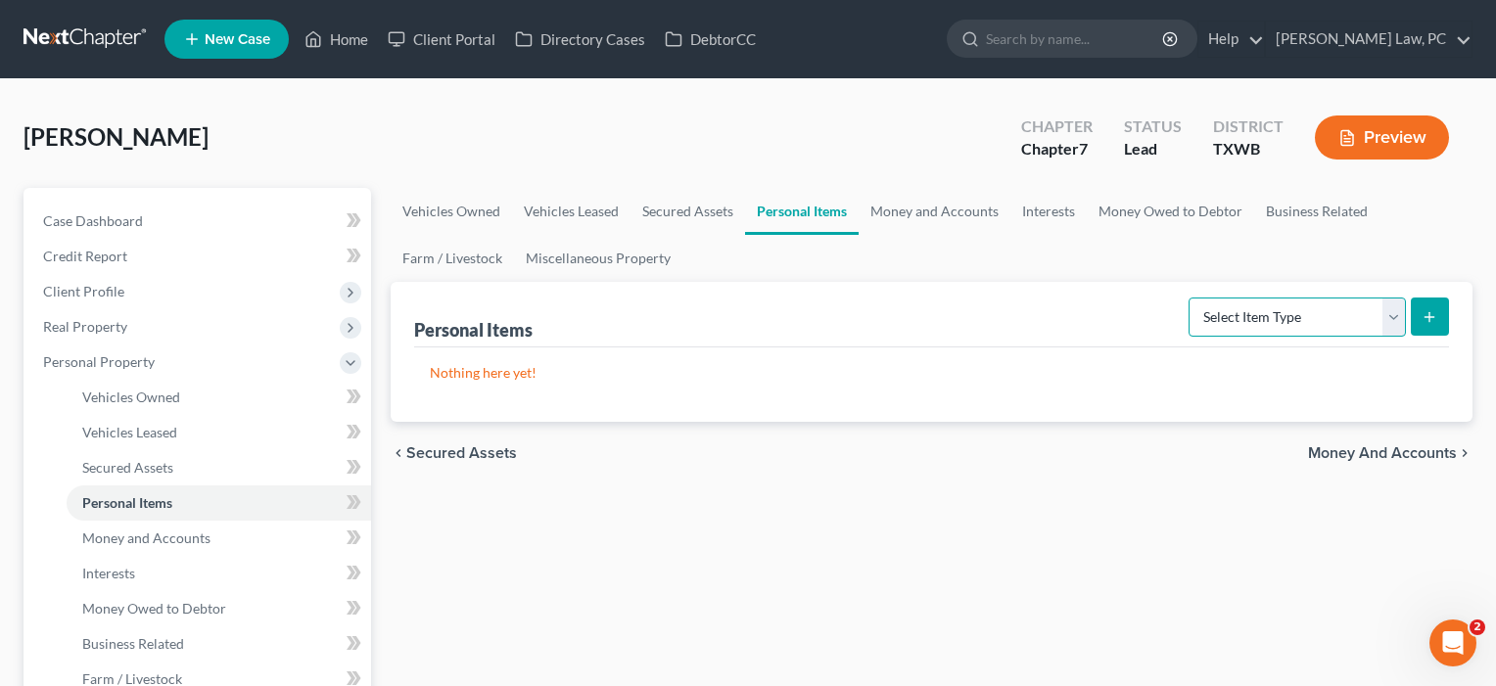
select select "other"
click at [1432, 314] on icon "submit" at bounding box center [1430, 317] width 16 height 16
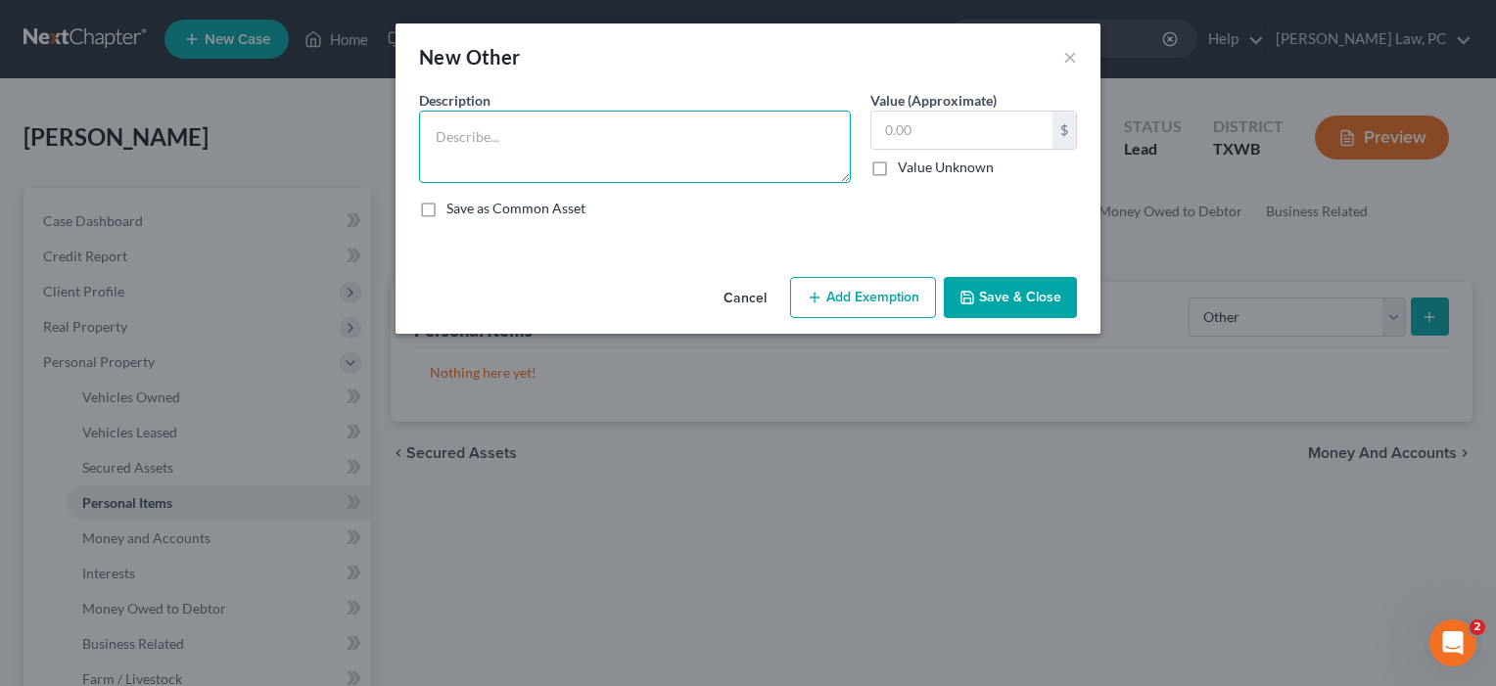
click at [507, 147] on textarea at bounding box center [635, 147] width 432 height 72
paste textarea "[GEOGRAPHIC_DATA],TRACT 30,SN1 HOTX08803554;HUD# NTA0536417;TITLE # 0620976"
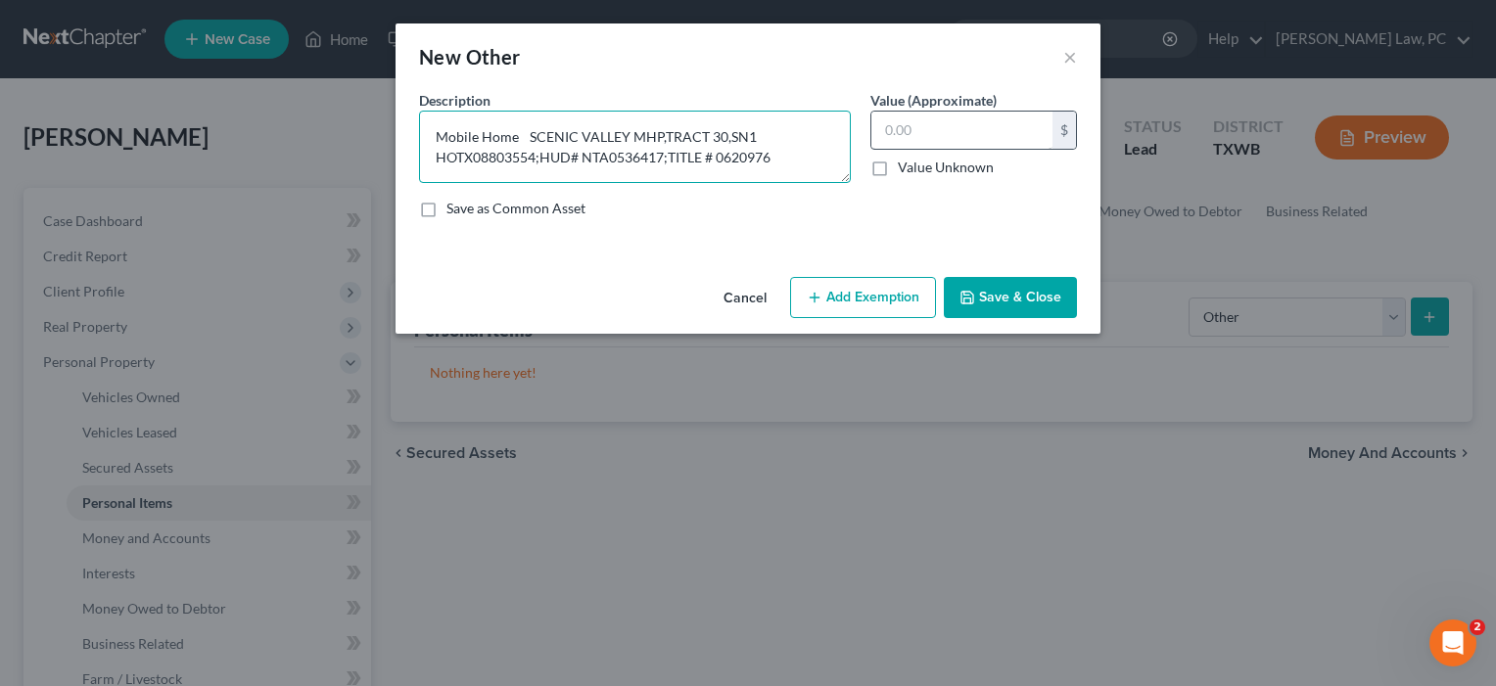
type textarea "Mobile Home SCENIC VALLEY MHP,TRACT 30,SN1 HOTX08803554;HUD# NTA0536417;TITLE #…"
click at [938, 135] on input "text" at bounding box center [961, 130] width 181 height 37
type input "44,104"
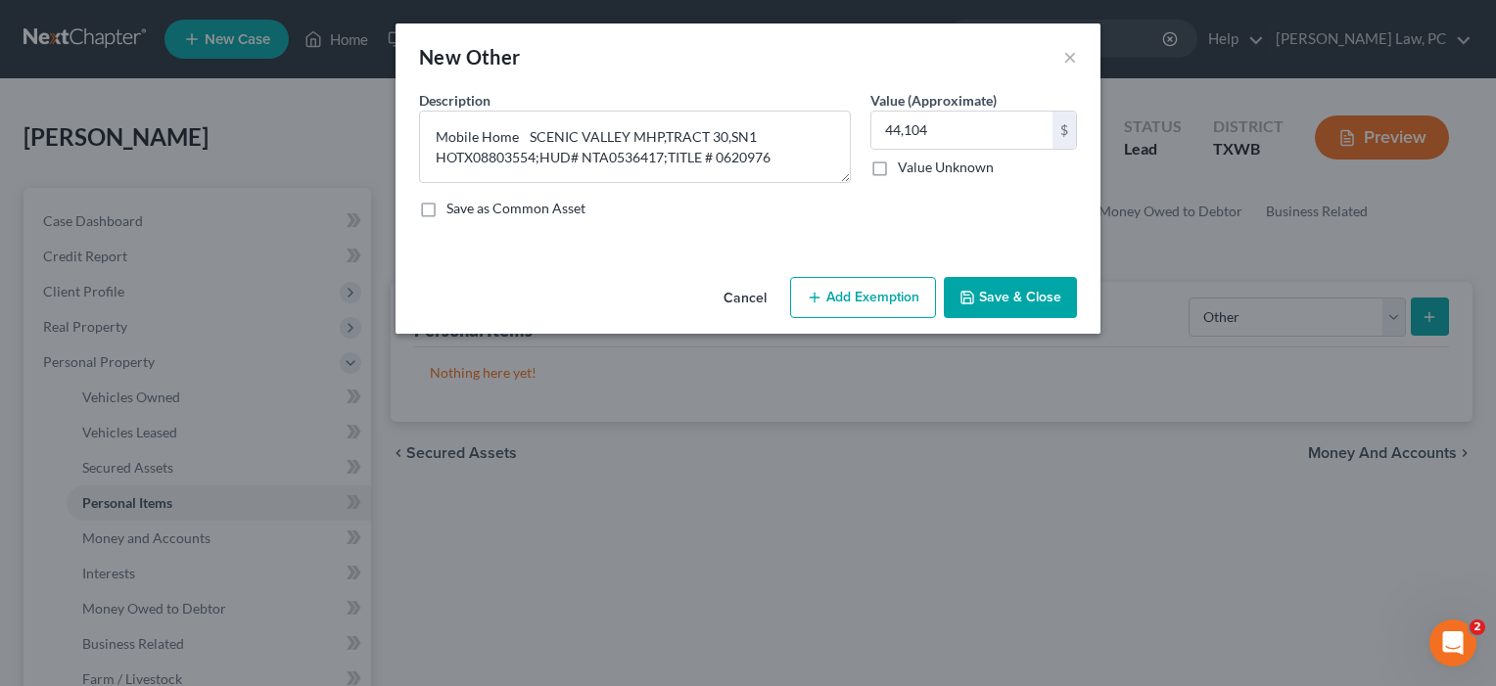
click at [997, 295] on button "Save & Close" at bounding box center [1010, 297] width 133 height 41
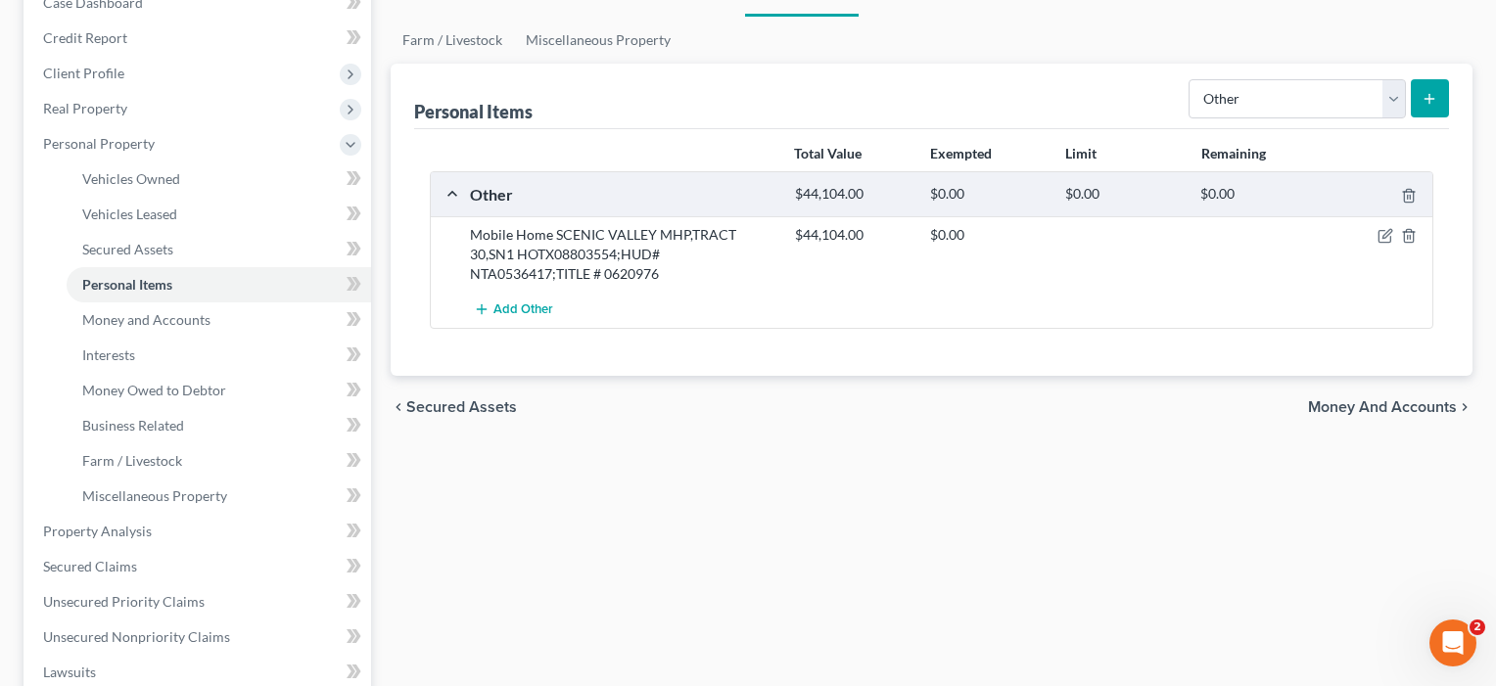
scroll to position [220, 0]
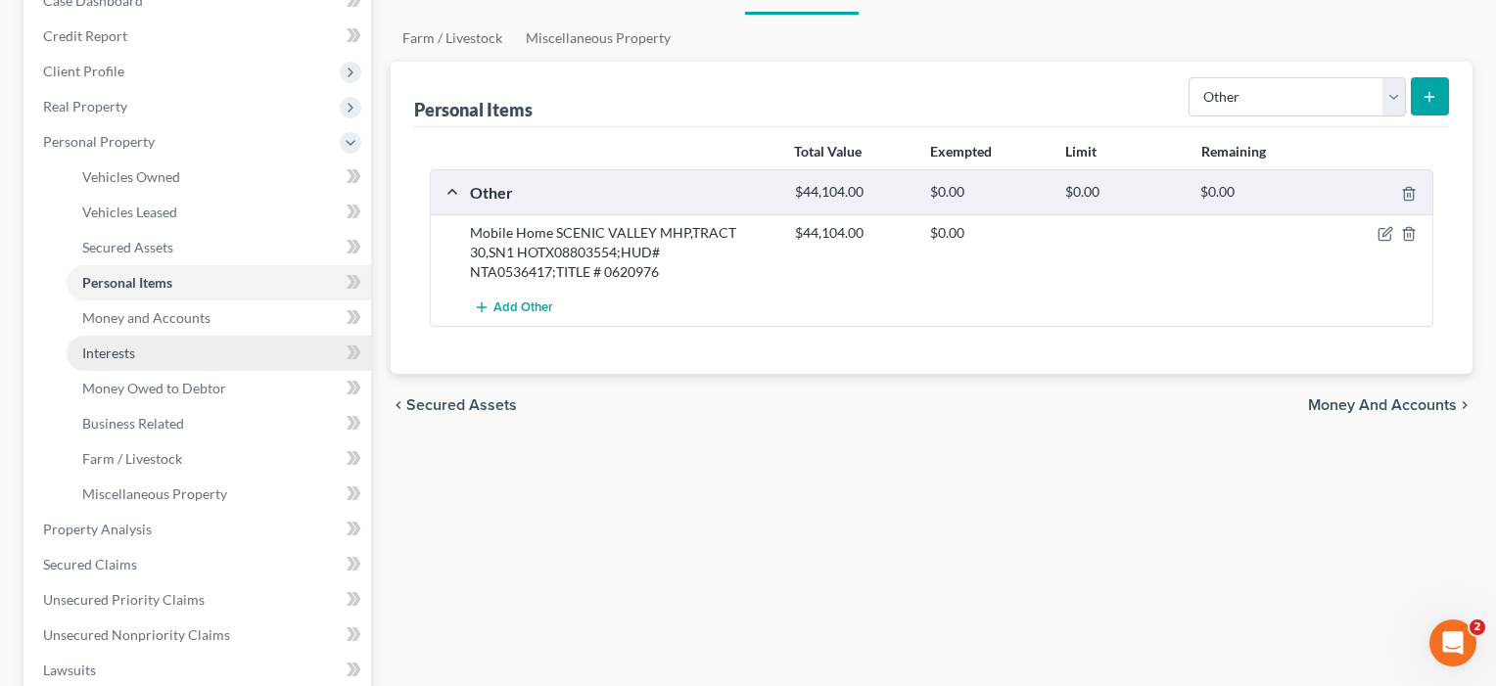
click at [112, 350] on span "Interests" at bounding box center [108, 353] width 53 height 17
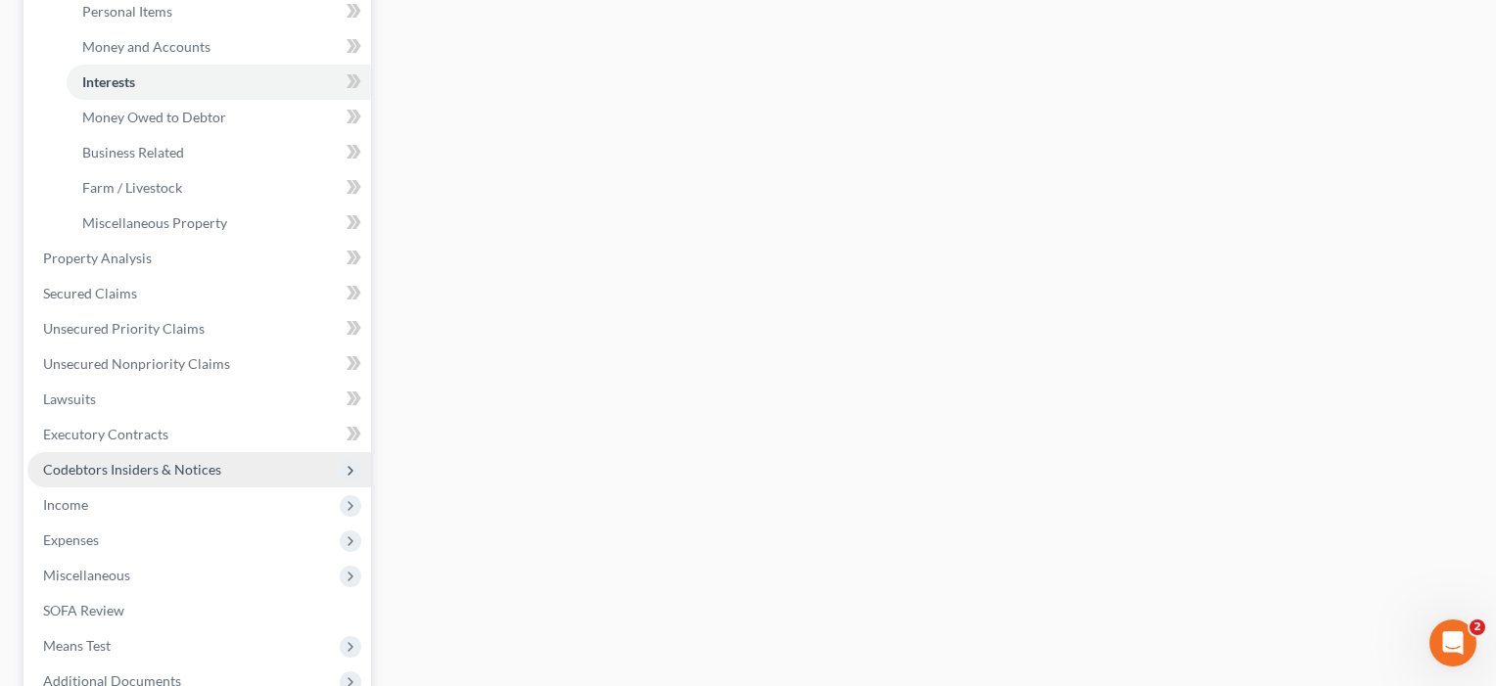
scroll to position [531, 0]
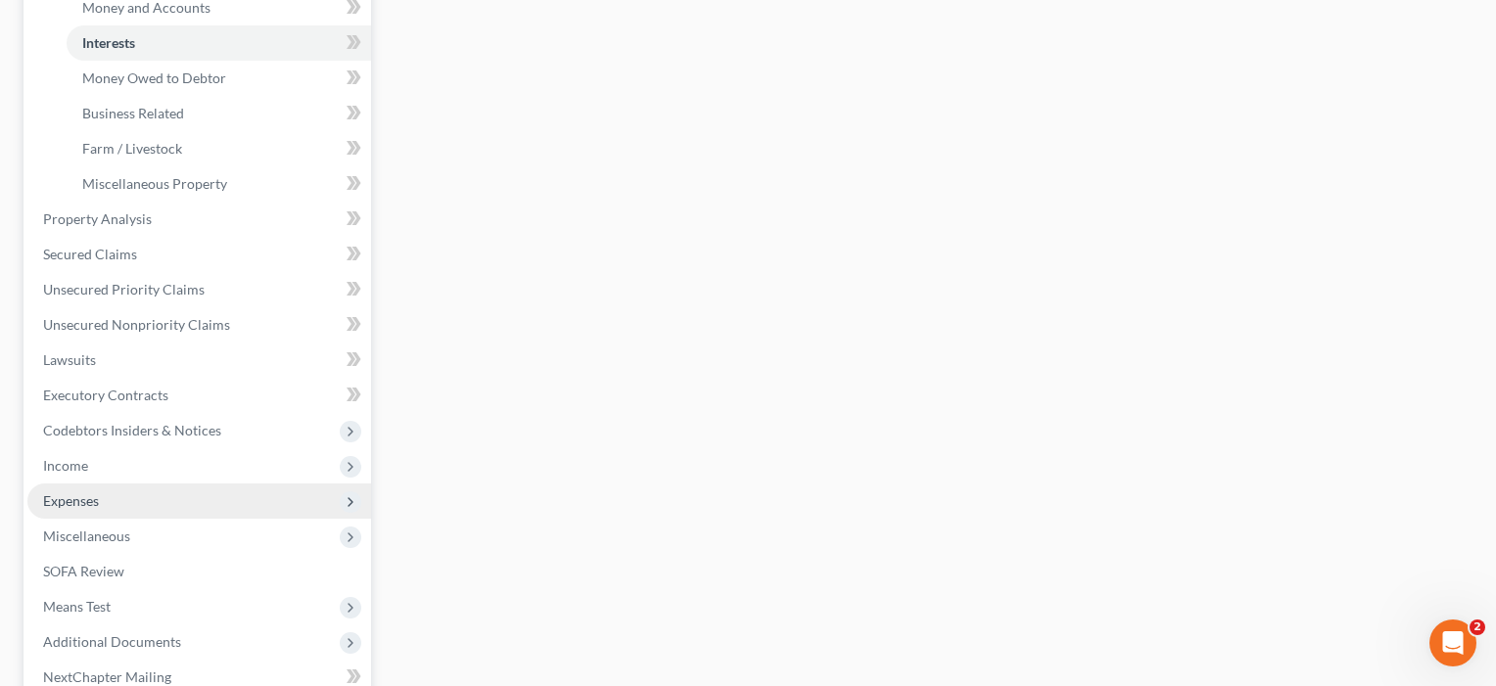
click at [84, 507] on span "Expenses" at bounding box center [71, 501] width 56 height 17
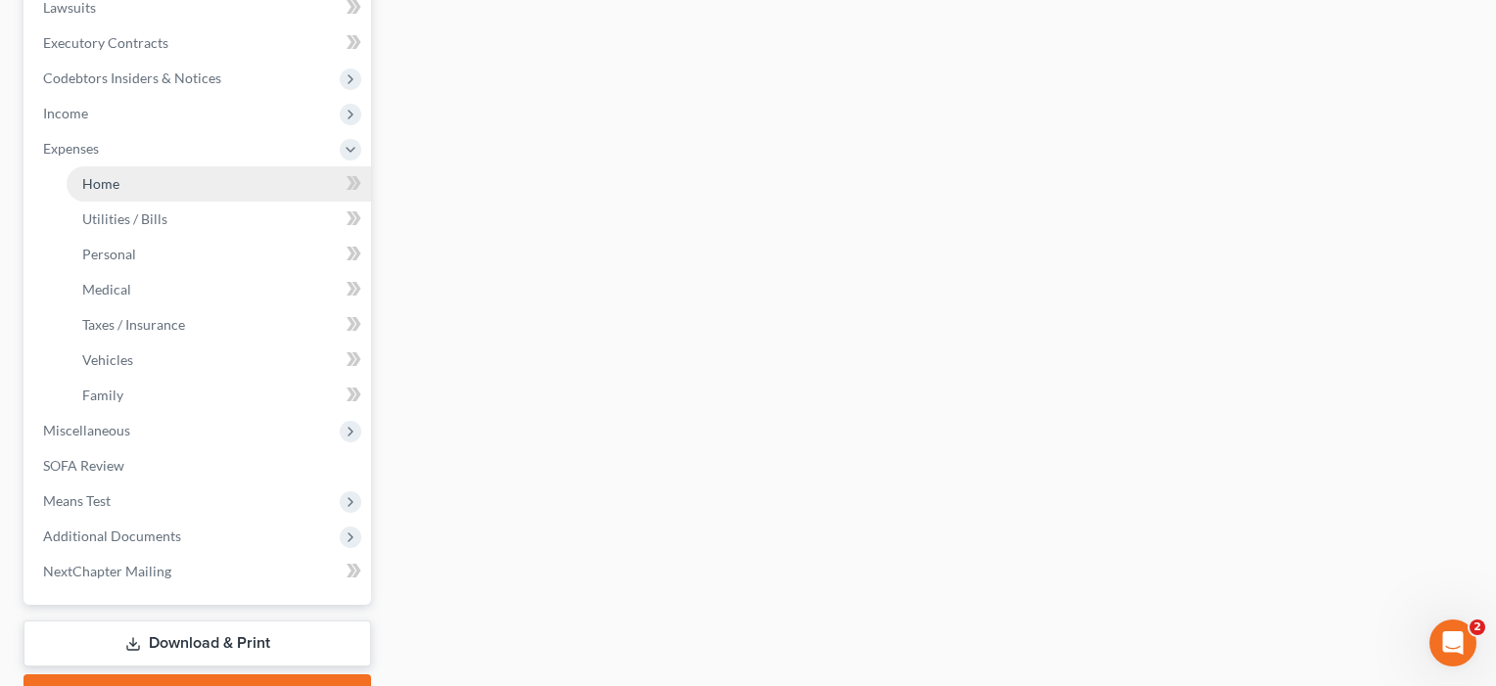
click at [132, 184] on link "Home" at bounding box center [219, 183] width 305 height 35
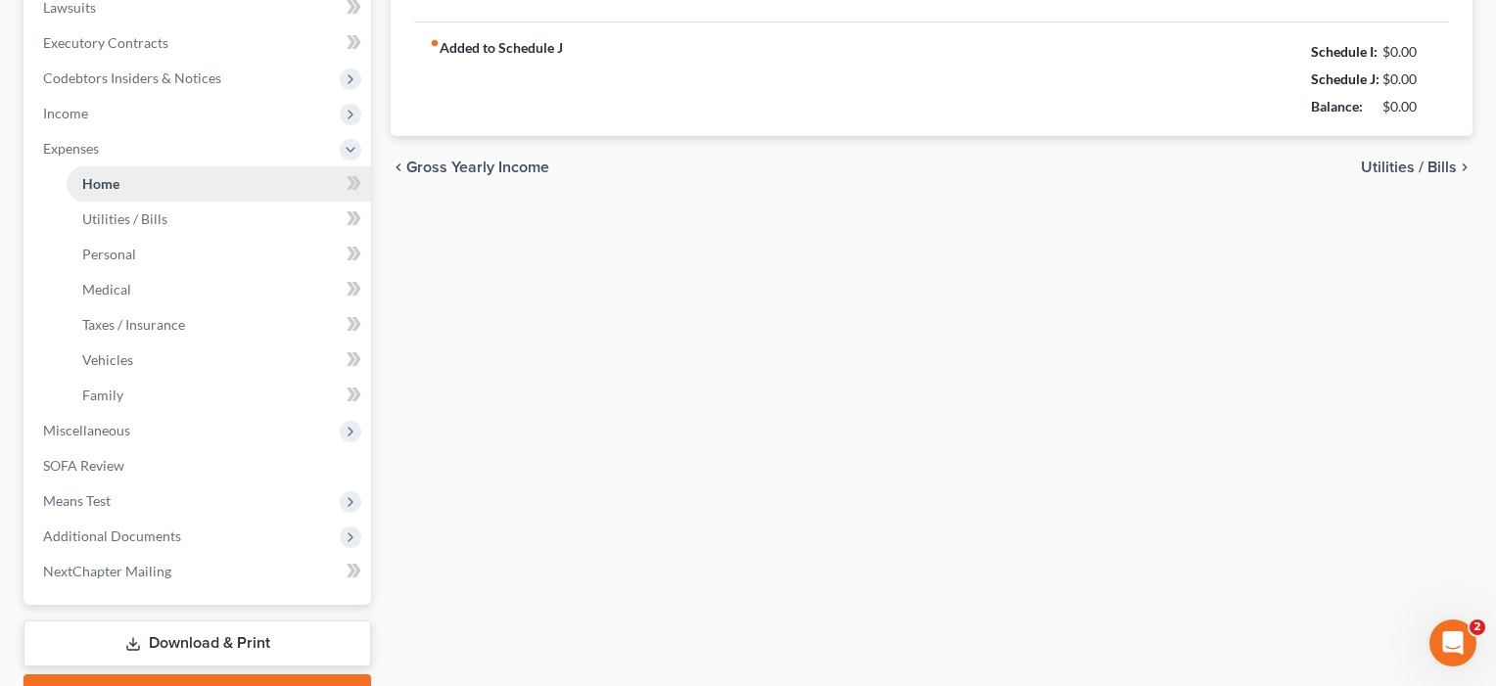
scroll to position [145, 0]
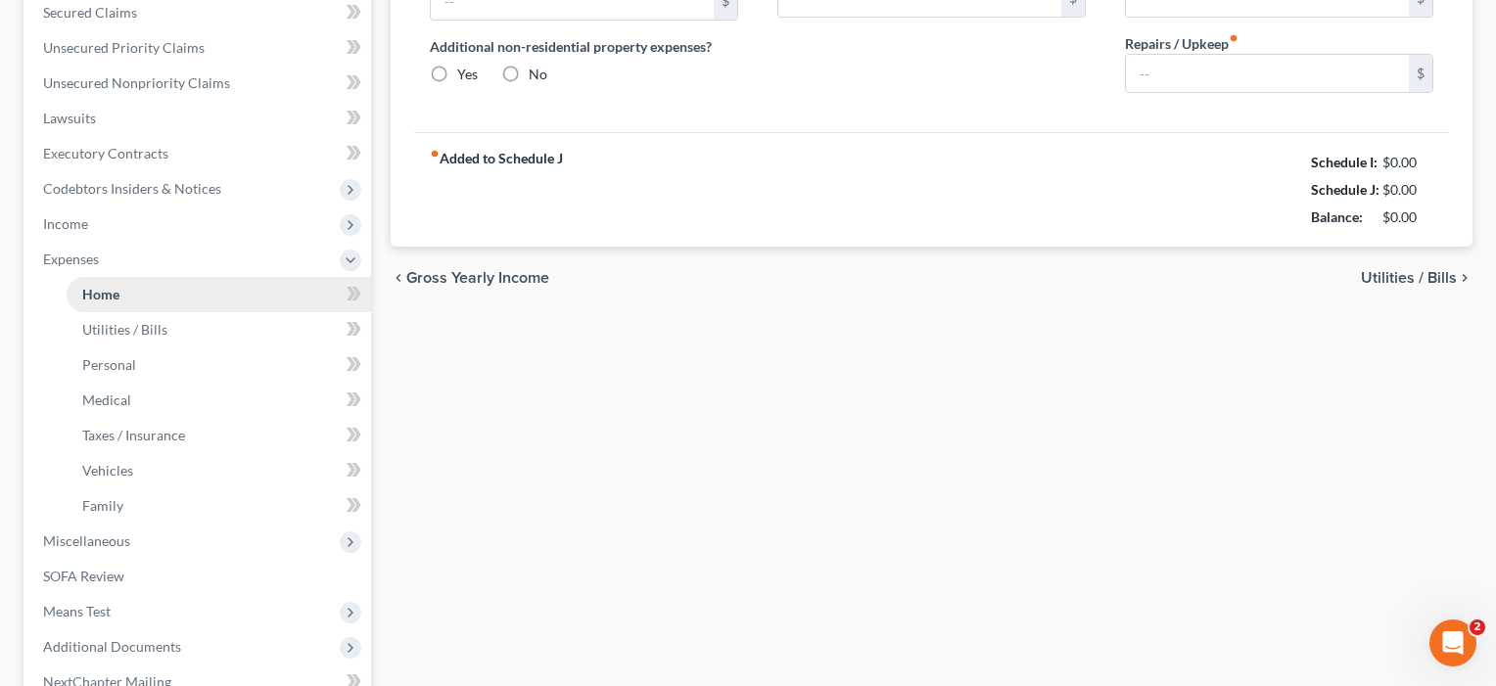
type input "0.00"
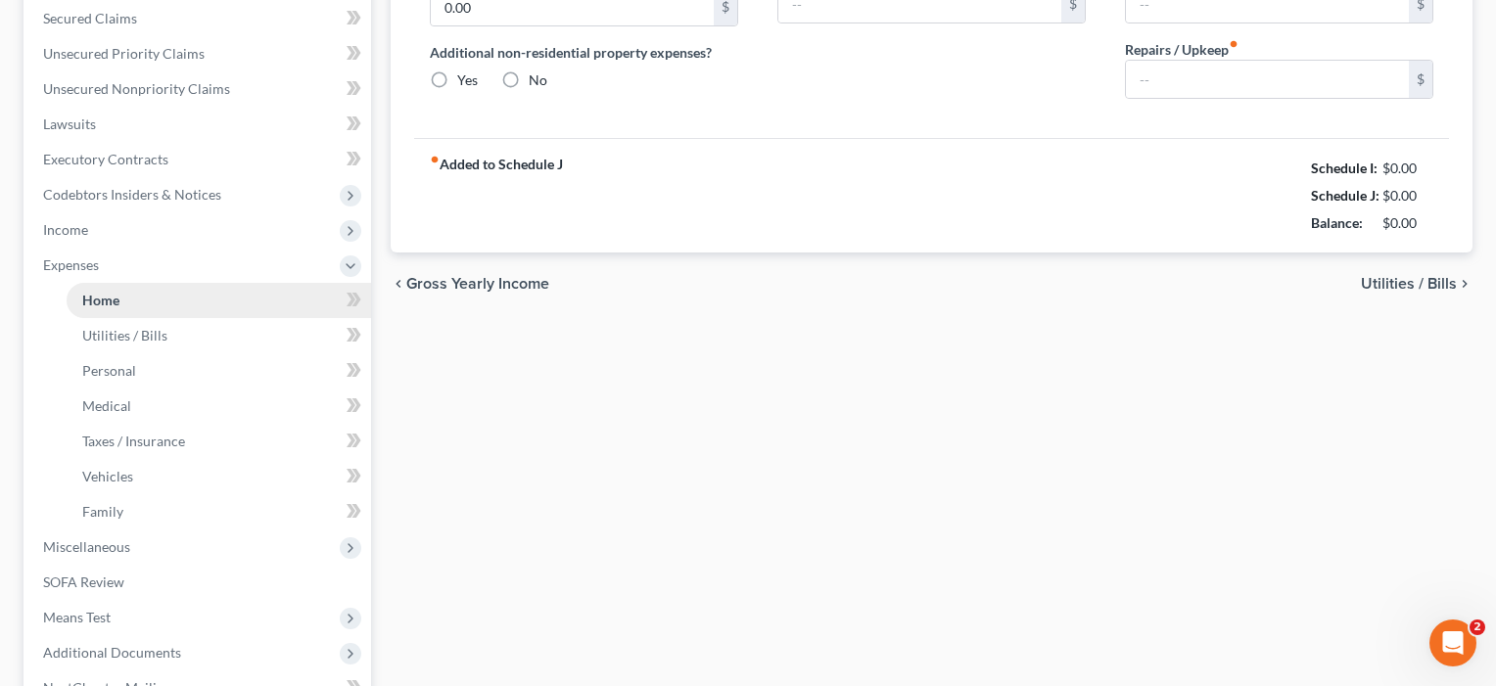
radio input "true"
type input "0.00"
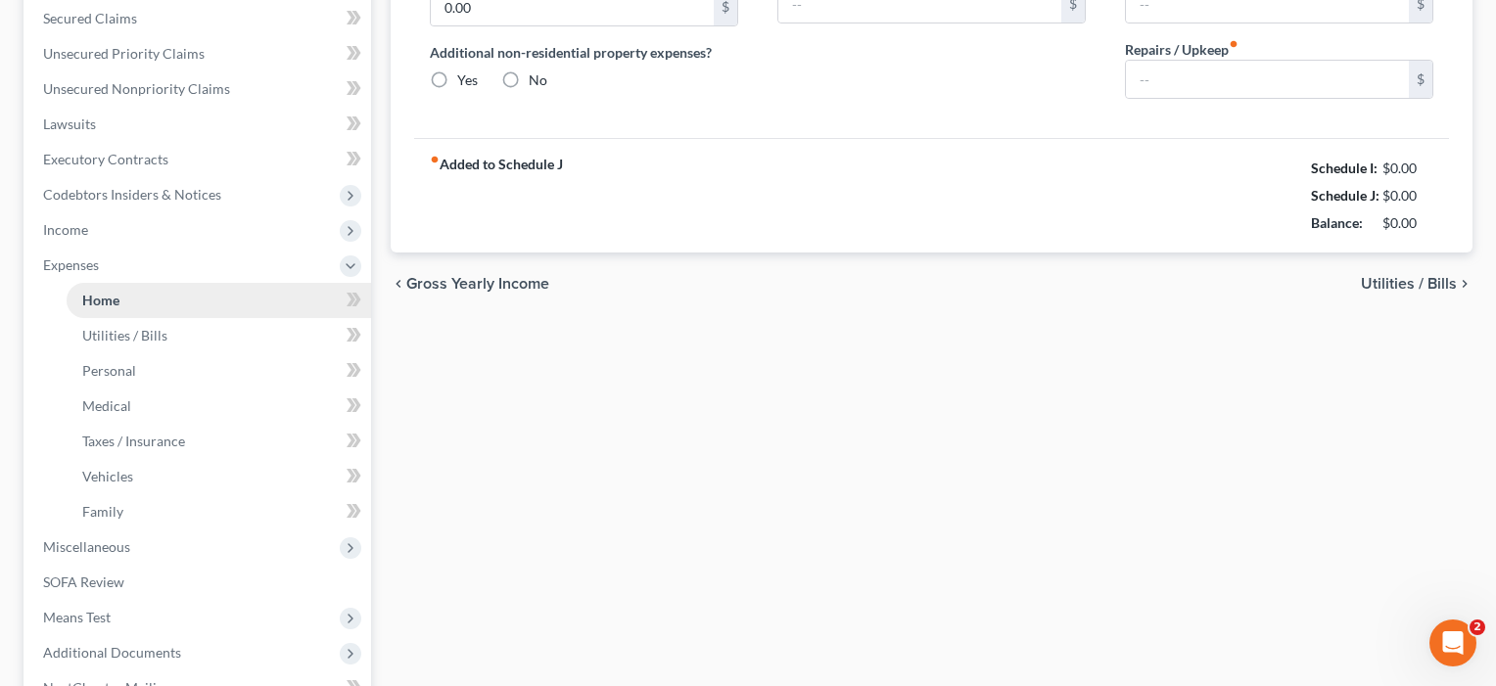
type input "0.00"
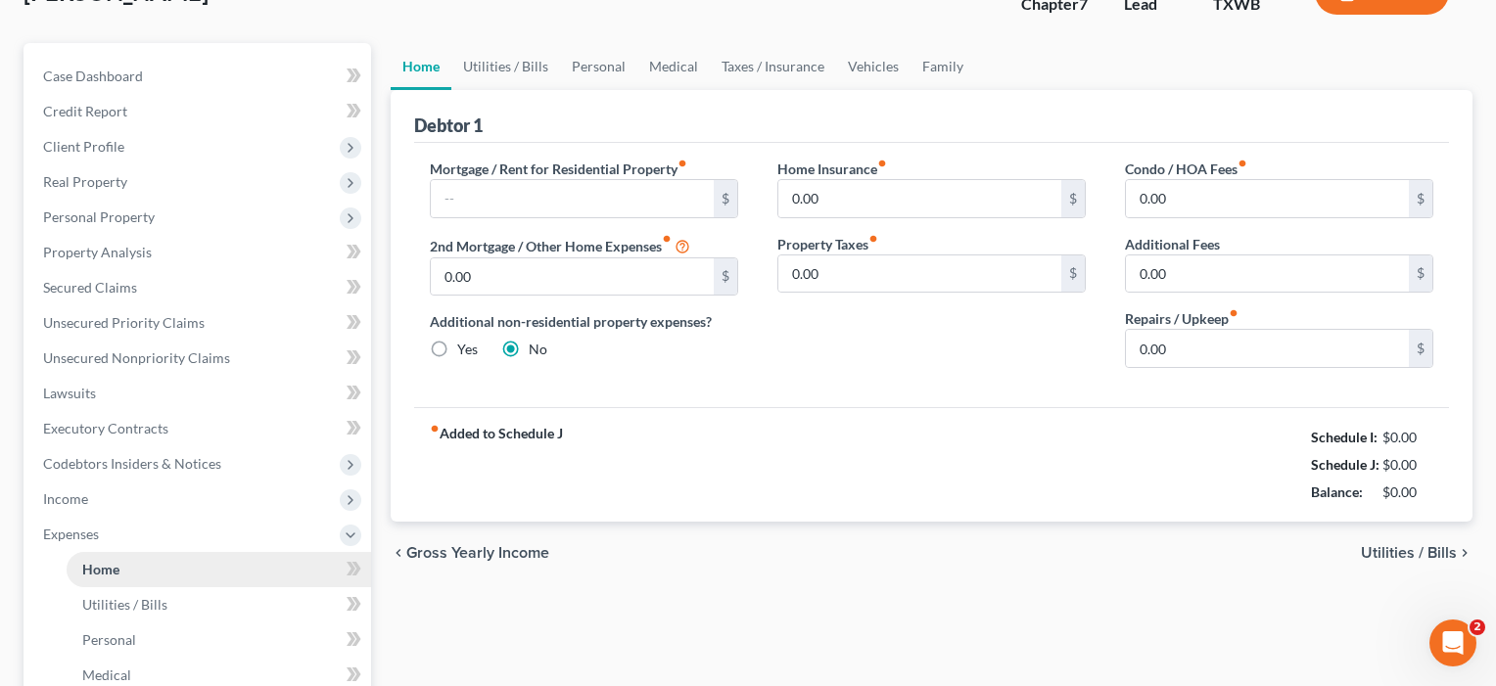
scroll to position [0, 0]
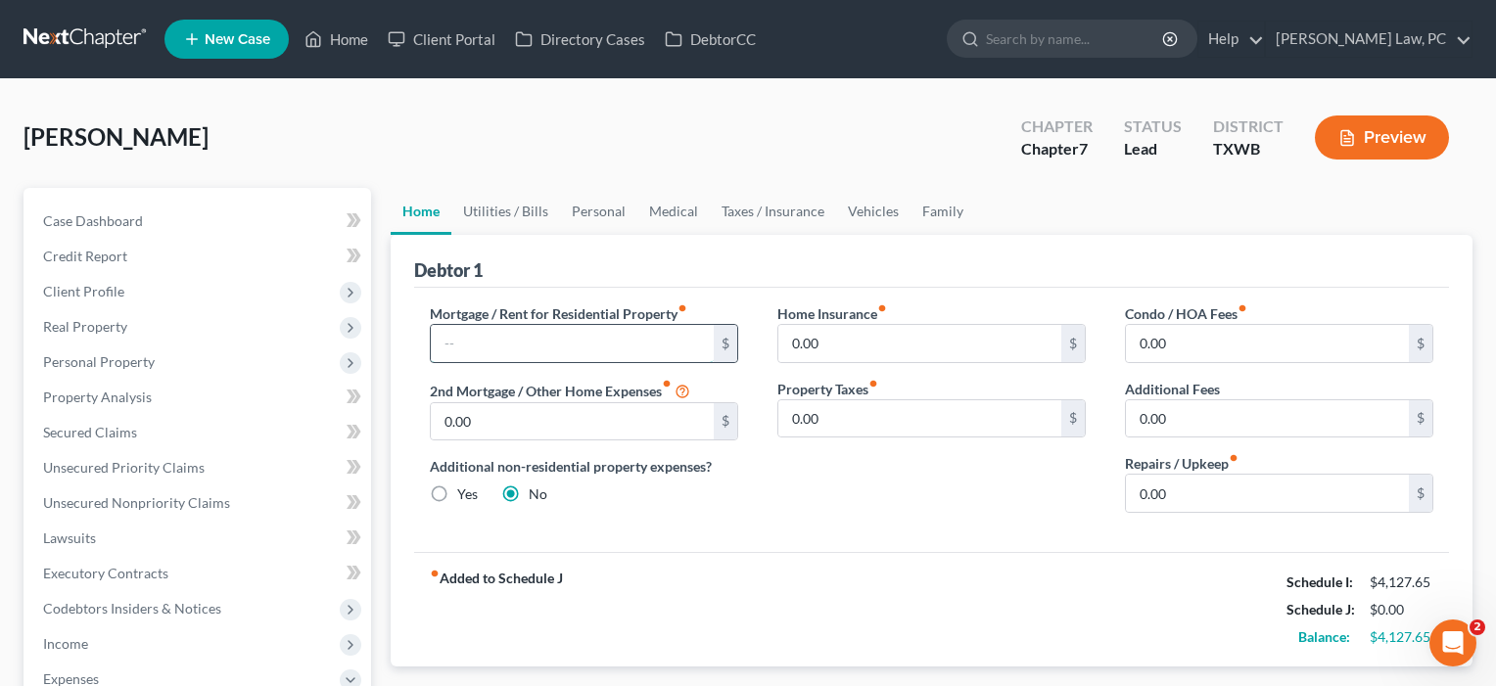
click at [463, 346] on input "text" at bounding box center [572, 343] width 283 height 37
type input "605"
drag, startPoint x: 840, startPoint y: 340, endPoint x: 763, endPoint y: 342, distance: 77.4
click at [763, 342] on div "Home Insurance fiber_manual_record 0.00 $ Property Taxes fiber_manual_record 0.…" at bounding box center [932, 416] width 348 height 225
type input "2"
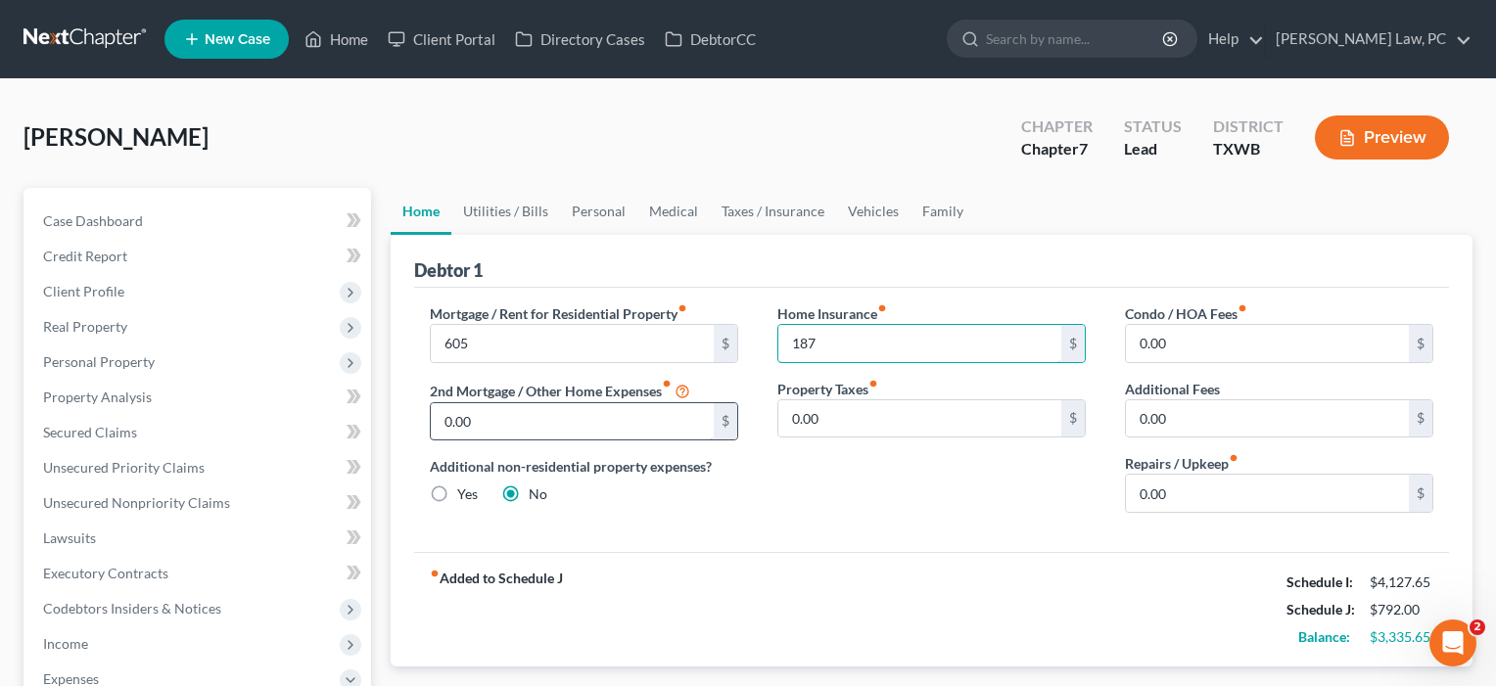
type input "187"
click at [493, 435] on input "0.00" at bounding box center [572, 421] width 283 height 37
drag, startPoint x: 505, startPoint y: 419, endPoint x: 403, endPoint y: 423, distance: 101.9
click at [403, 423] on div "Debtor 1 Mortgage / Rent for Residential Property fiber_manual_record 605 $ 2nd…" at bounding box center [932, 451] width 1082 height 432
type input "50"
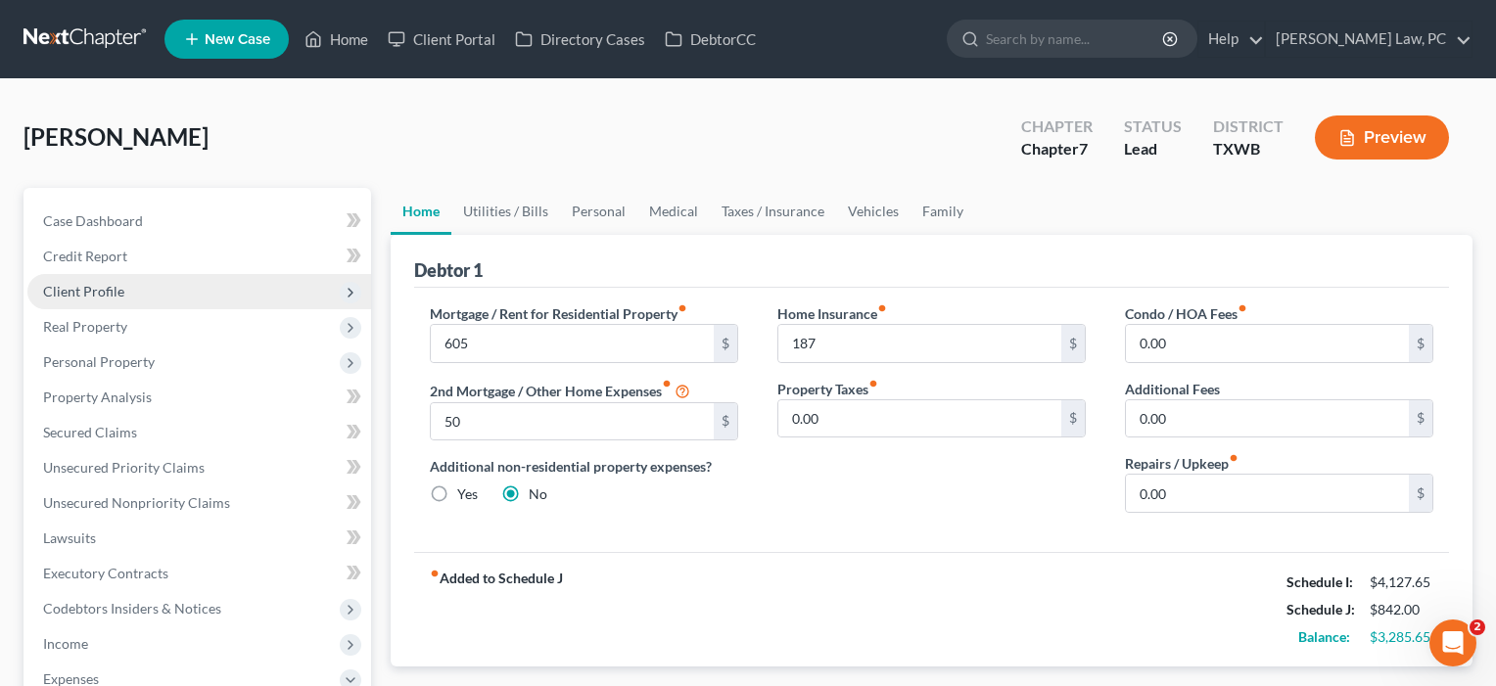
click at [103, 294] on span "Client Profile" at bounding box center [83, 291] width 81 height 17
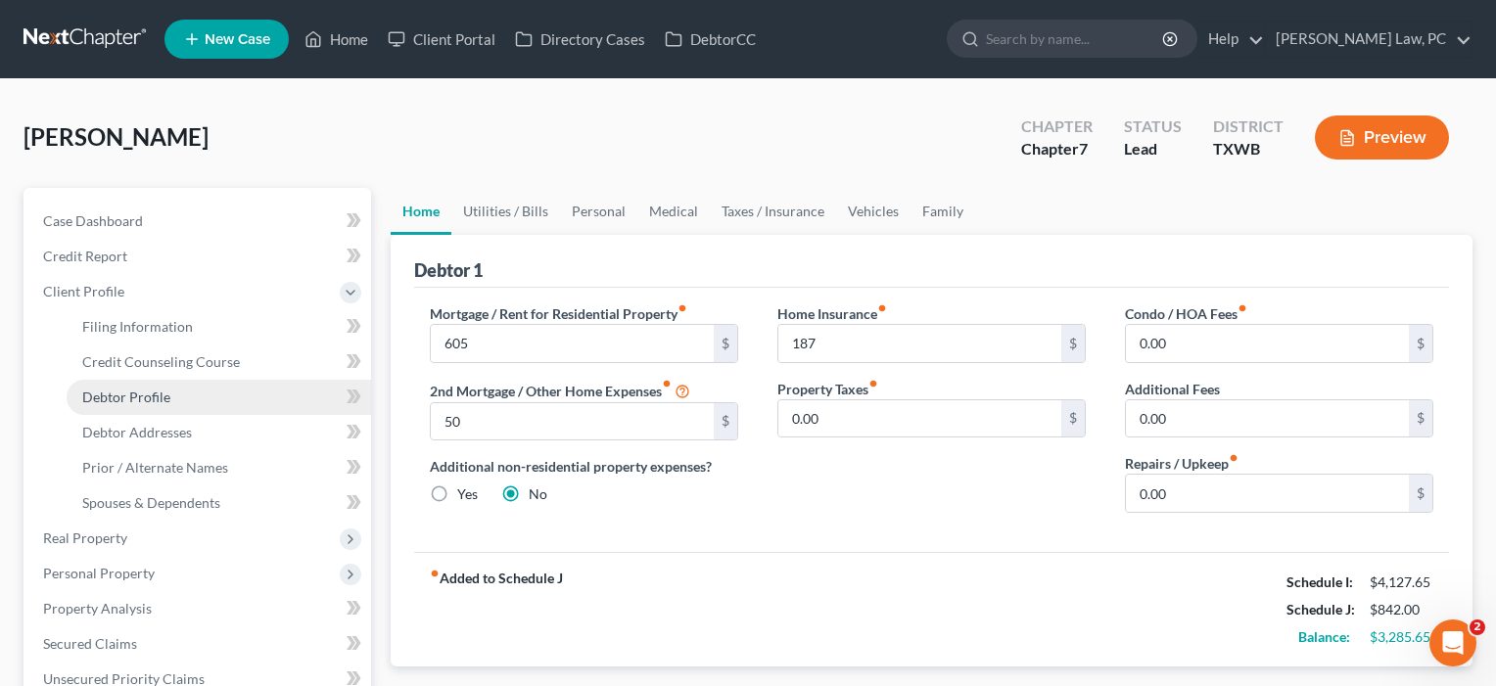
click at [116, 395] on span "Debtor Profile" at bounding box center [126, 397] width 88 height 17
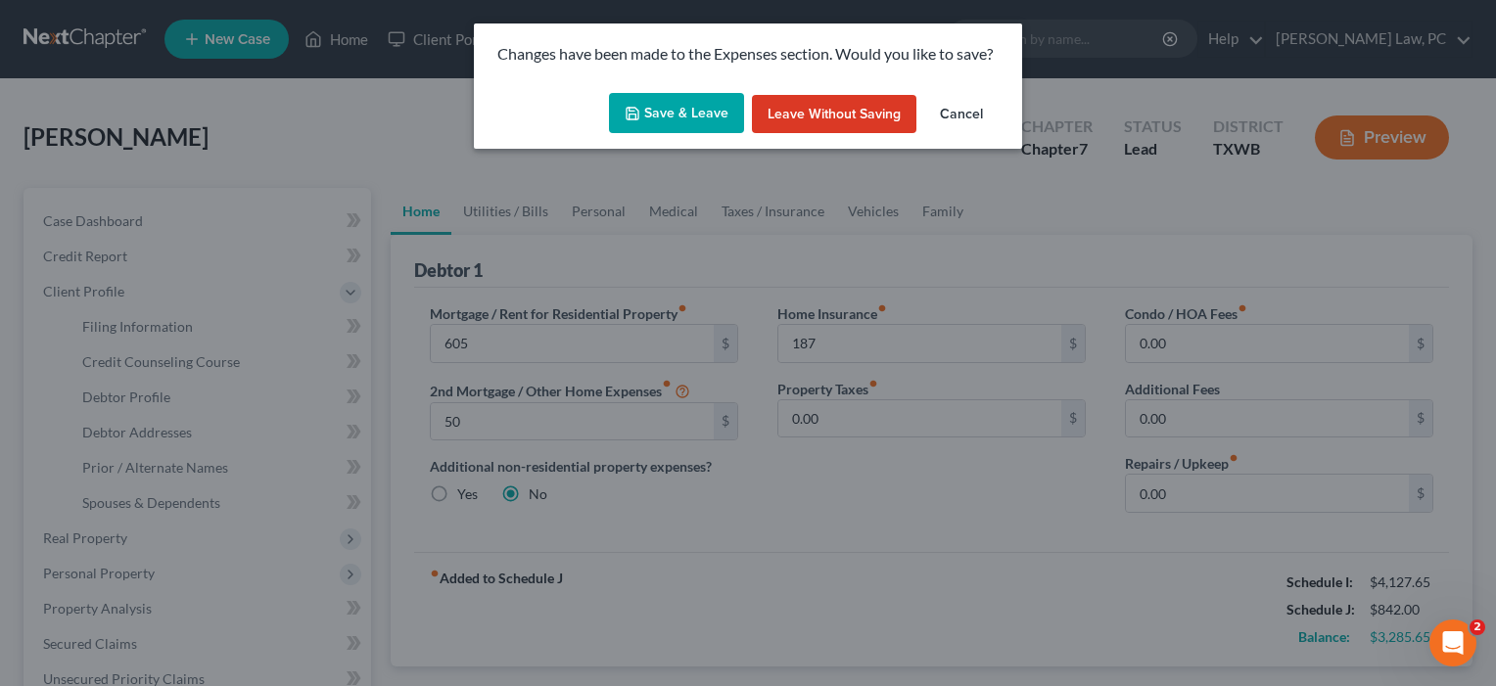
click at [678, 107] on button "Save & Leave" at bounding box center [676, 113] width 135 height 41
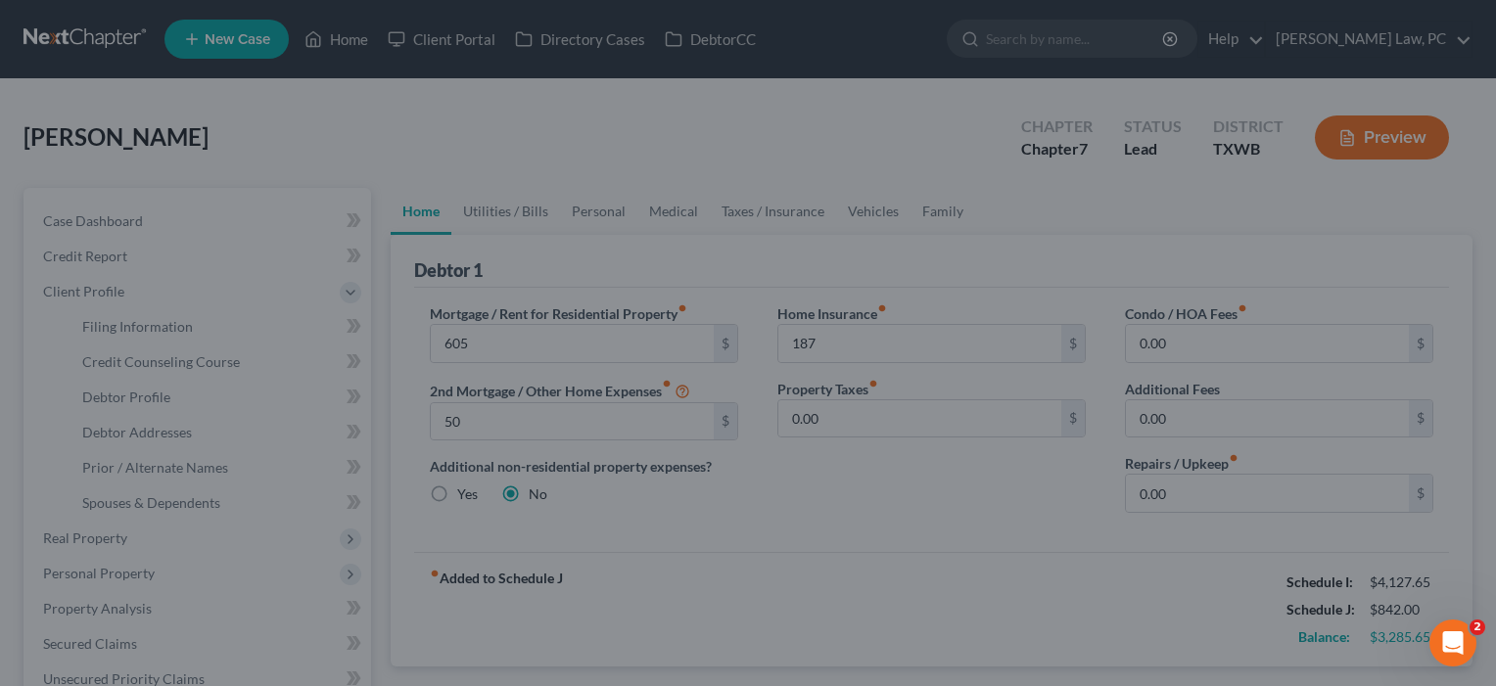
type input "605.00"
type input "50.00"
type input "187.00"
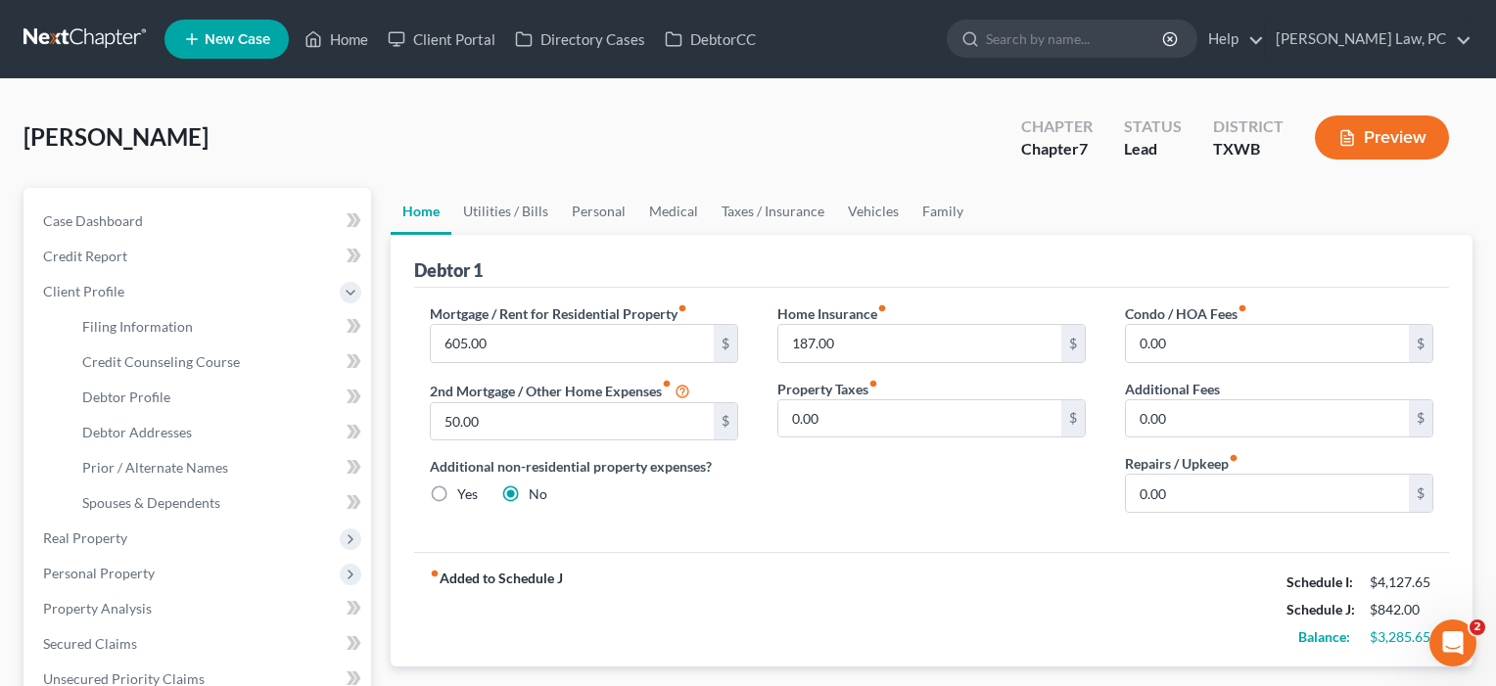
select select "1"
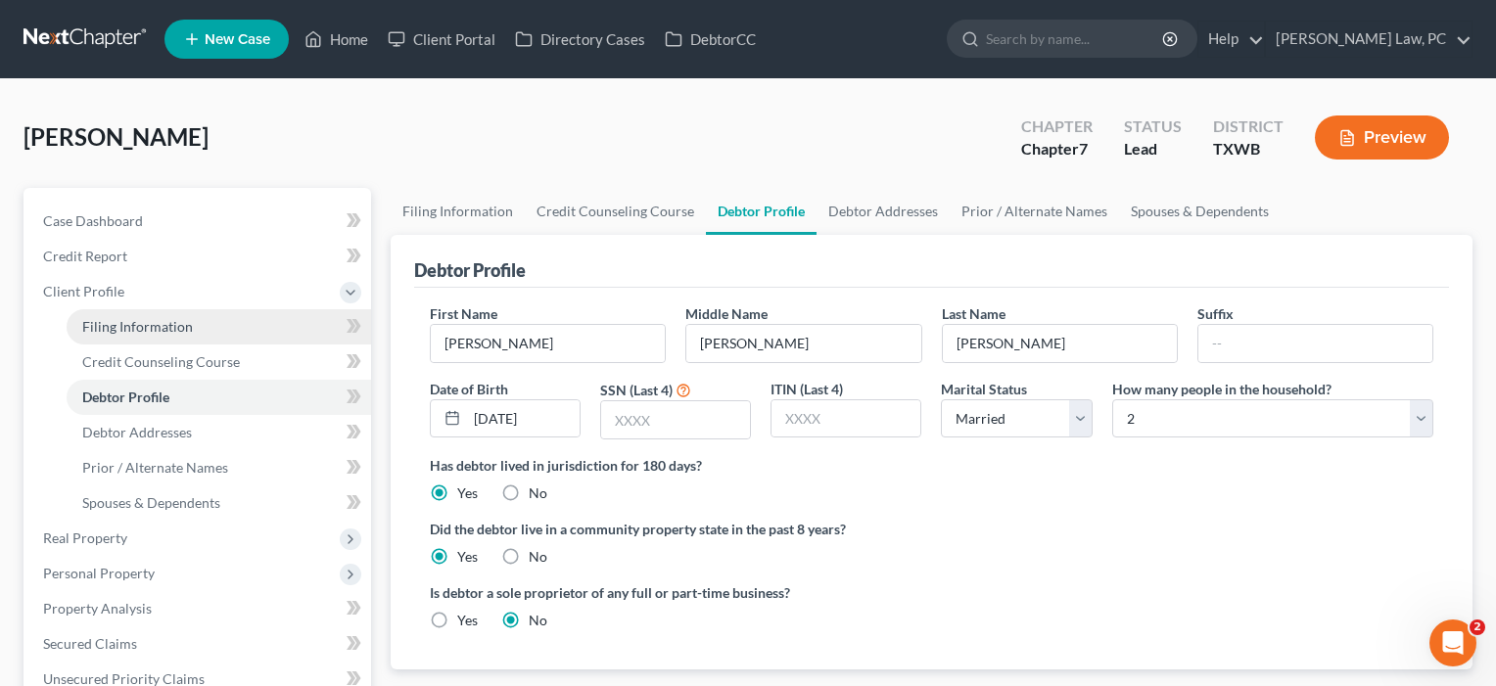
click at [159, 320] on span "Filing Information" at bounding box center [137, 326] width 111 height 17
select select "1"
select select "0"
select select "80"
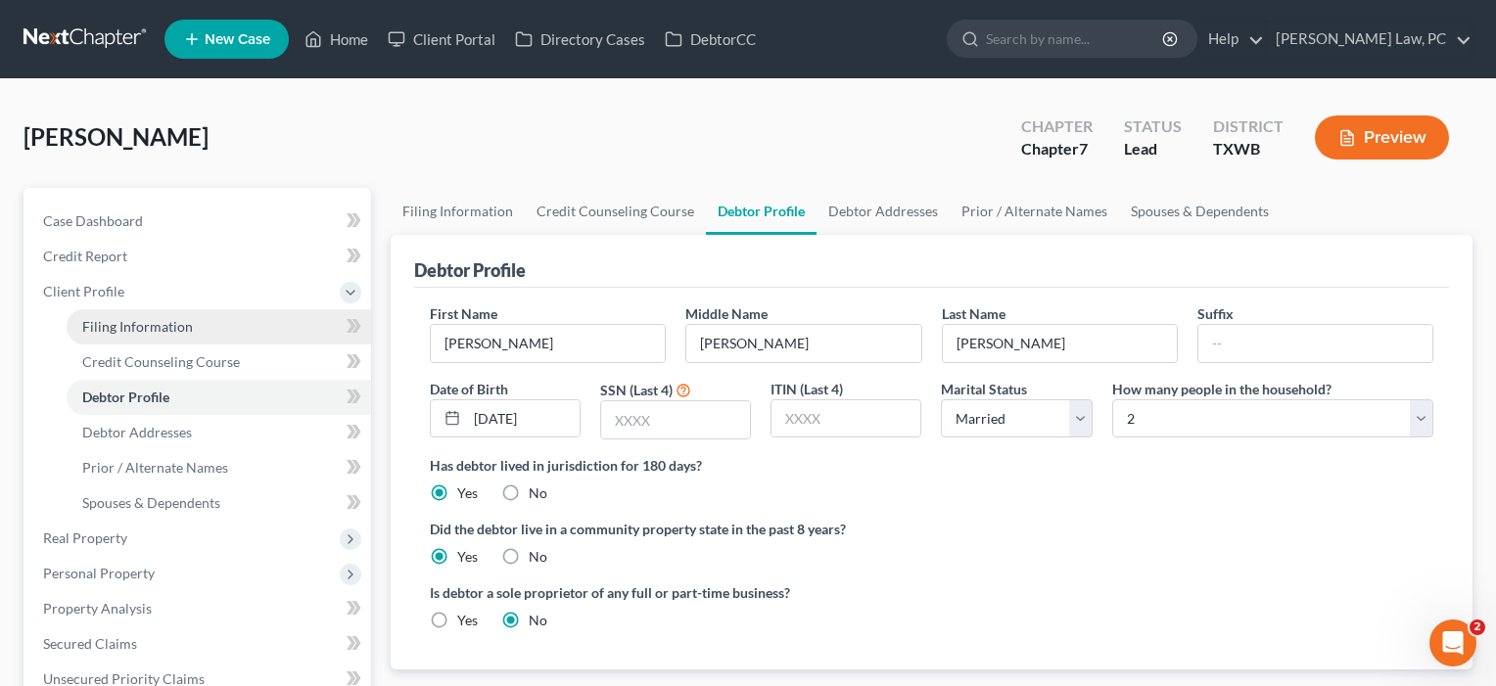
select select "1"
select select "45"
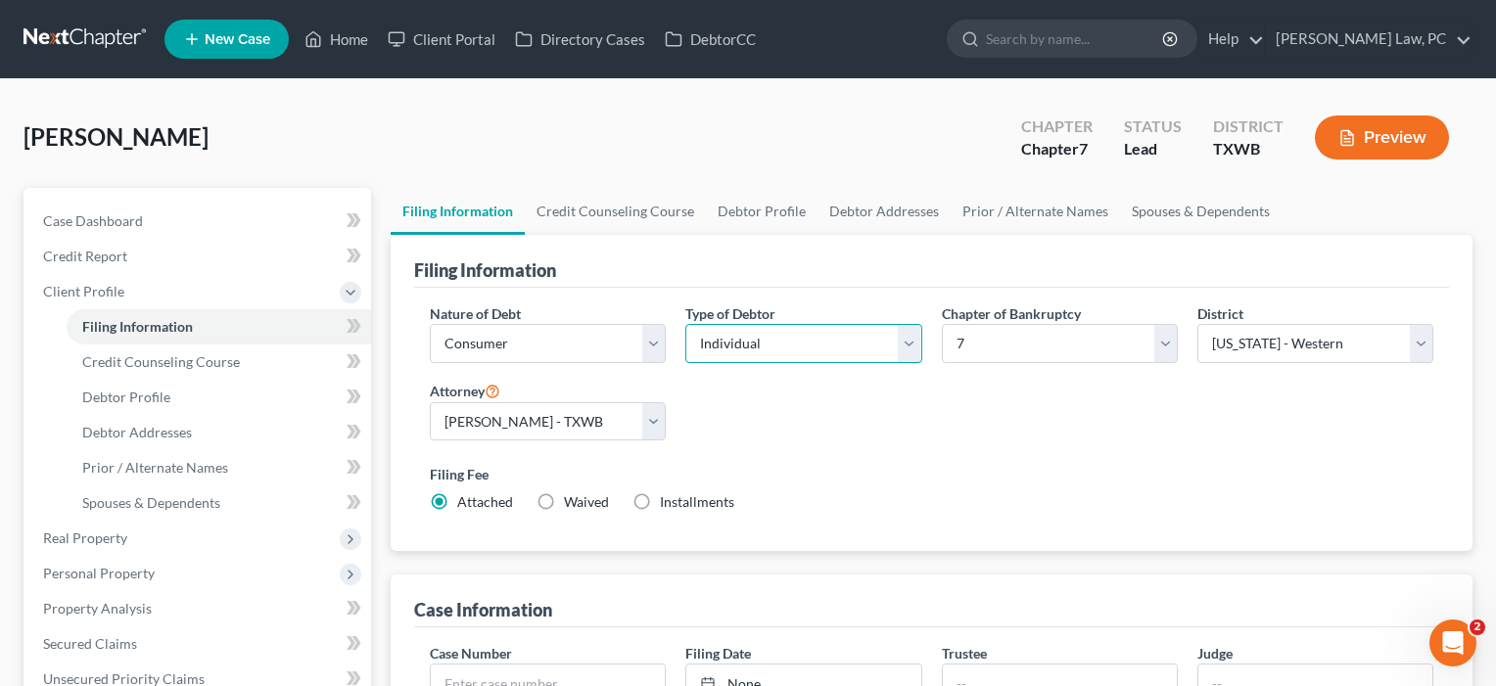
select select "1"
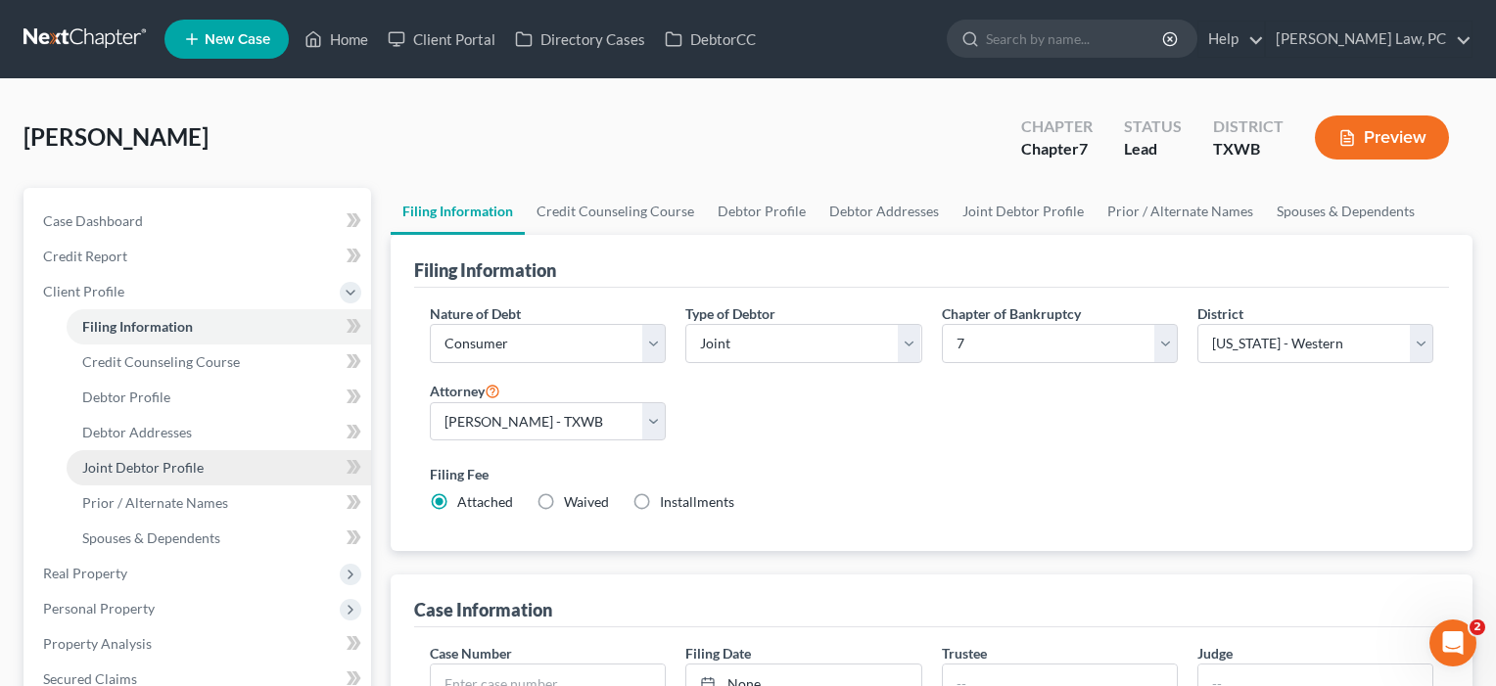
click at [163, 474] on span "Joint Debtor Profile" at bounding box center [142, 467] width 121 height 17
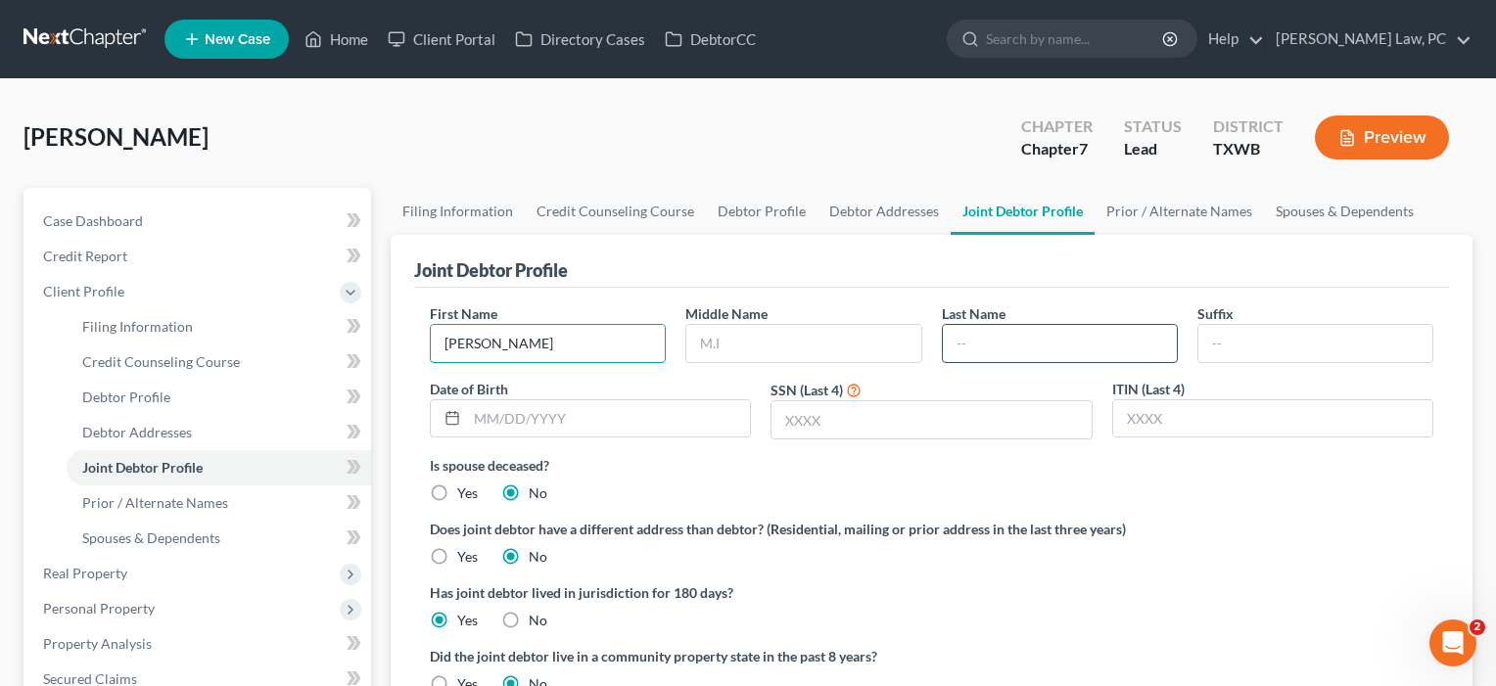
type input "[PERSON_NAME]"
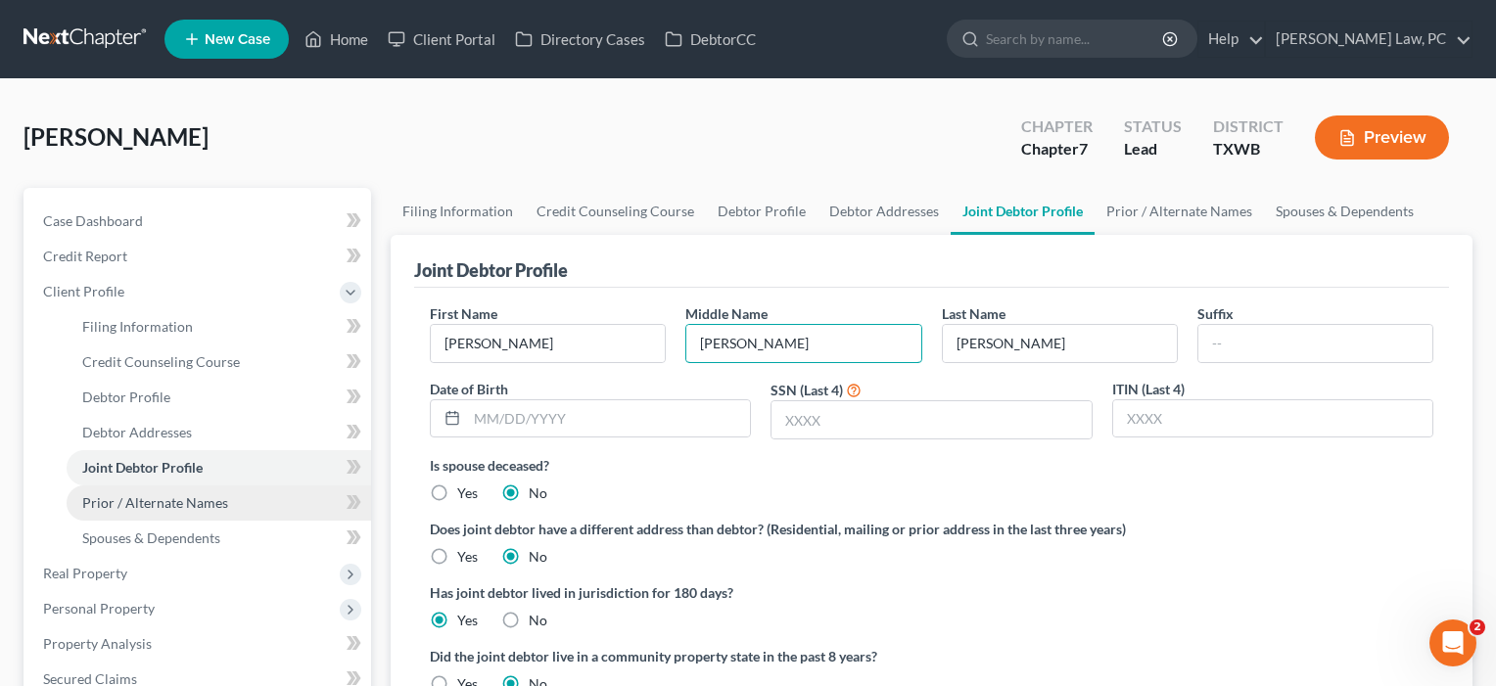
type input "[PERSON_NAME]"
click at [162, 512] on link "Prior / Alternate Names" at bounding box center [219, 503] width 305 height 35
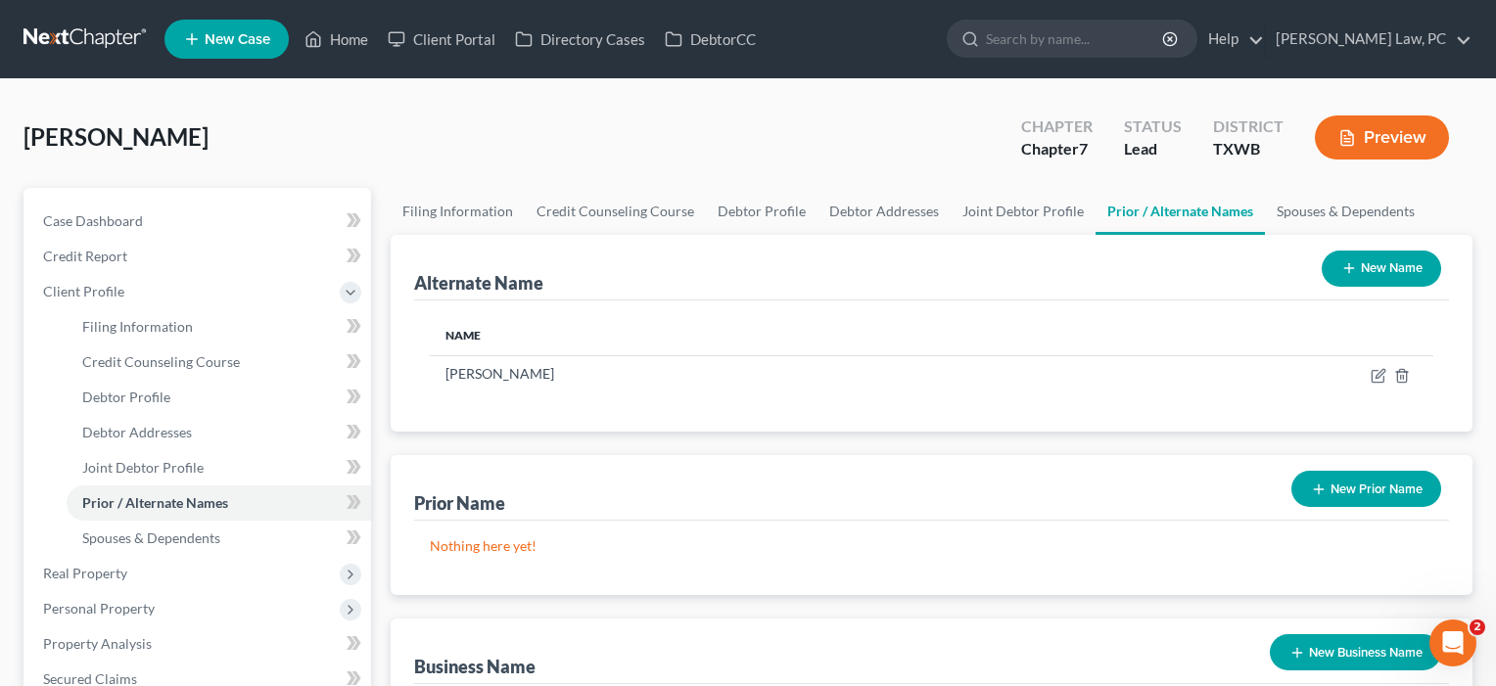
click at [1383, 266] on button "New Name" at bounding box center [1381, 269] width 119 height 36
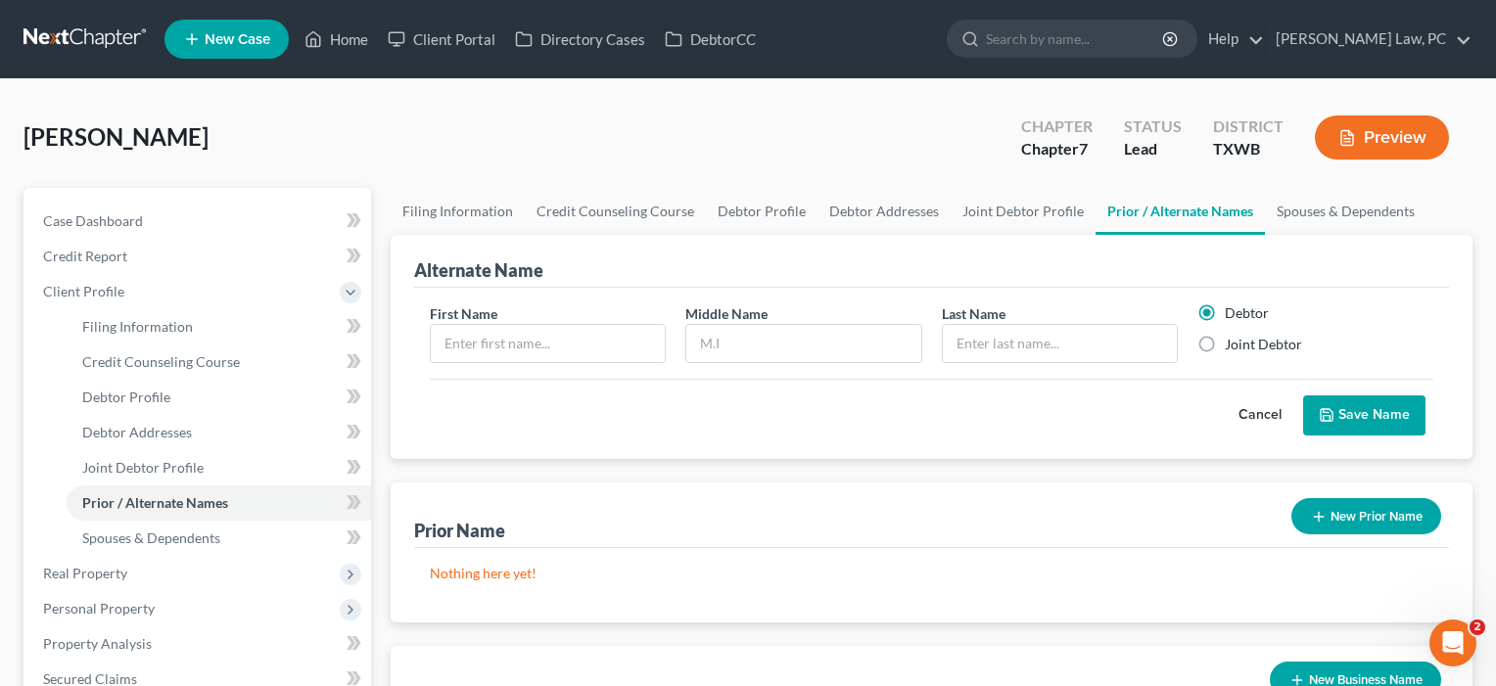
click at [1225, 341] on label "Joint Debtor" at bounding box center [1263, 345] width 77 height 20
click at [1233, 341] on input "Joint Debtor" at bounding box center [1239, 341] width 13 height 13
radio input "true"
radio input "false"
click at [575, 341] on input "text" at bounding box center [548, 343] width 234 height 37
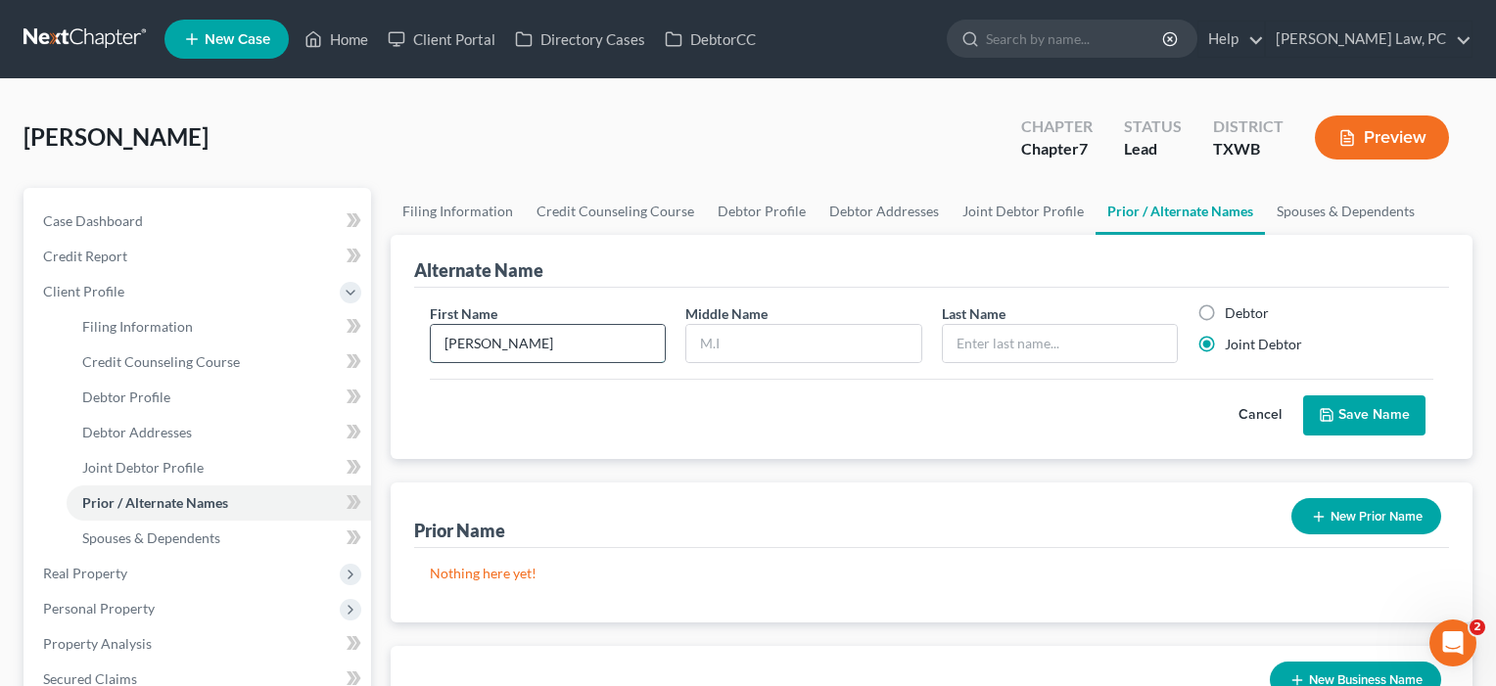
type input "[PERSON_NAME]"
click at [1365, 418] on button "Save Name" at bounding box center [1364, 416] width 122 height 41
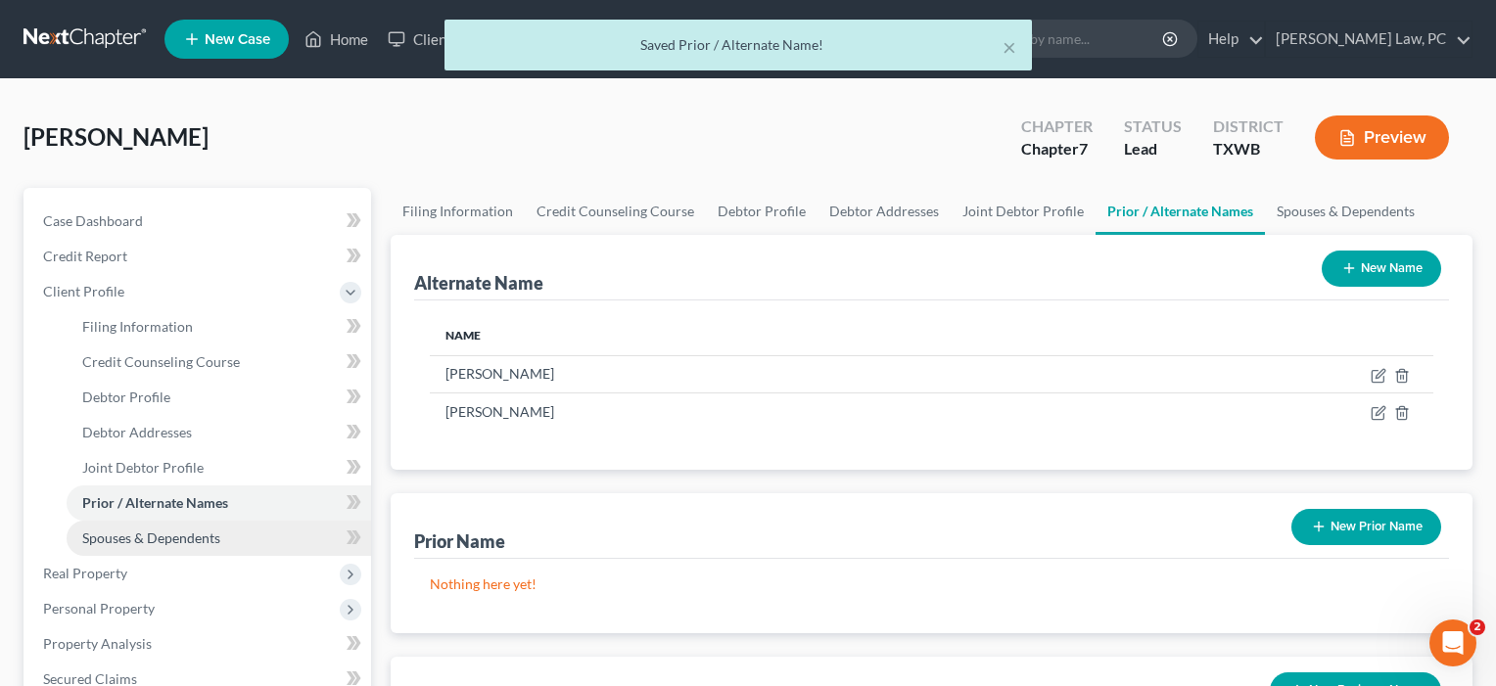
click at [141, 540] on span "Spouses & Dependents" at bounding box center [151, 538] width 138 height 17
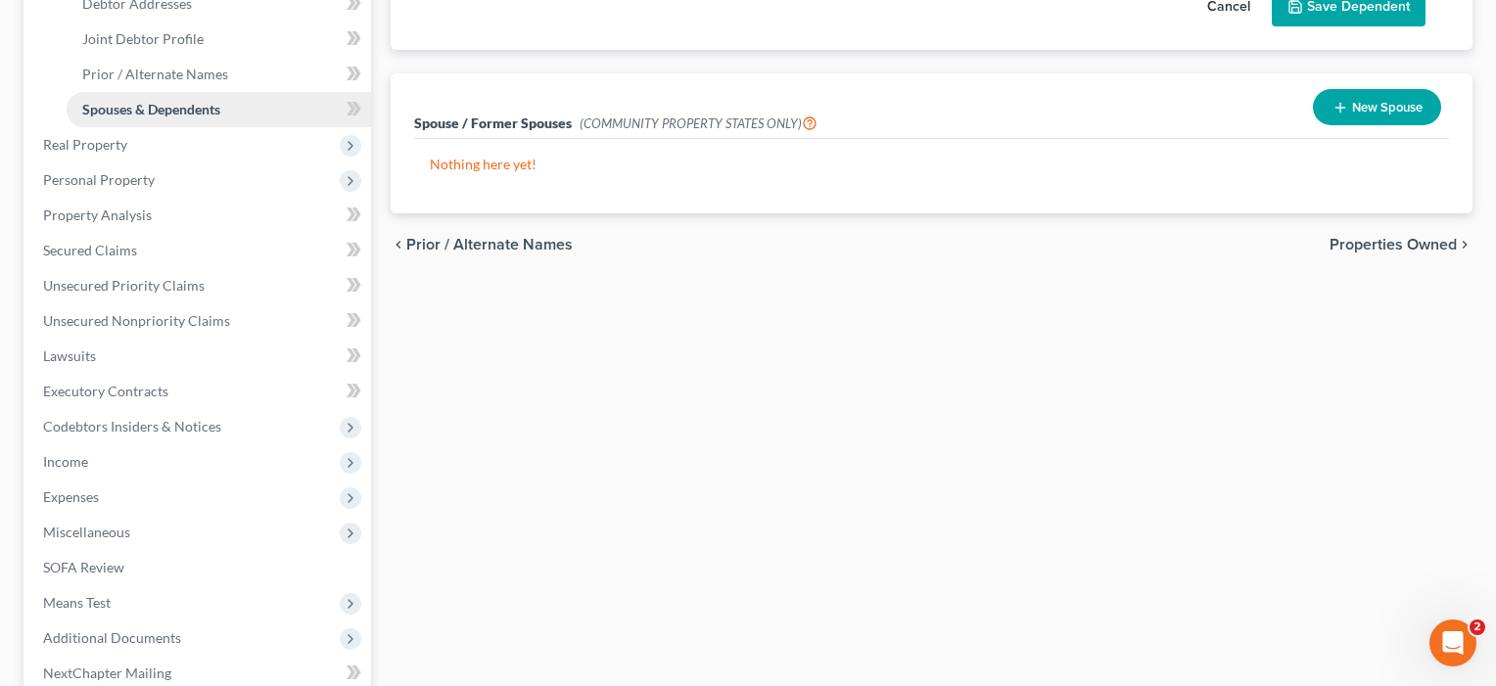
scroll to position [444, 0]
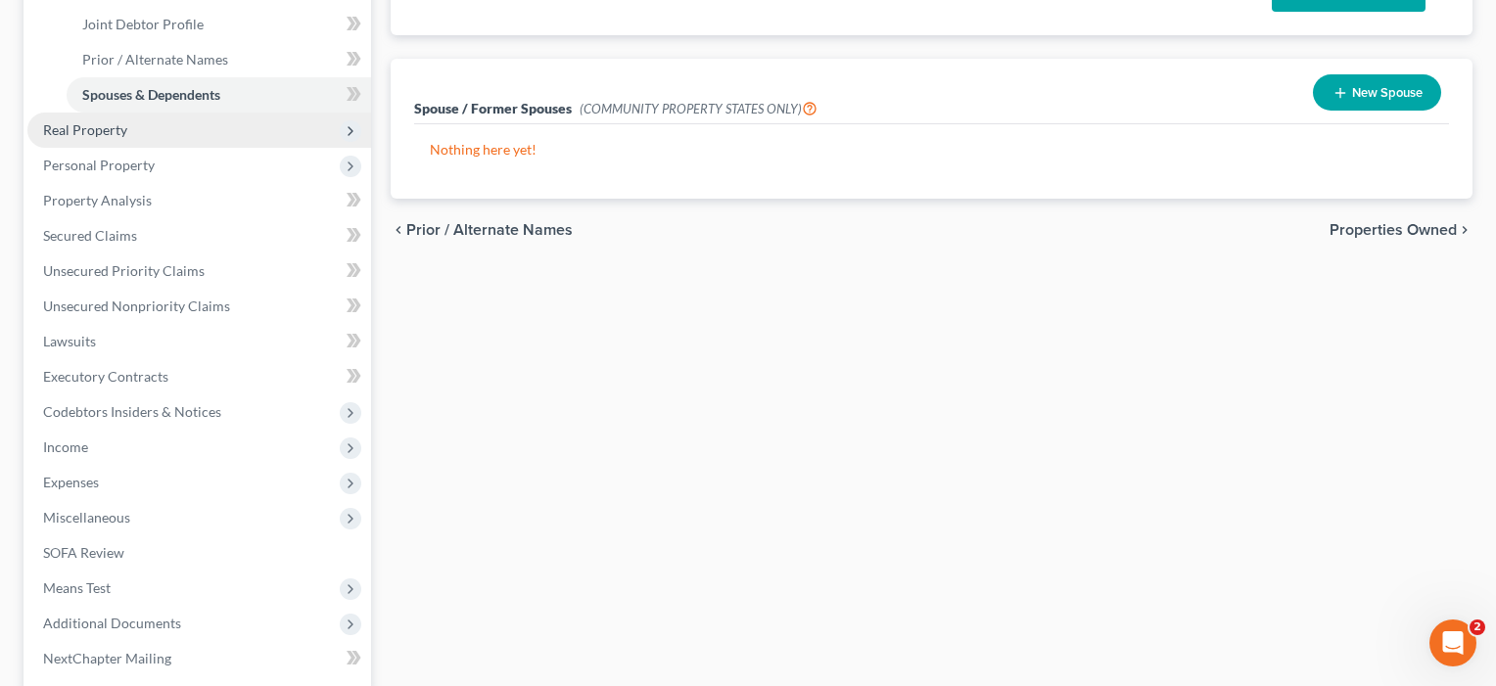
click at [98, 122] on span "Real Property" at bounding box center [85, 129] width 84 height 17
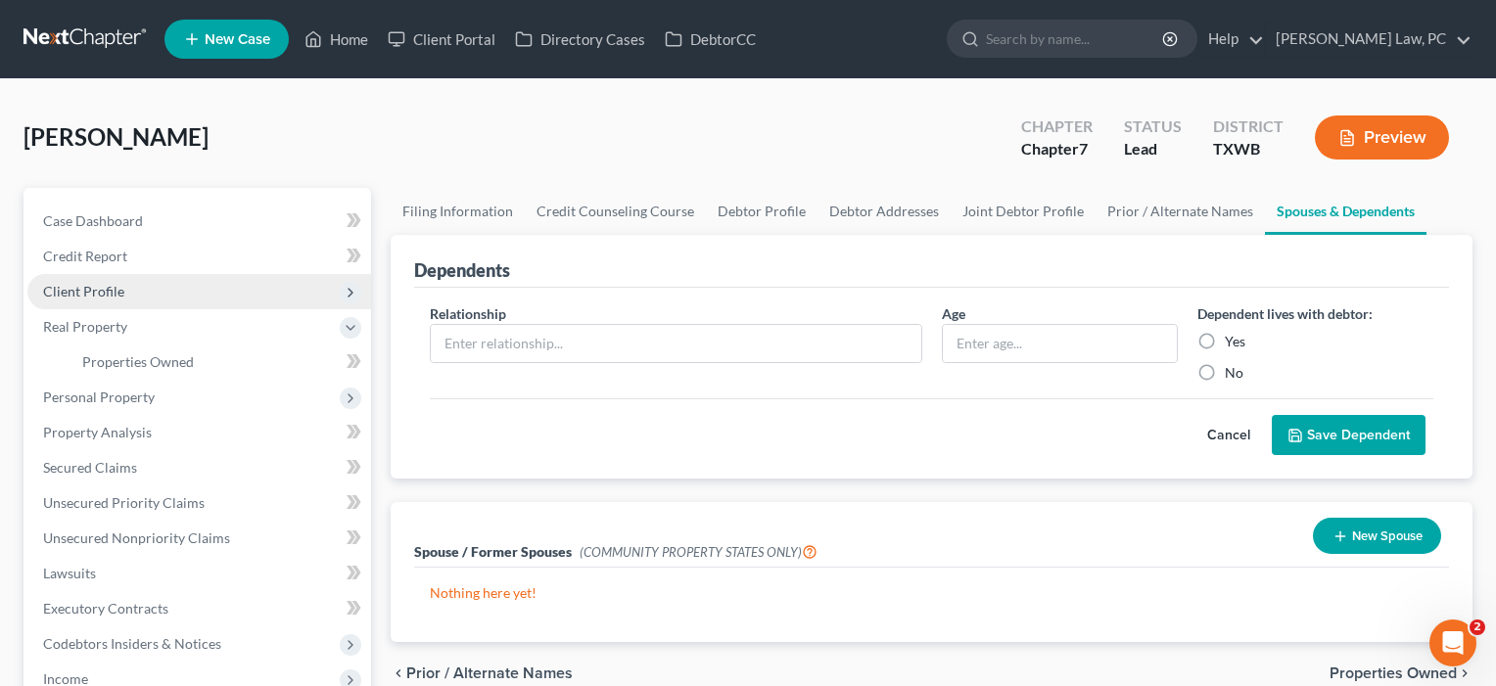
scroll to position [0, 0]
click at [88, 297] on span "Client Profile" at bounding box center [83, 291] width 81 height 17
